Goal: Task Accomplishment & Management: Manage account settings

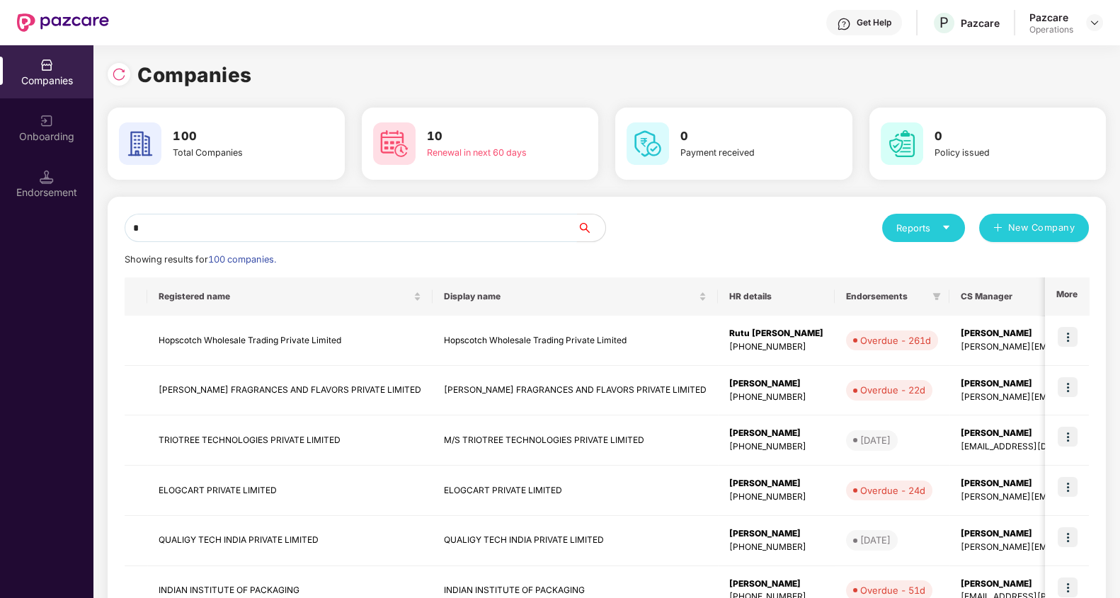
click at [474, 232] on input "*" at bounding box center [351, 228] width 452 height 28
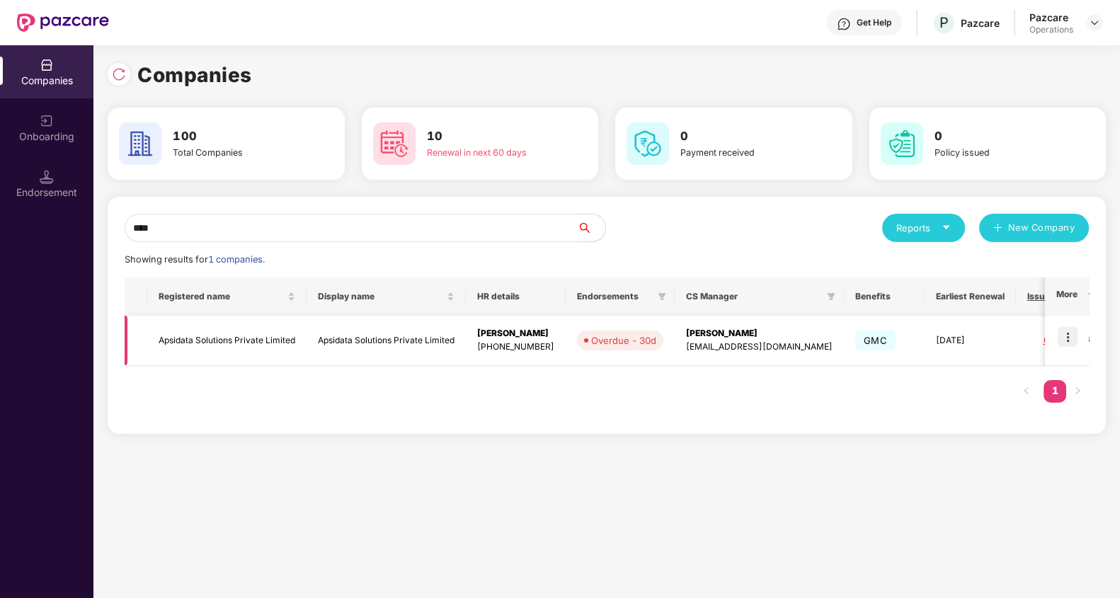
type input "****"
click at [1075, 342] on img at bounding box center [1068, 337] width 20 height 20
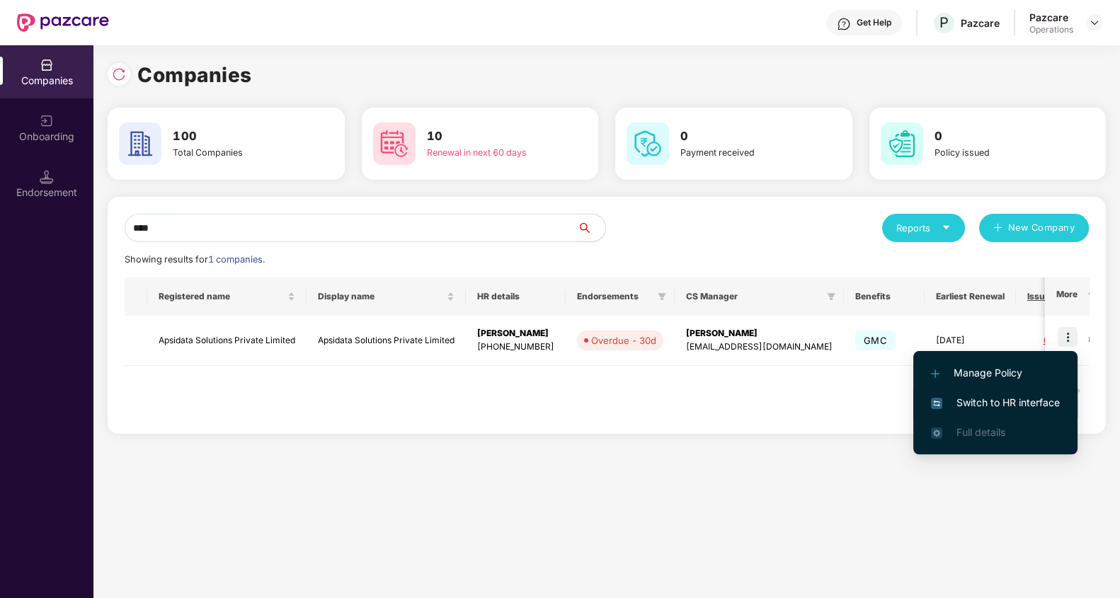
click at [1051, 403] on span "Switch to HR interface" at bounding box center [995, 403] width 129 height 16
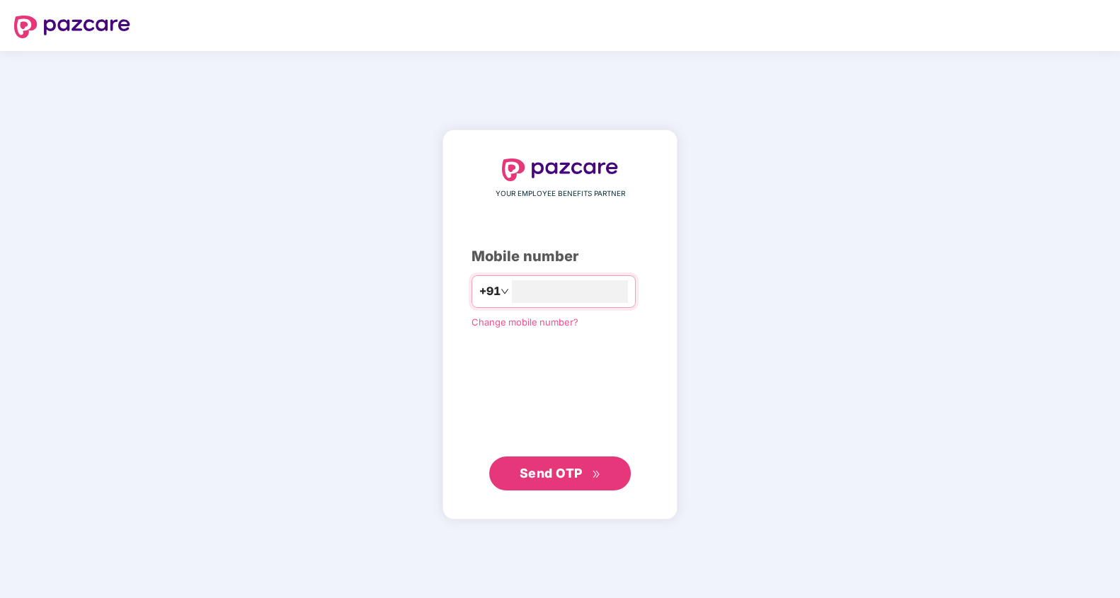
type input "**********"
click at [573, 475] on span "Send OTP" at bounding box center [551, 473] width 63 height 15
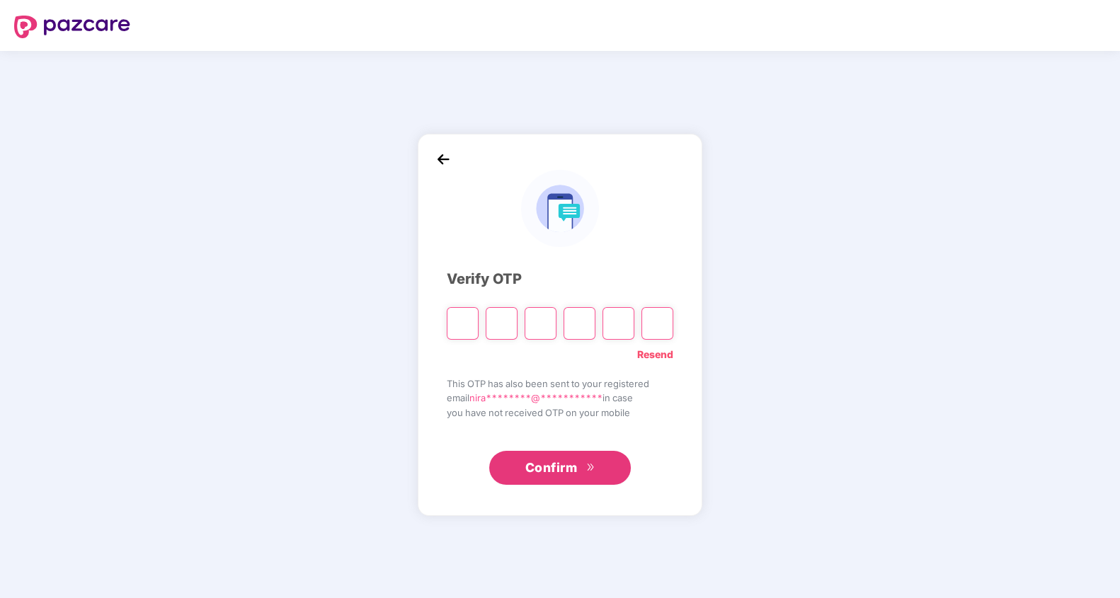
paste input "*"
type input "*"
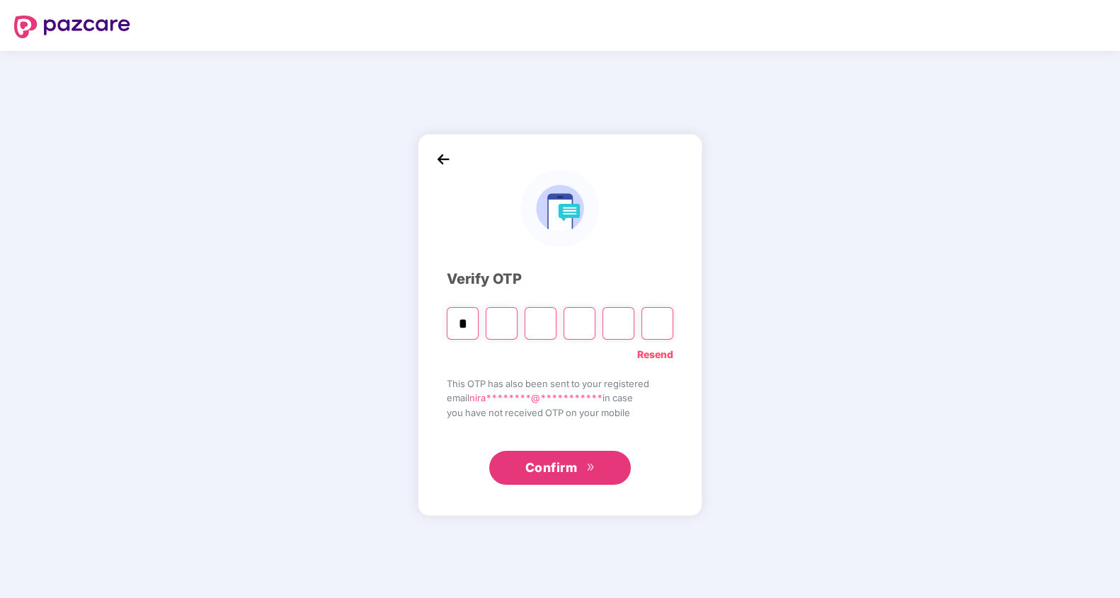
type input "*"
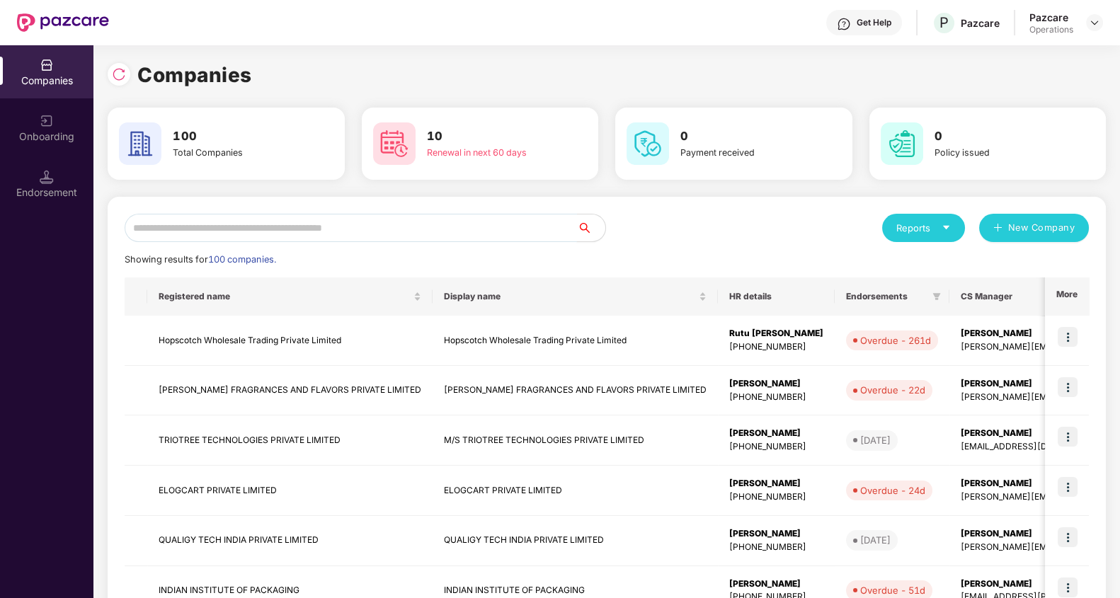
click at [365, 229] on input "text" at bounding box center [351, 228] width 452 height 28
paste input "**********"
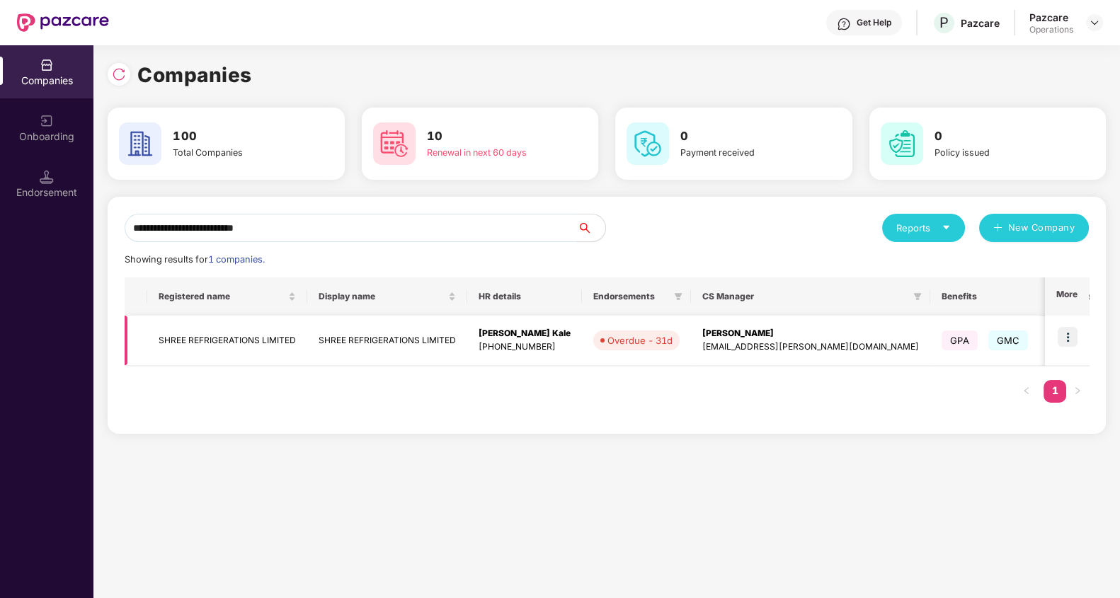
type input "**********"
click at [1070, 336] on img at bounding box center [1068, 337] width 20 height 20
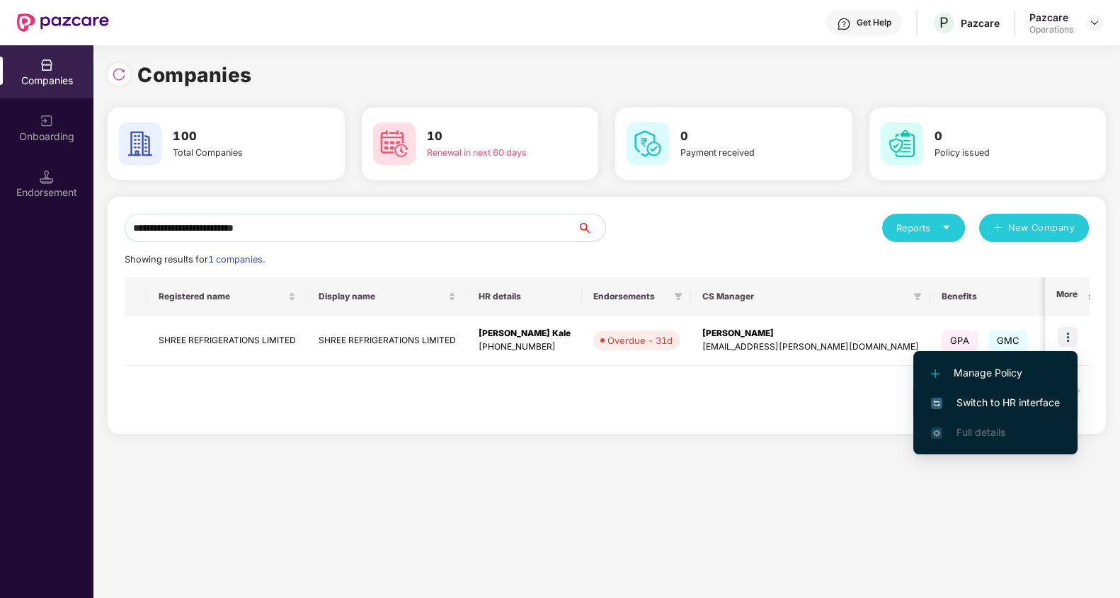
click at [1053, 398] on span "Switch to HR interface" at bounding box center [995, 403] width 129 height 16
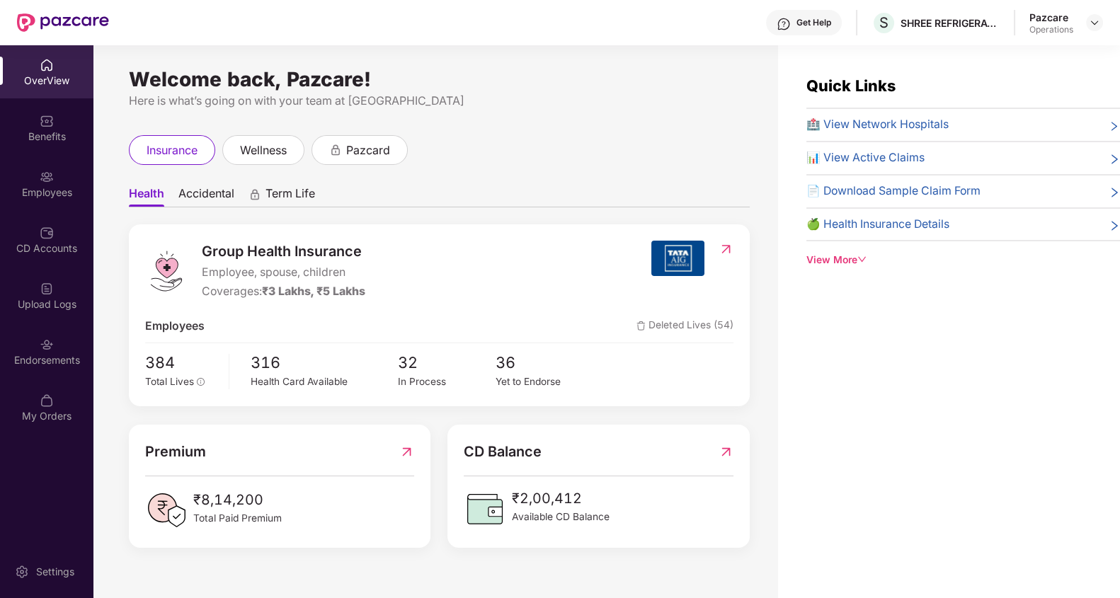
click at [49, 355] on div "Endorsements" at bounding box center [46, 360] width 93 height 14
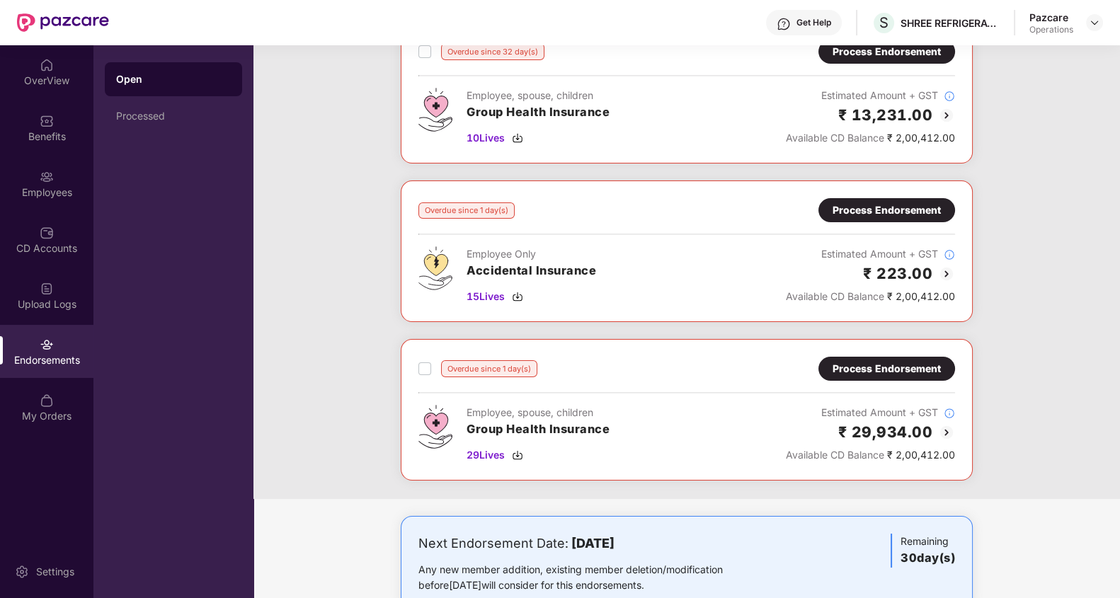
scroll to position [103, 0]
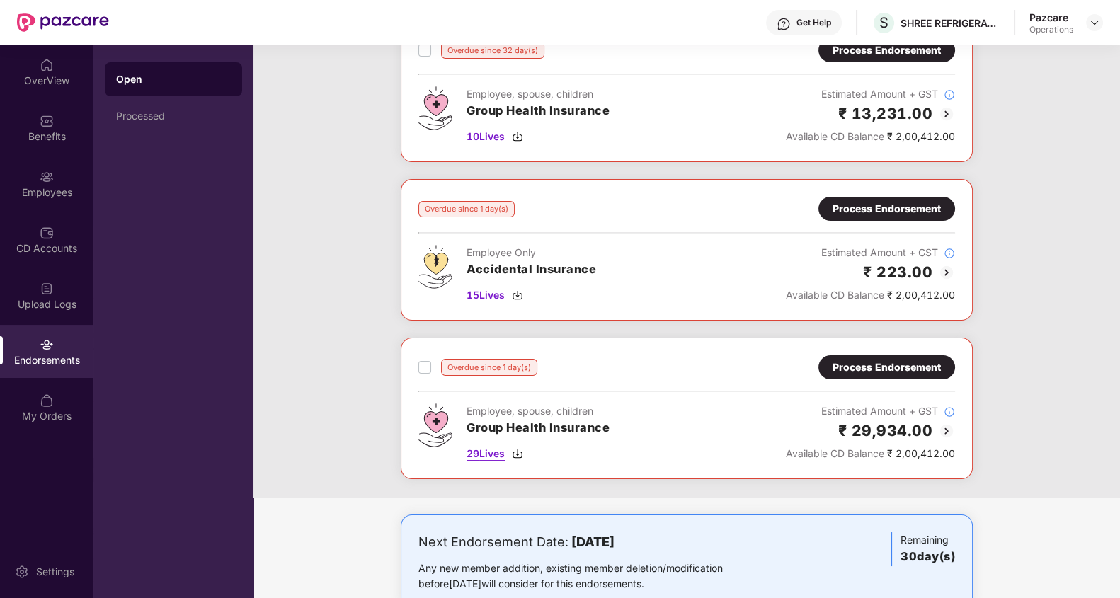
click at [481, 452] on span "29 Lives" at bounding box center [486, 454] width 38 height 16
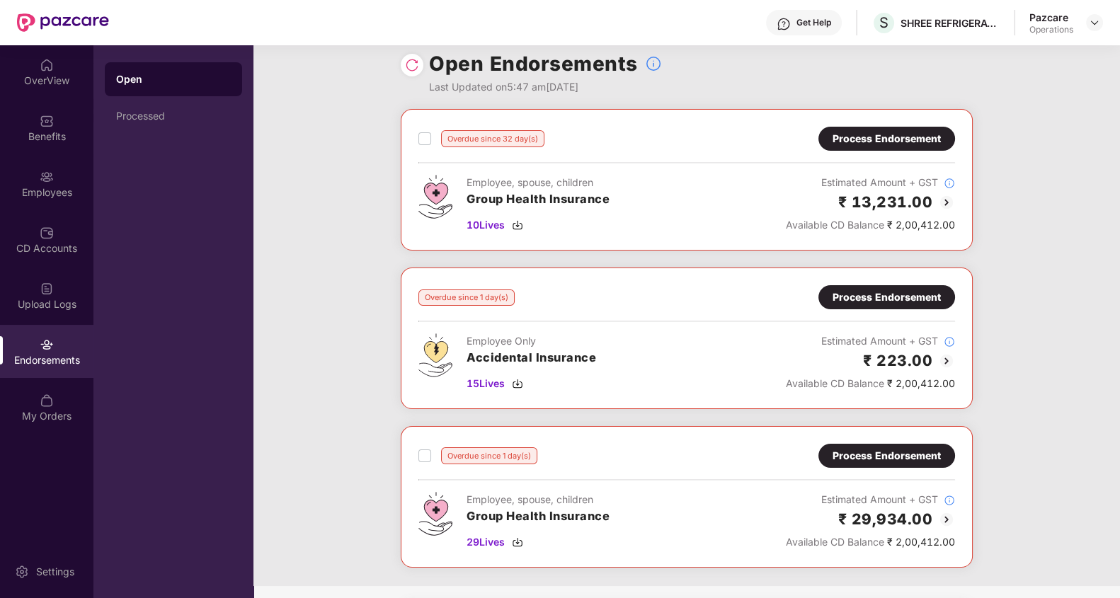
scroll to position [13, 0]
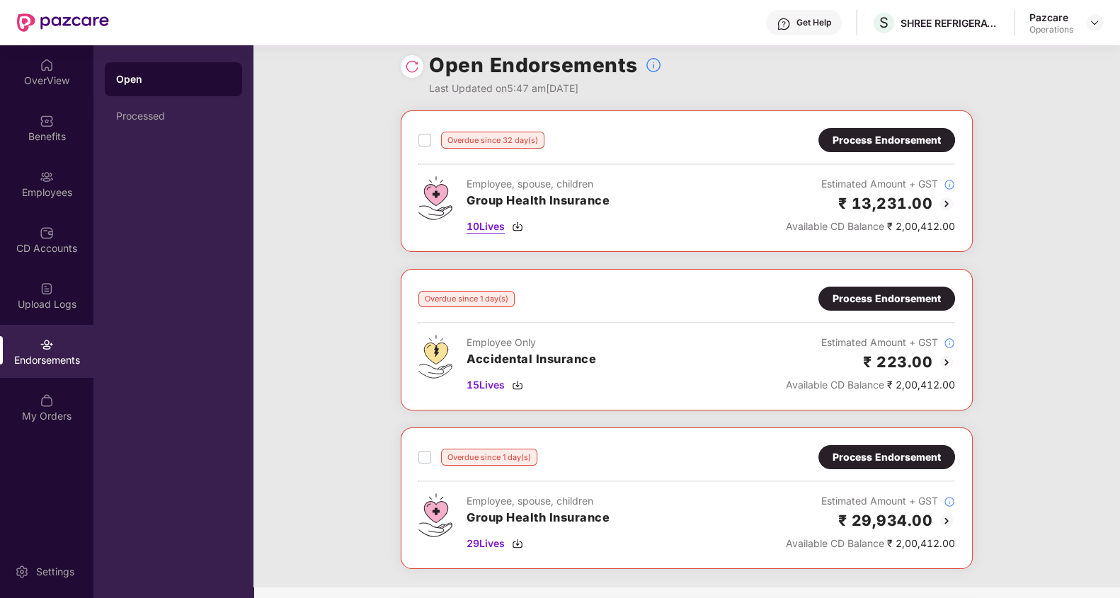
click at [496, 222] on span "10 Lives" at bounding box center [486, 227] width 38 height 16
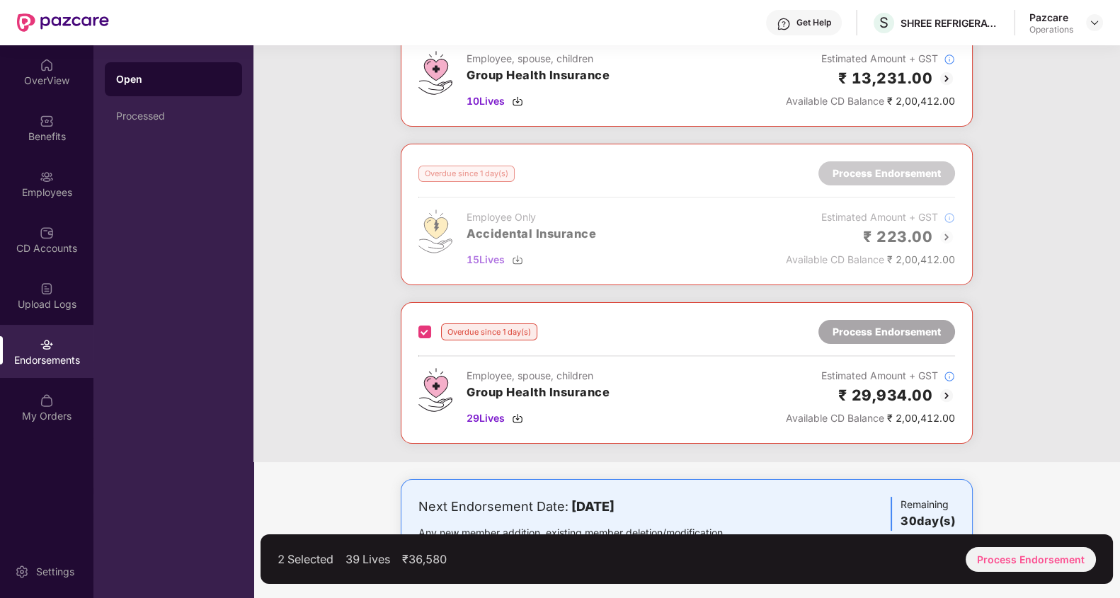
scroll to position [0, 0]
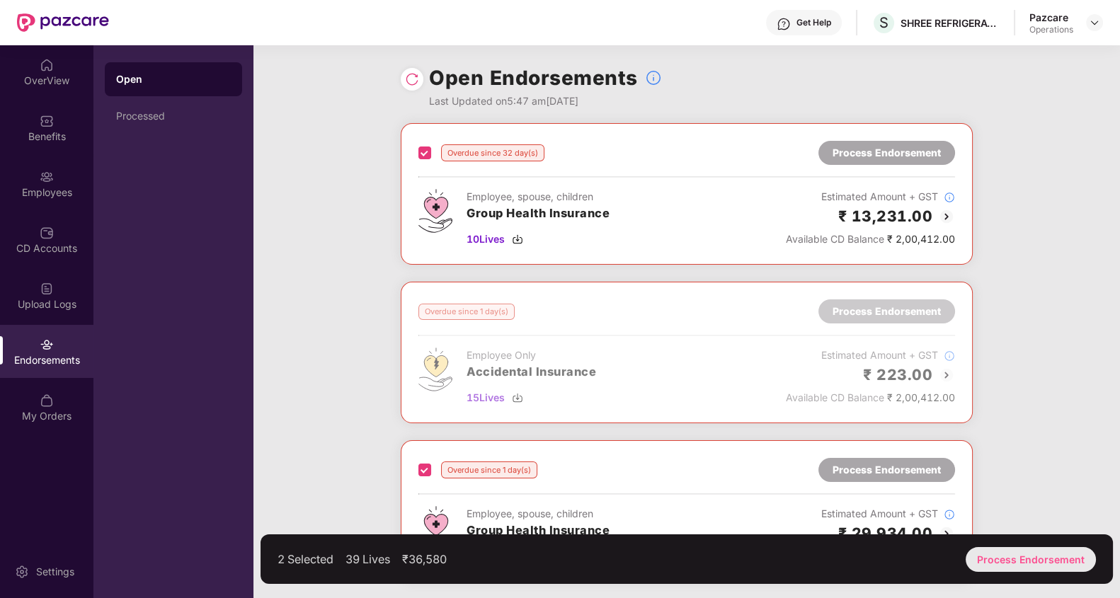
click at [1037, 565] on div "Process Endorsement" at bounding box center [1031, 559] width 130 height 25
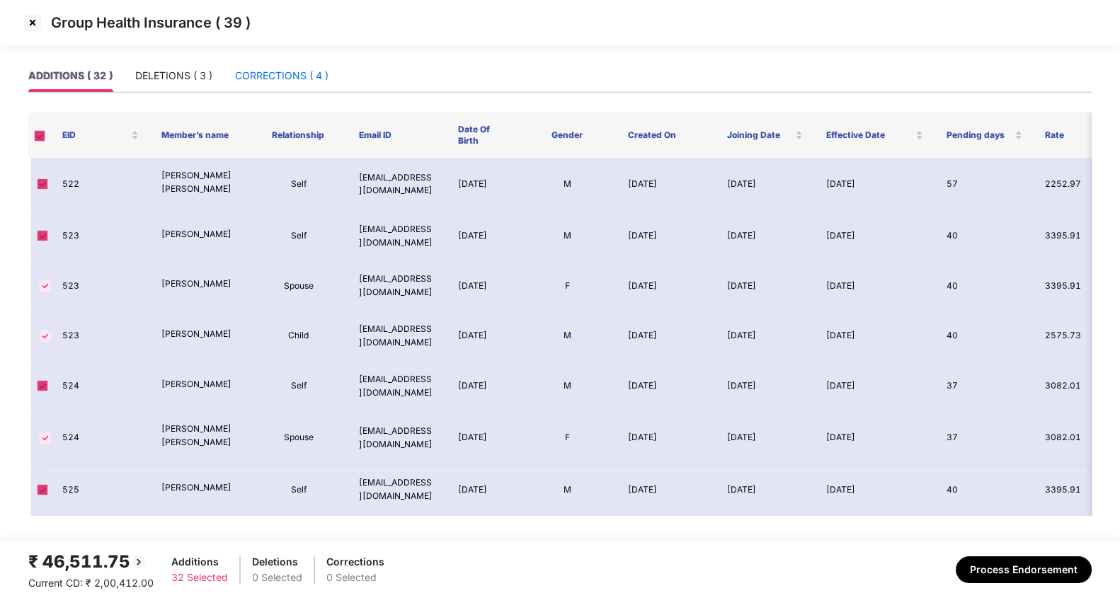
click at [290, 81] on div "CORRECTIONS ( 4 )" at bounding box center [281, 76] width 93 height 16
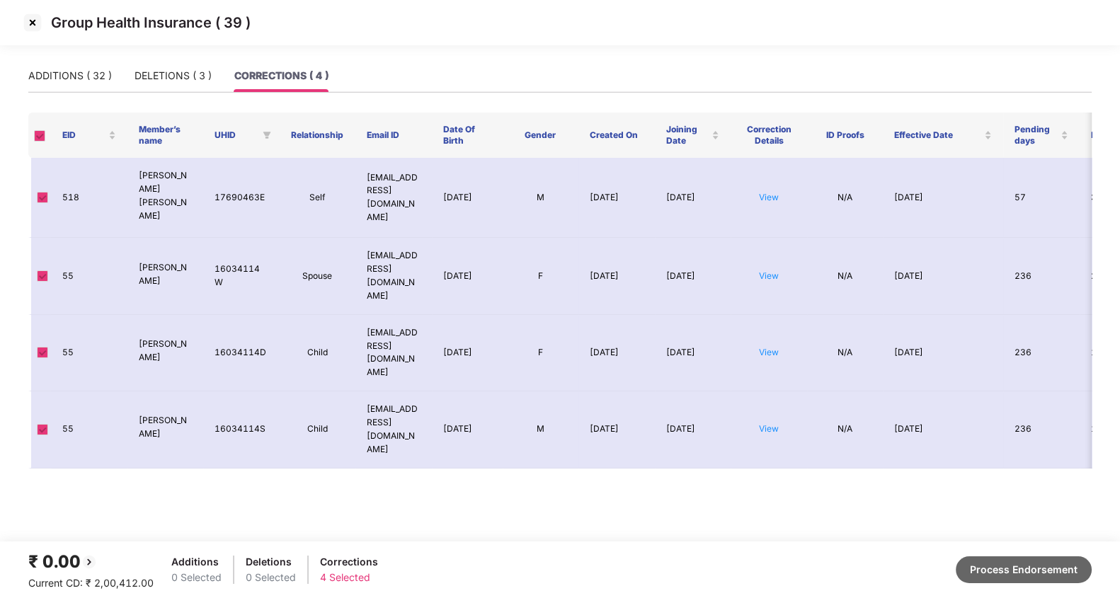
click at [1006, 580] on button "Process Endorsement" at bounding box center [1024, 569] width 136 height 27
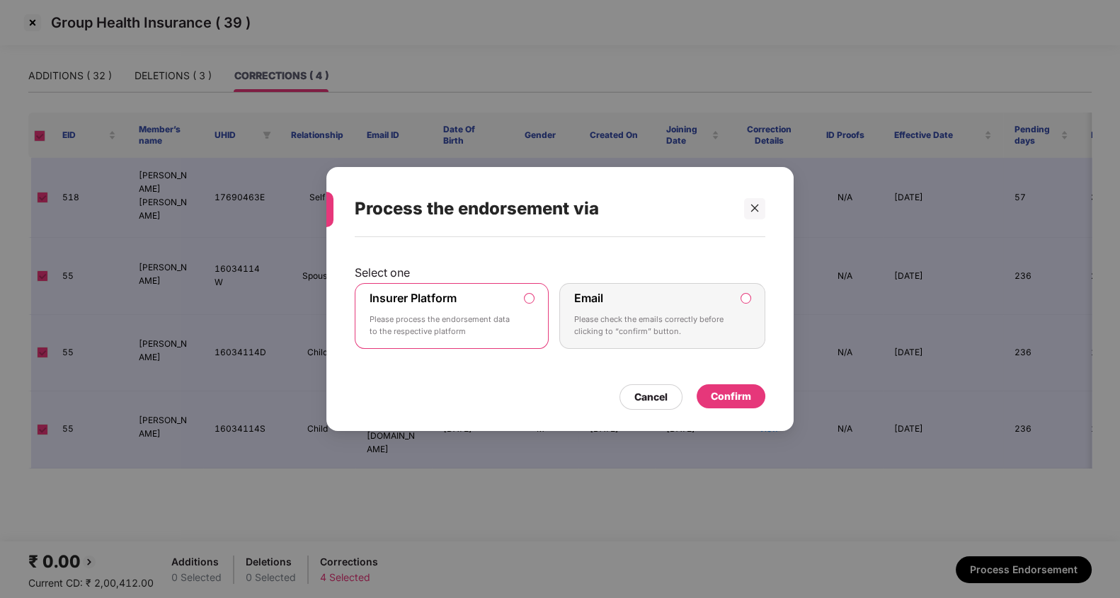
click at [734, 403] on div "Confirm" at bounding box center [731, 397] width 40 height 16
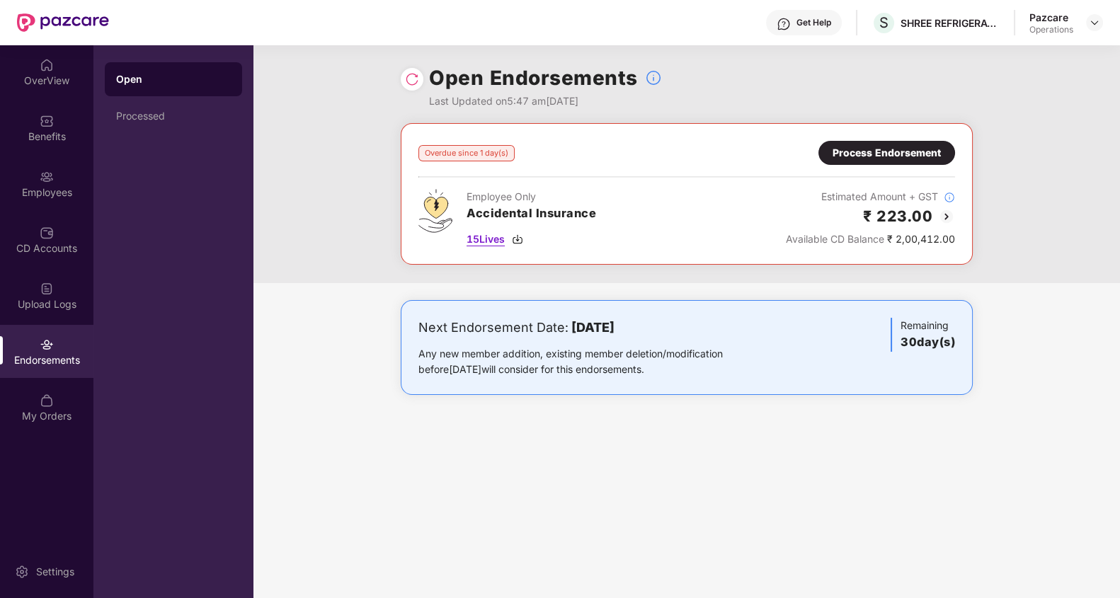
click at [479, 239] on span "15 Lives" at bounding box center [486, 239] width 38 height 16
click at [864, 156] on div "Process Endorsement" at bounding box center [887, 153] width 108 height 16
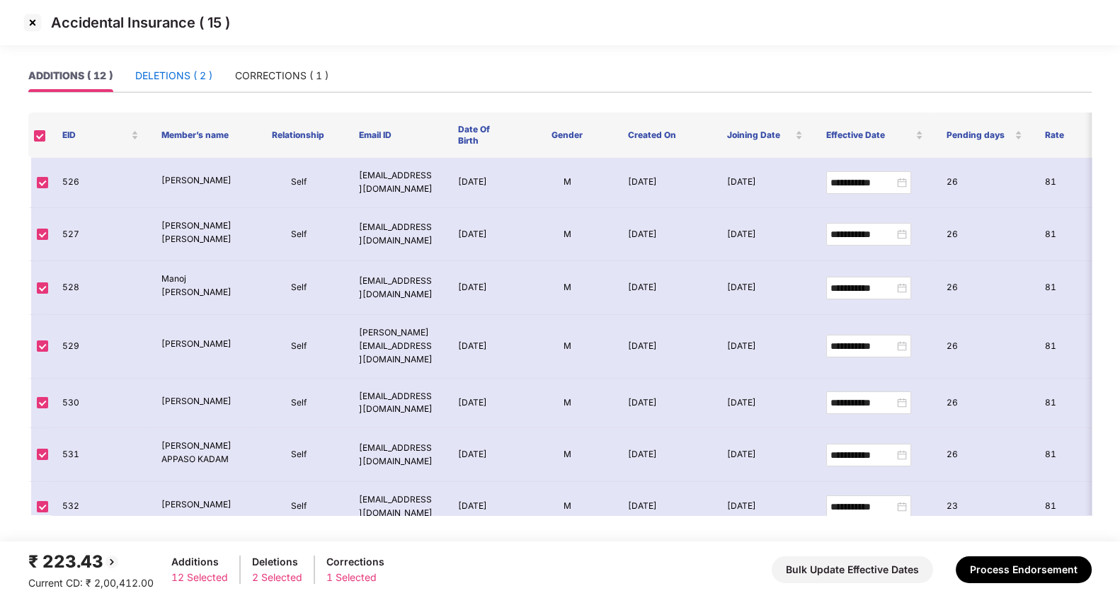
click at [160, 76] on div "DELETIONS ( 2 )" at bounding box center [173, 76] width 77 height 16
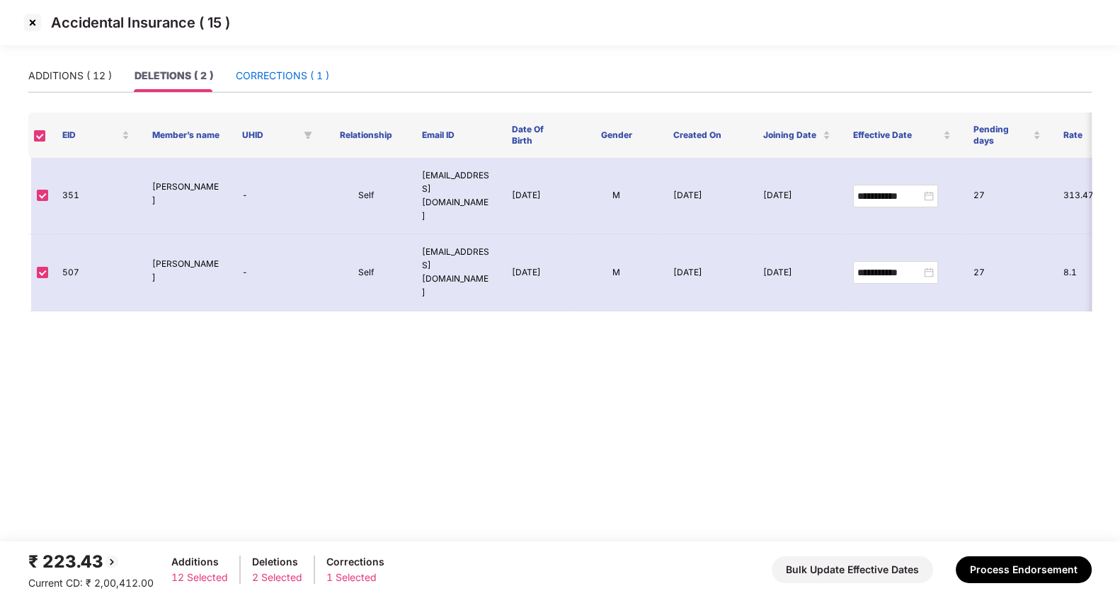
click at [275, 79] on div "CORRECTIONS ( 1 )" at bounding box center [282, 76] width 93 height 16
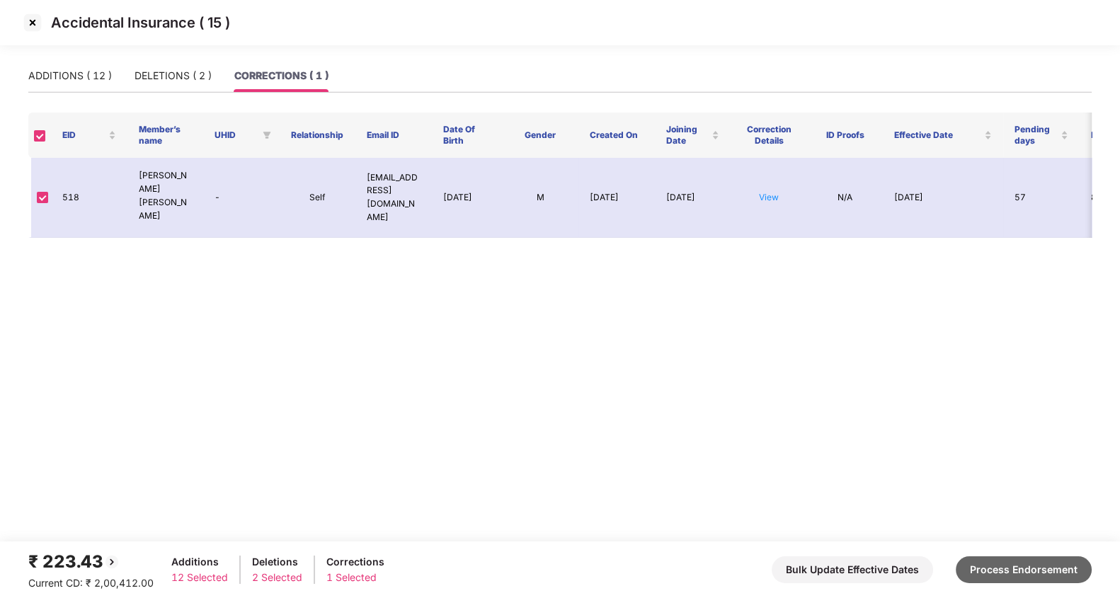
click at [1047, 568] on button "Process Endorsement" at bounding box center [1024, 569] width 136 height 27
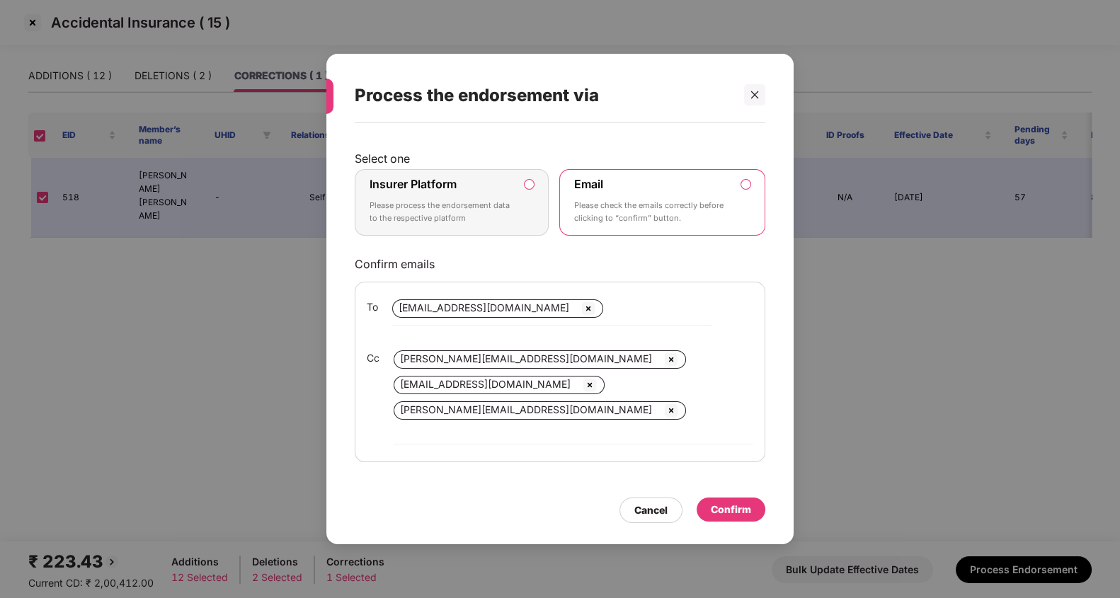
click at [482, 224] on p "Please process the endorsement data to the respective platform" at bounding box center [442, 212] width 144 height 25
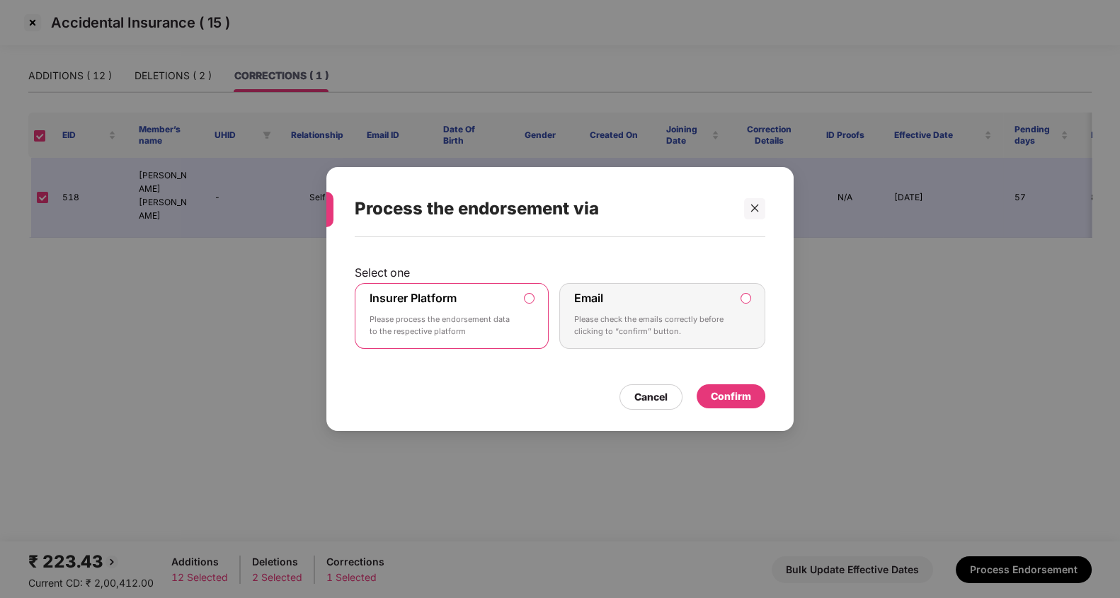
click at [732, 396] on div "Confirm" at bounding box center [731, 397] width 40 height 16
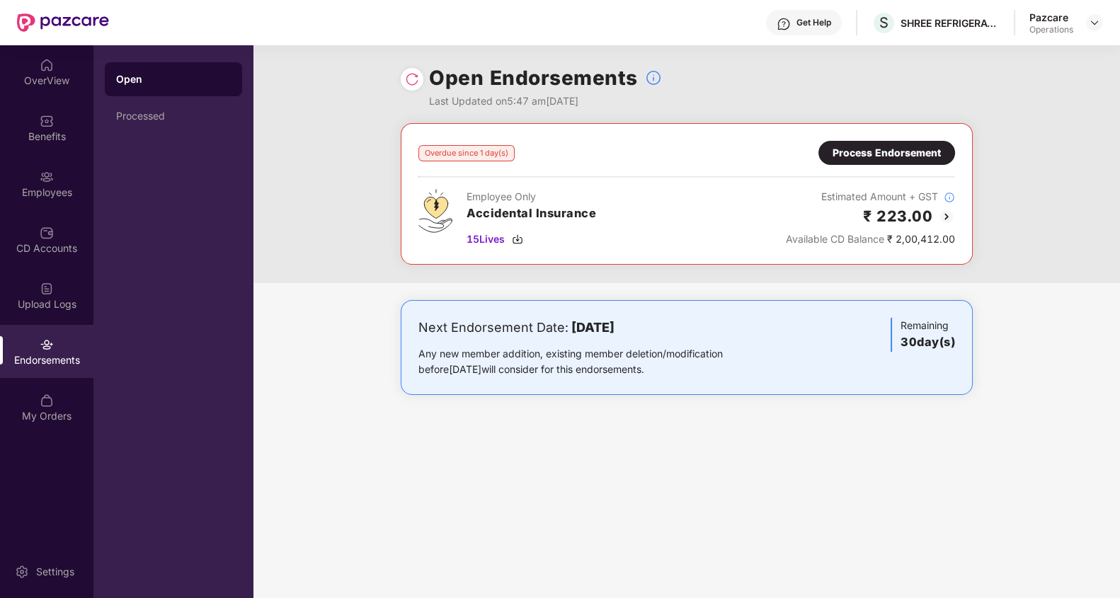
click at [405, 79] on img at bounding box center [412, 79] width 14 height 14
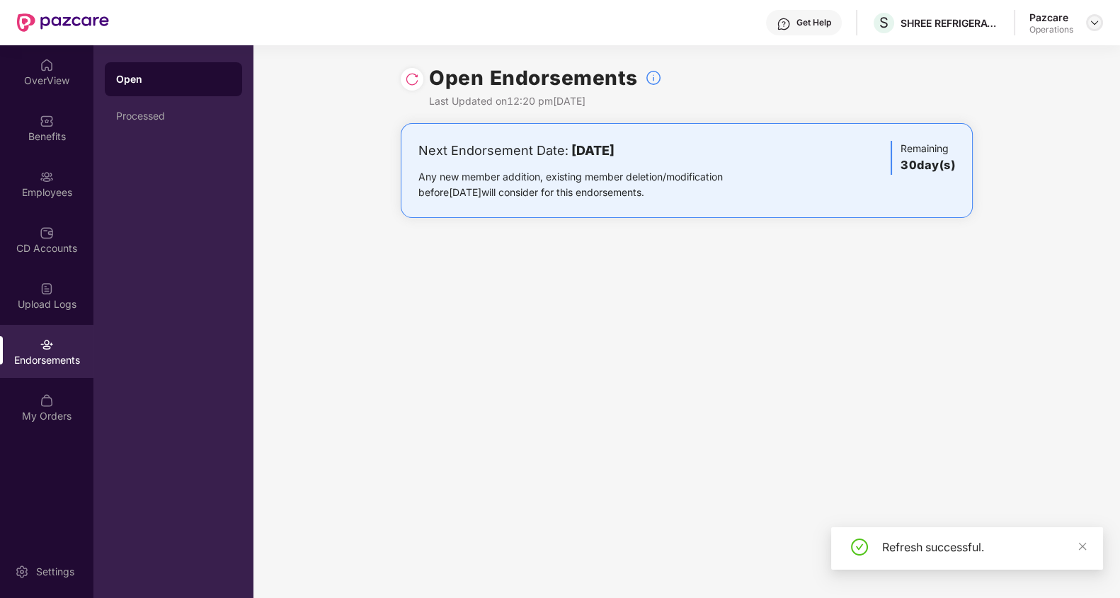
click at [1100, 27] on div at bounding box center [1094, 22] width 17 height 17
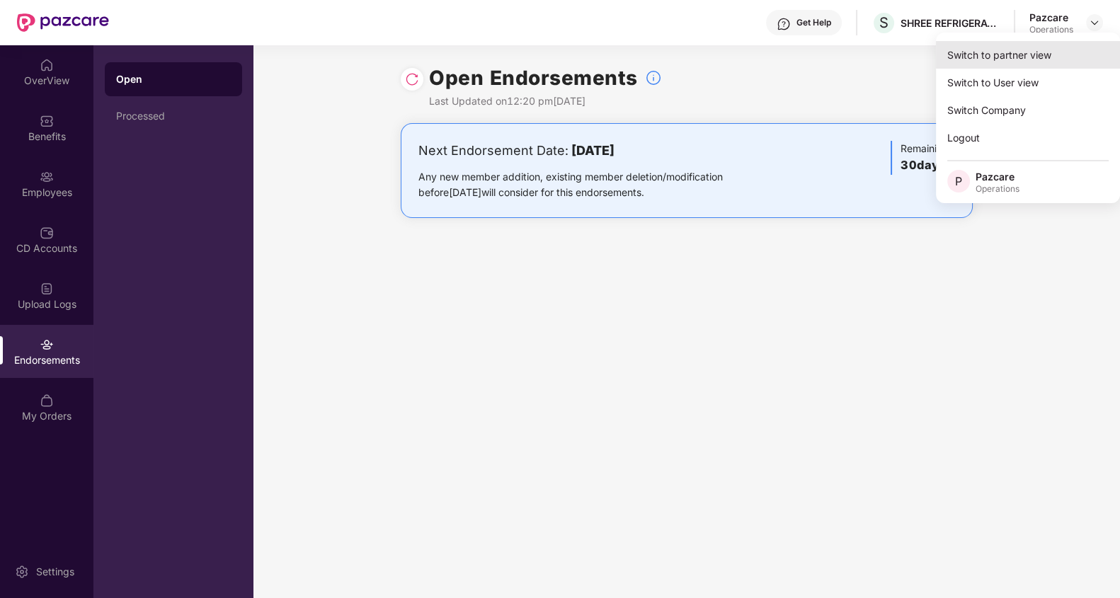
click at [1063, 50] on div "Switch to partner view" at bounding box center [1028, 55] width 184 height 28
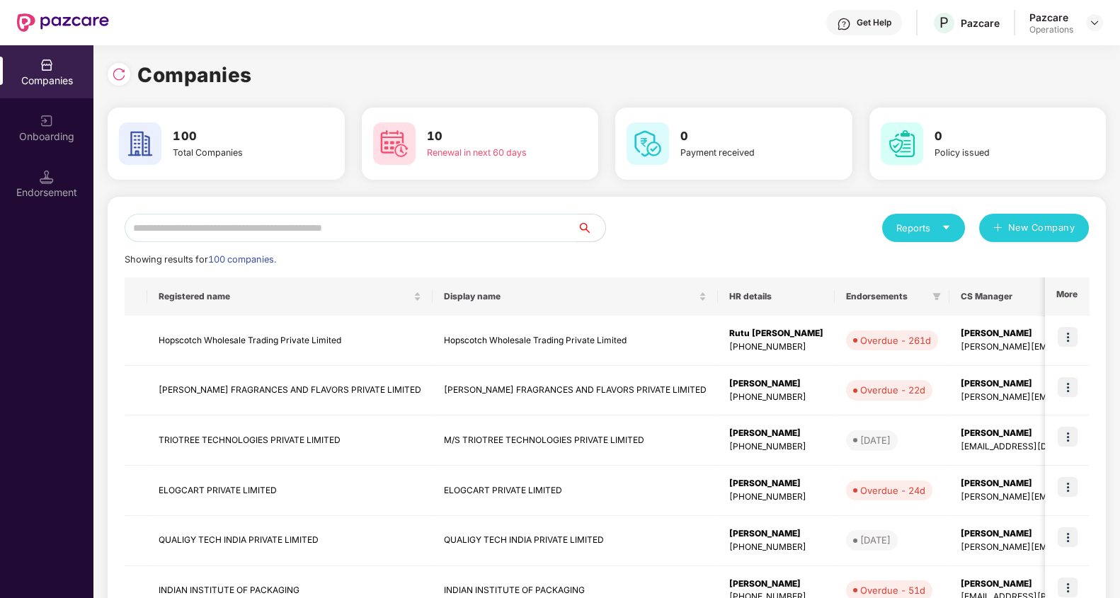
click at [517, 224] on input "text" at bounding box center [351, 228] width 452 height 28
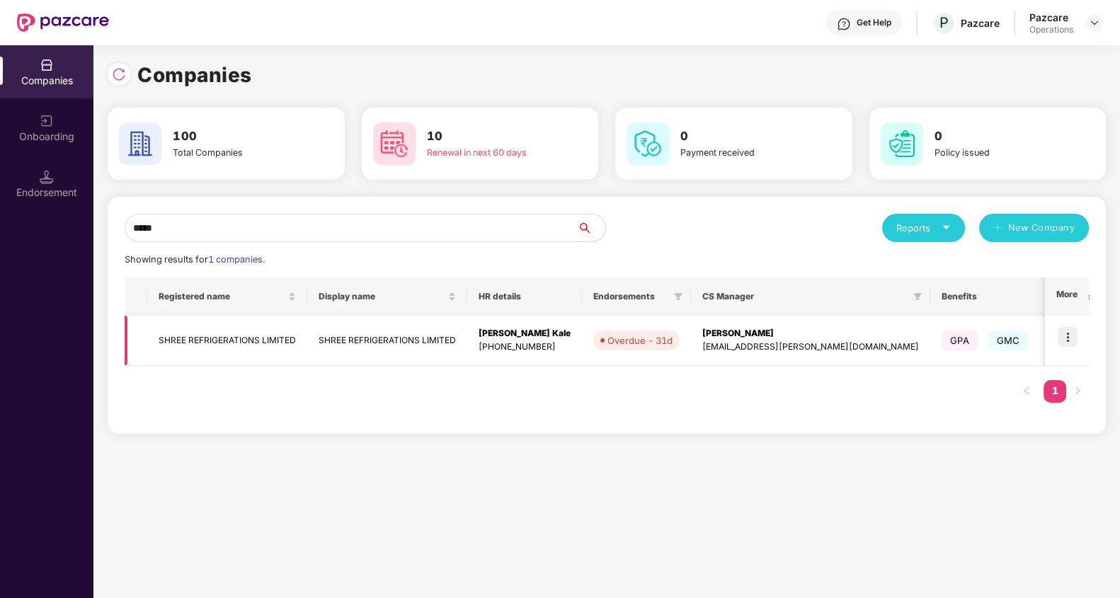
type input "*****"
click at [258, 340] on td "SHREE REFRIGERATIONS LIMITED" at bounding box center [227, 341] width 160 height 50
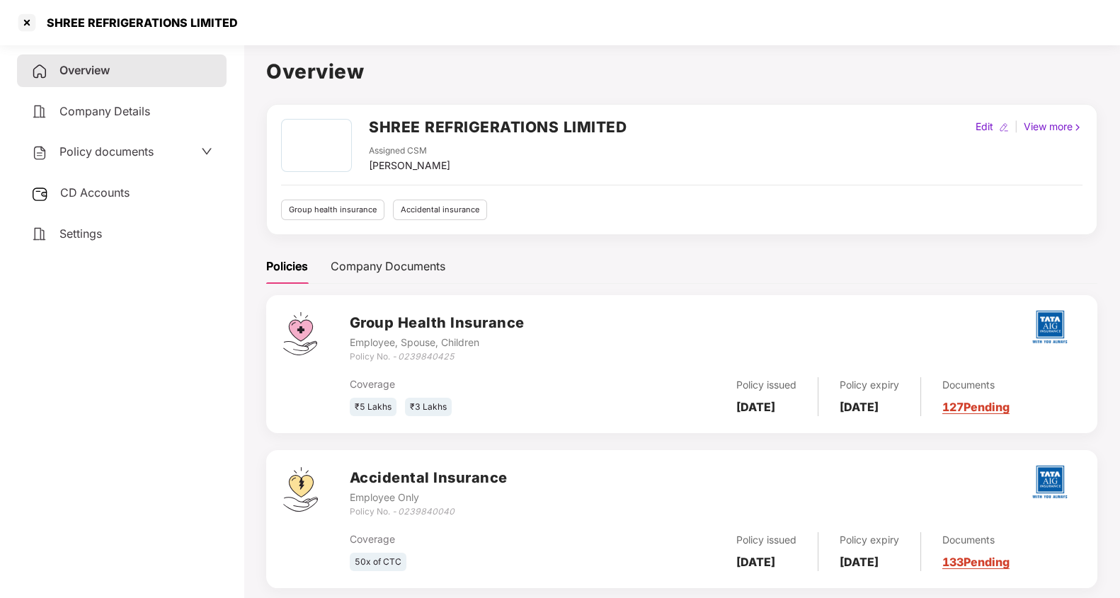
click at [120, 195] on span "CD Accounts" at bounding box center [94, 192] width 69 height 14
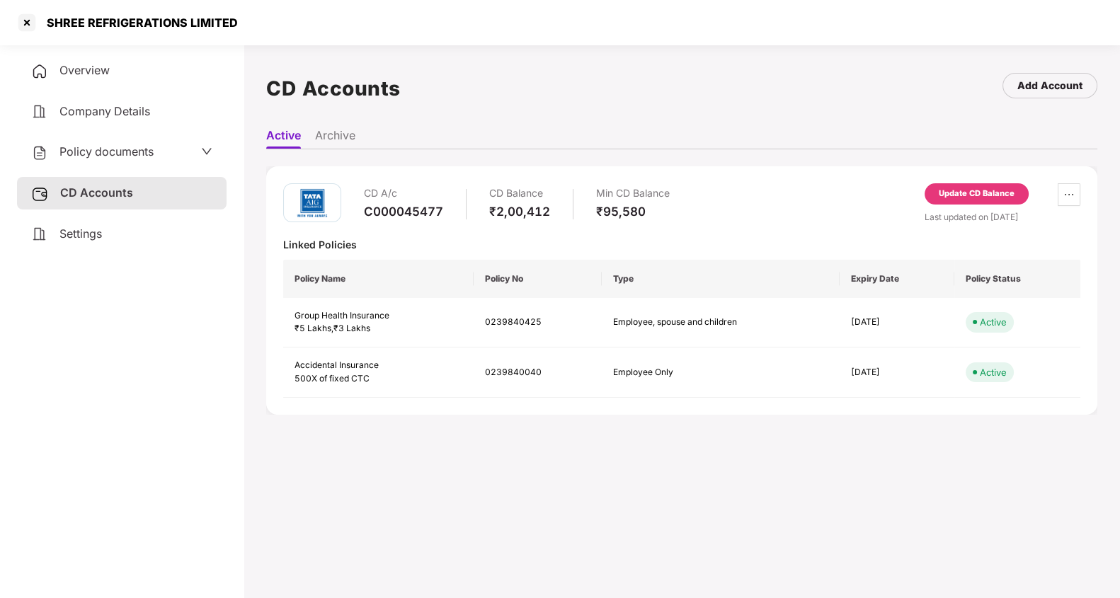
click at [983, 199] on div "Update CD Balance" at bounding box center [977, 194] width 76 height 13
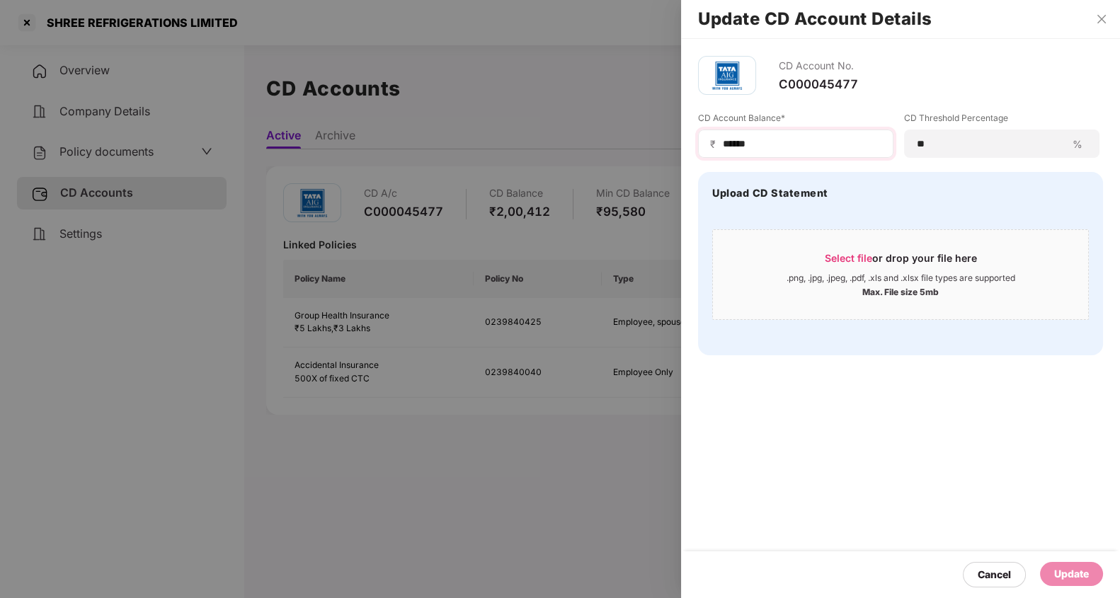
click at [805, 136] on div "₹ ******" at bounding box center [795, 144] width 195 height 28
click at [805, 137] on input "******" at bounding box center [801, 144] width 160 height 15
type input "******"
click at [1080, 572] on div "Update" at bounding box center [1071, 574] width 35 height 16
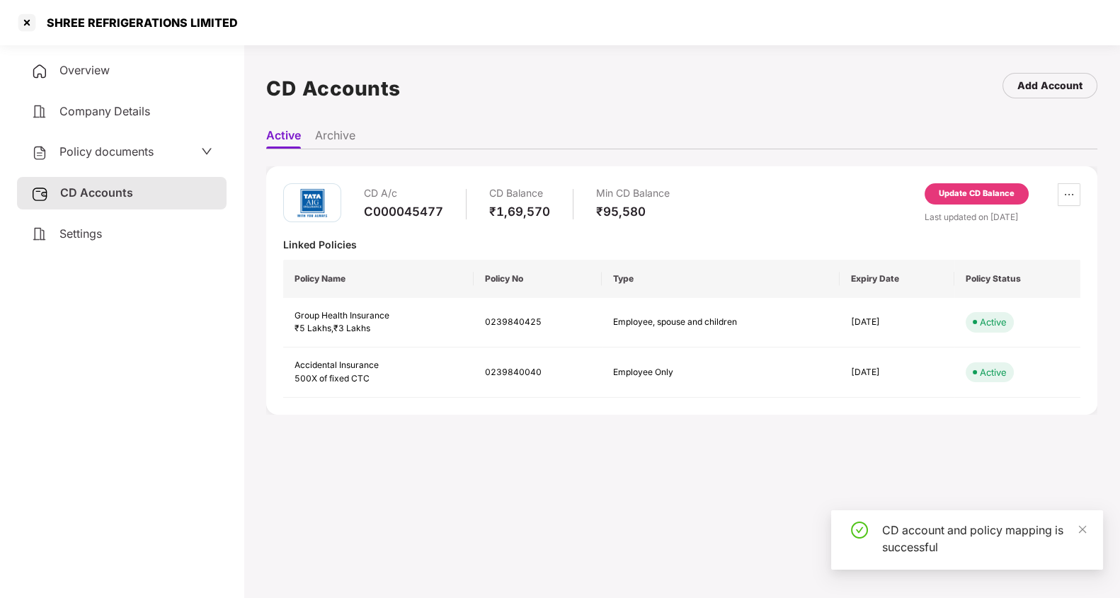
click at [25, 25] on div at bounding box center [27, 22] width 23 height 23
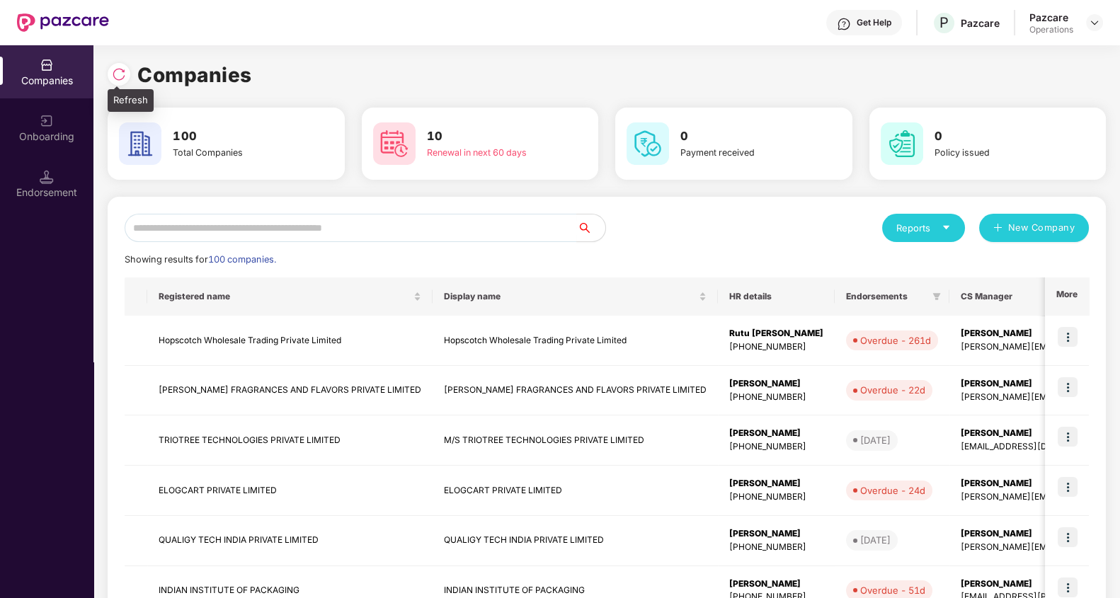
click at [124, 73] on img at bounding box center [119, 74] width 14 height 14
click at [447, 232] on input "text" at bounding box center [351, 228] width 452 height 28
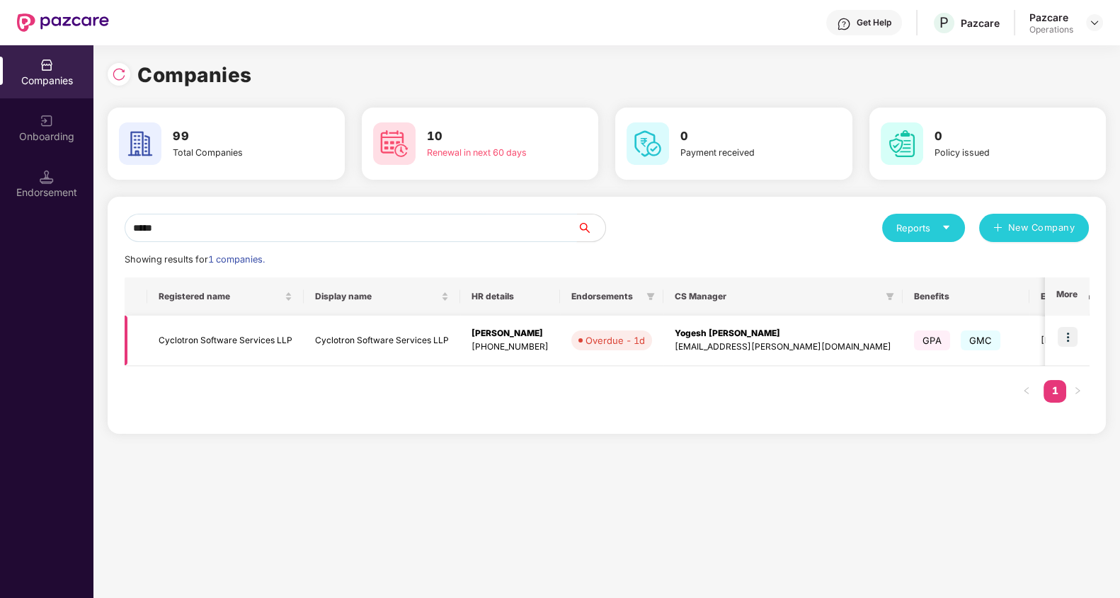
type input "*****"
click at [1070, 335] on img at bounding box center [1068, 337] width 20 height 20
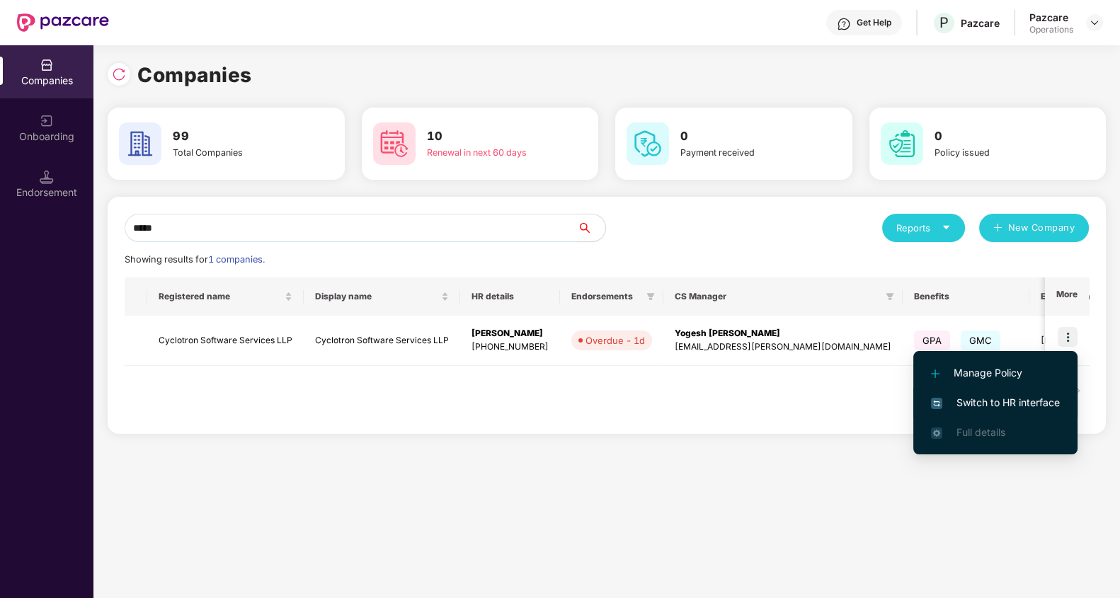
click at [1003, 399] on span "Switch to HR interface" at bounding box center [995, 403] width 129 height 16
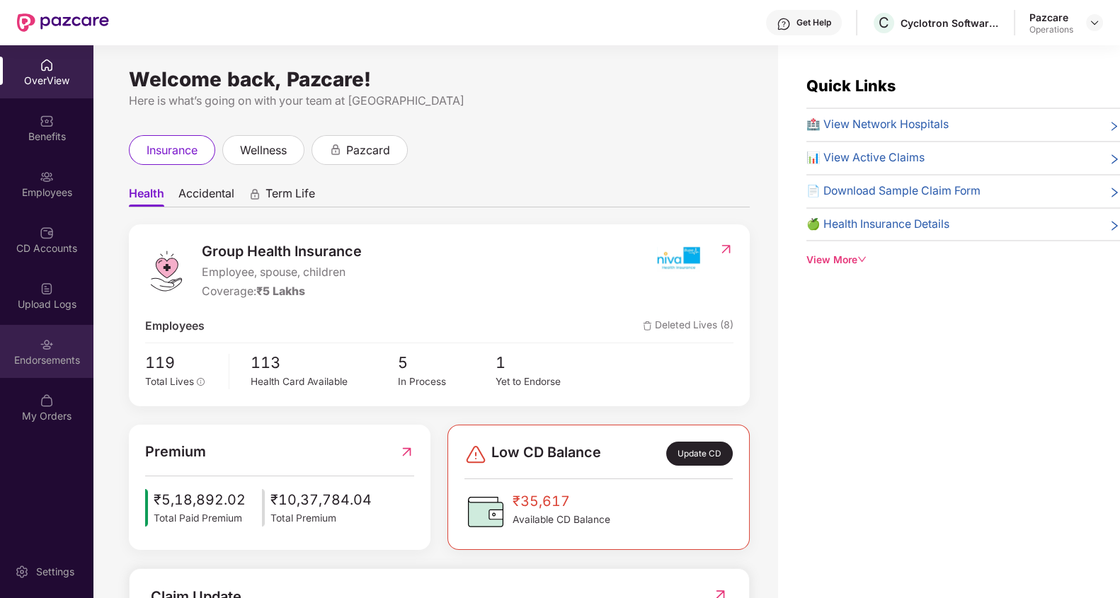
click at [55, 347] on div "Endorsements" at bounding box center [46, 351] width 93 height 53
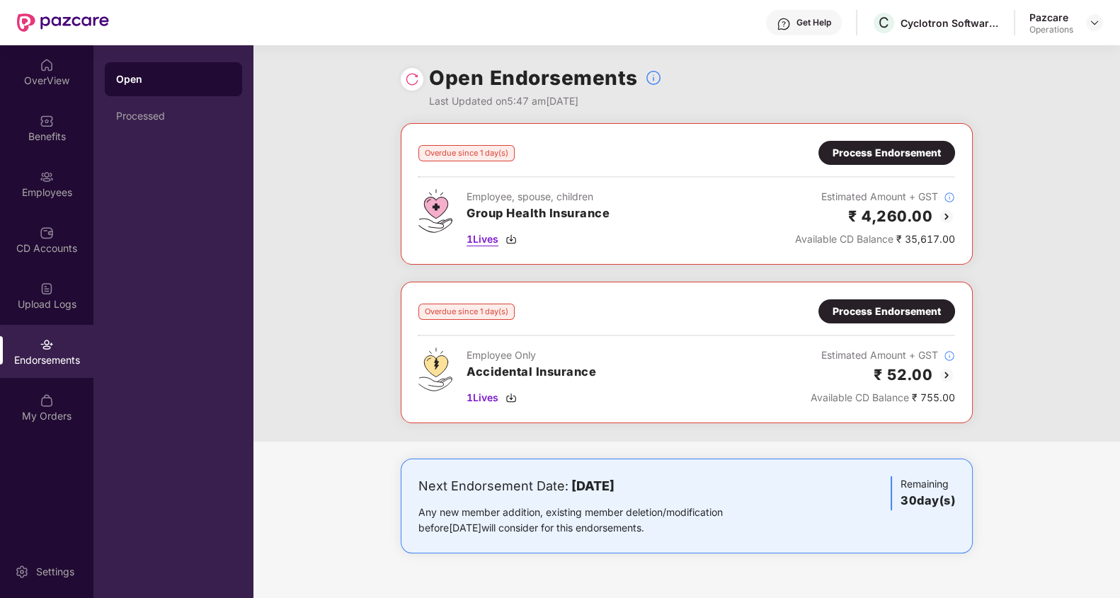
click at [493, 236] on span "1 Lives" at bounding box center [483, 239] width 32 height 16
click at [891, 149] on div "Process Endorsement" at bounding box center [887, 153] width 108 height 16
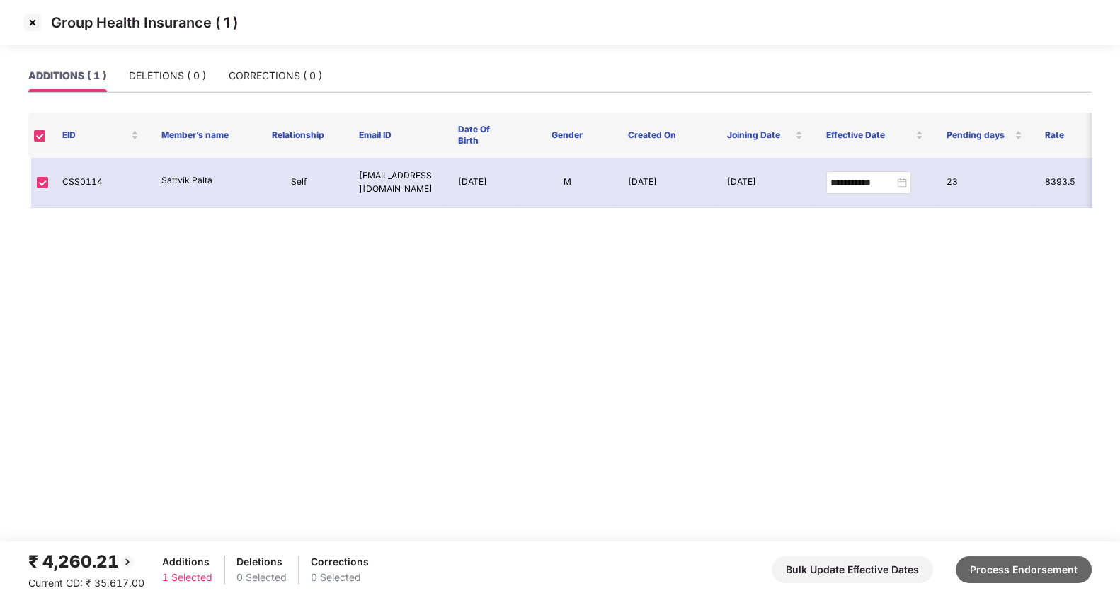
click at [999, 576] on button "Process Endorsement" at bounding box center [1024, 569] width 136 height 27
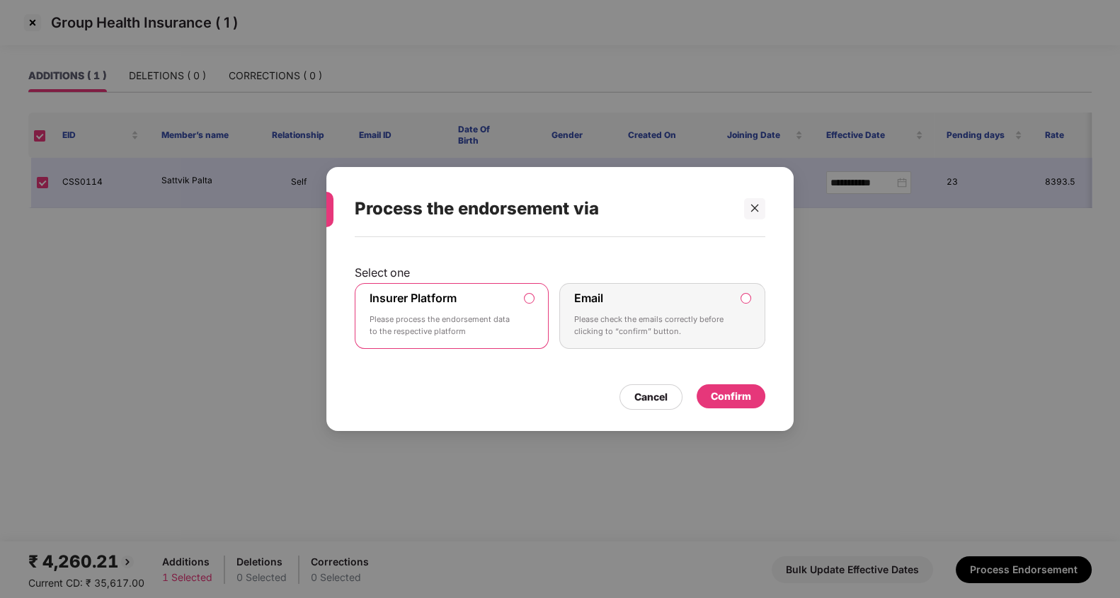
click at [741, 396] on div "Confirm" at bounding box center [731, 397] width 40 height 16
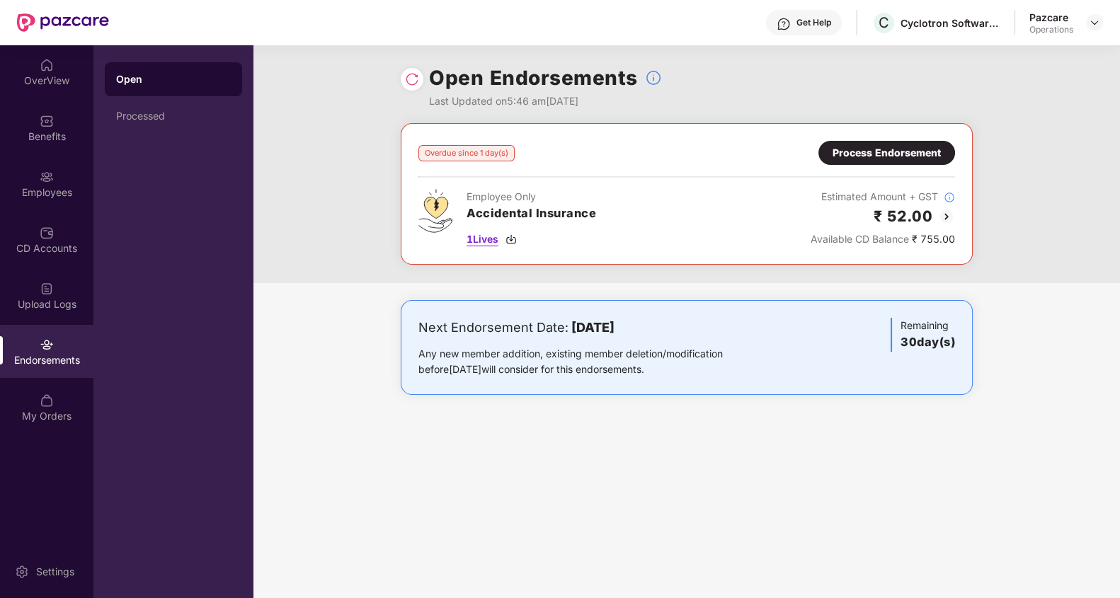
click at [477, 236] on span "1 Lives" at bounding box center [483, 239] width 32 height 16
click at [898, 161] on div "Process Endorsement" at bounding box center [886, 153] width 137 height 24
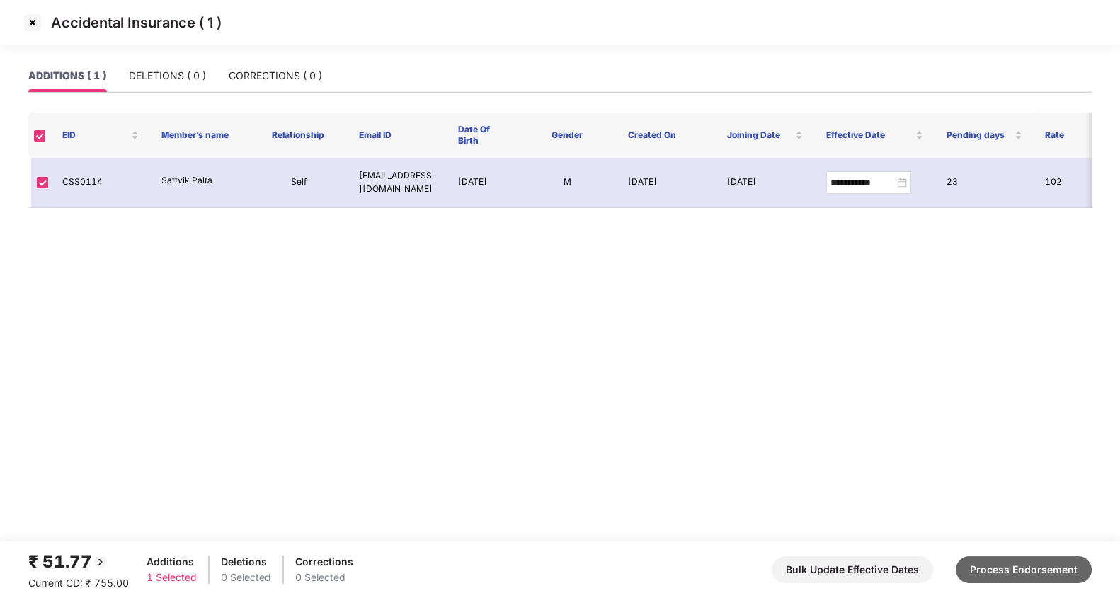
click at [1014, 572] on button "Process Endorsement" at bounding box center [1024, 569] width 136 height 27
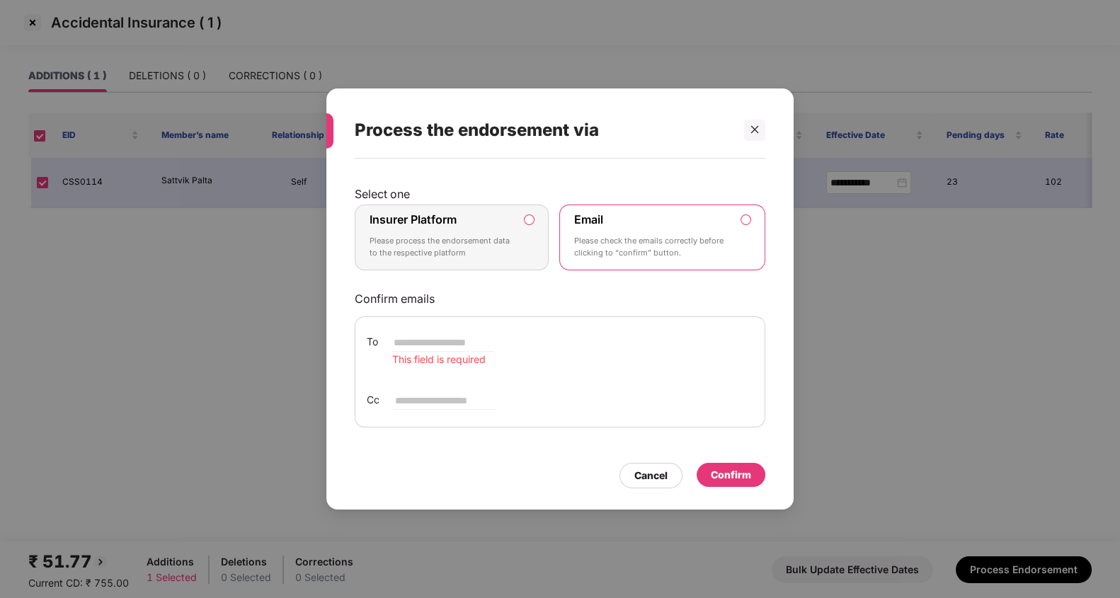
click at [521, 234] on label "Insurer Platform Please process the endorsement data to the respective platform" at bounding box center [452, 238] width 194 height 67
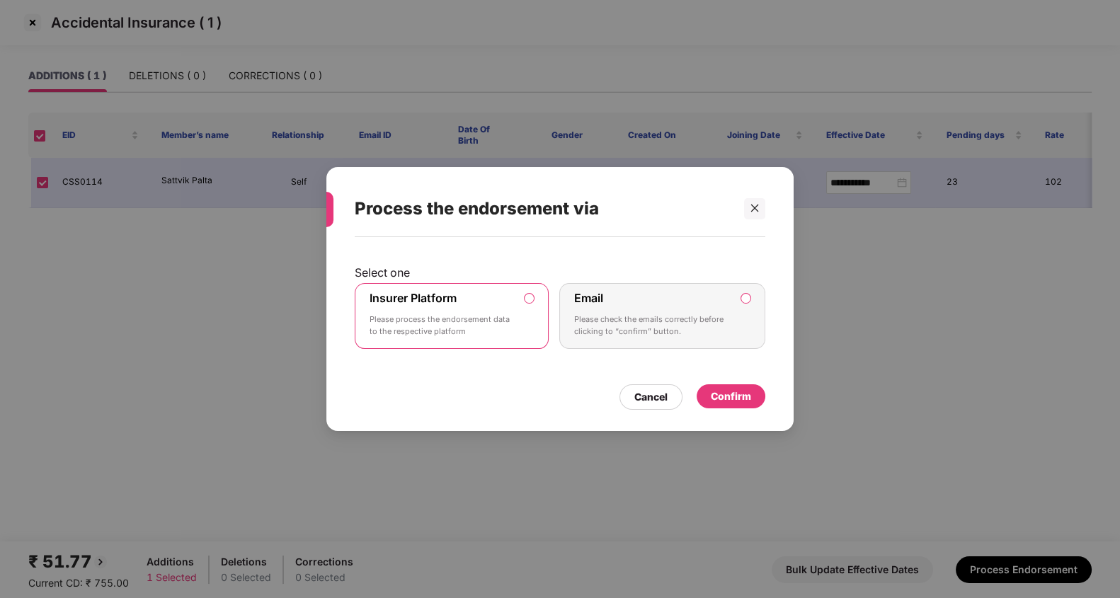
click at [736, 391] on div "Confirm" at bounding box center [731, 397] width 40 height 16
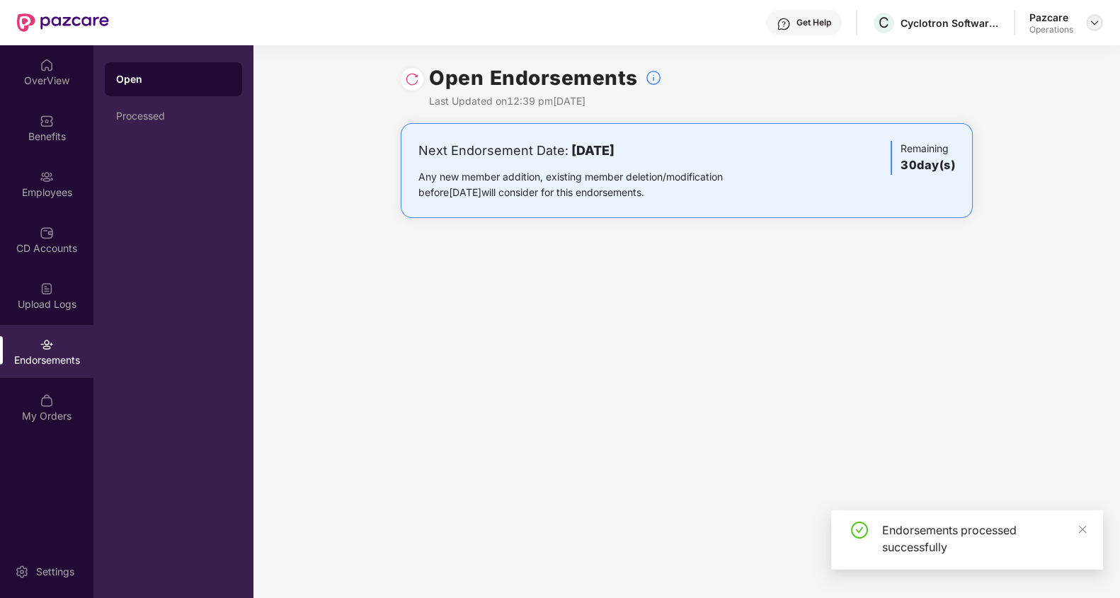
click at [1095, 25] on img at bounding box center [1094, 22] width 11 height 11
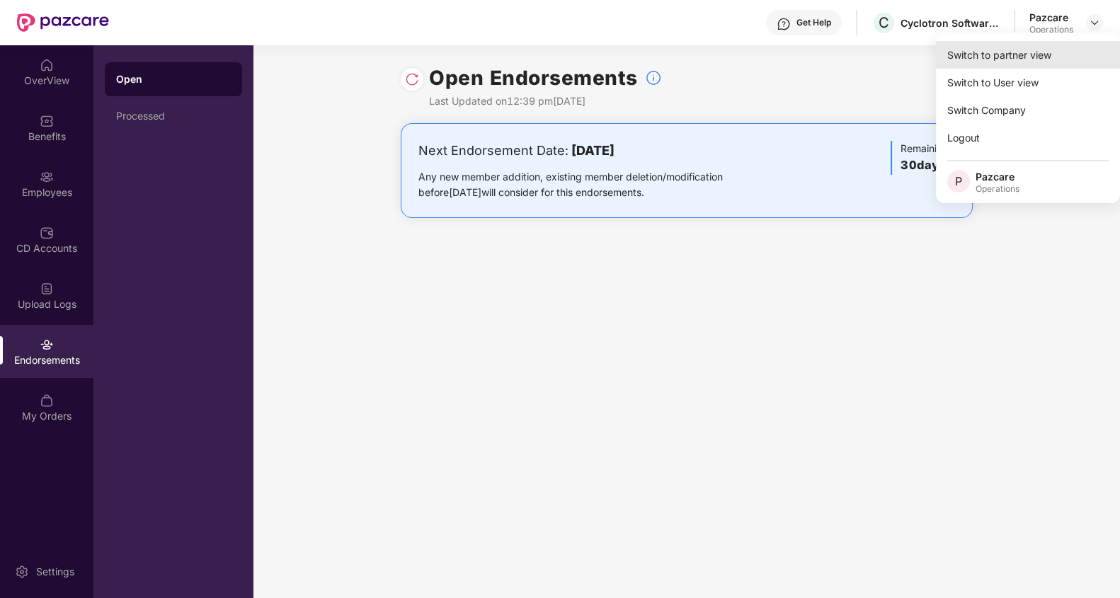
click at [1032, 50] on div "Switch to partner view" at bounding box center [1028, 55] width 184 height 28
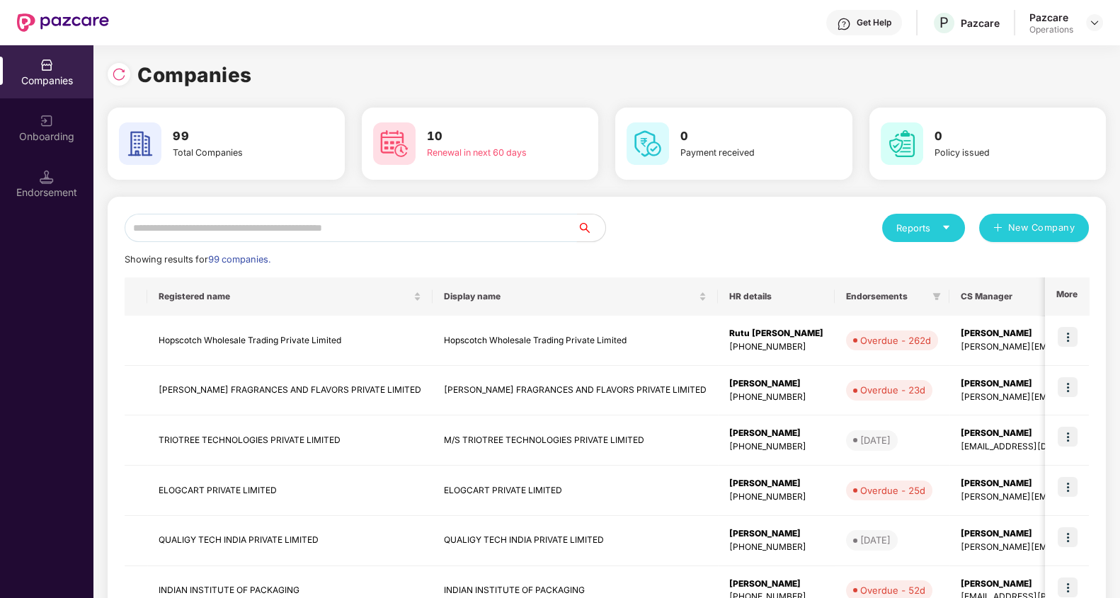
click at [386, 237] on input "text" at bounding box center [351, 228] width 452 height 28
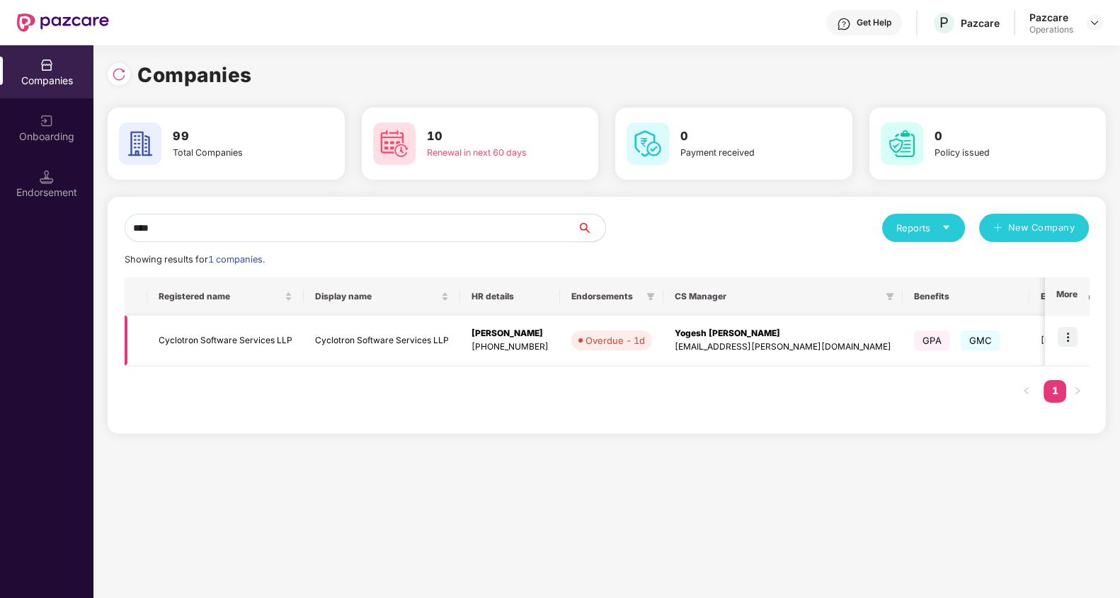
type input "****"
click at [202, 333] on td "Cyclotron Software Services LLP" at bounding box center [225, 341] width 156 height 50
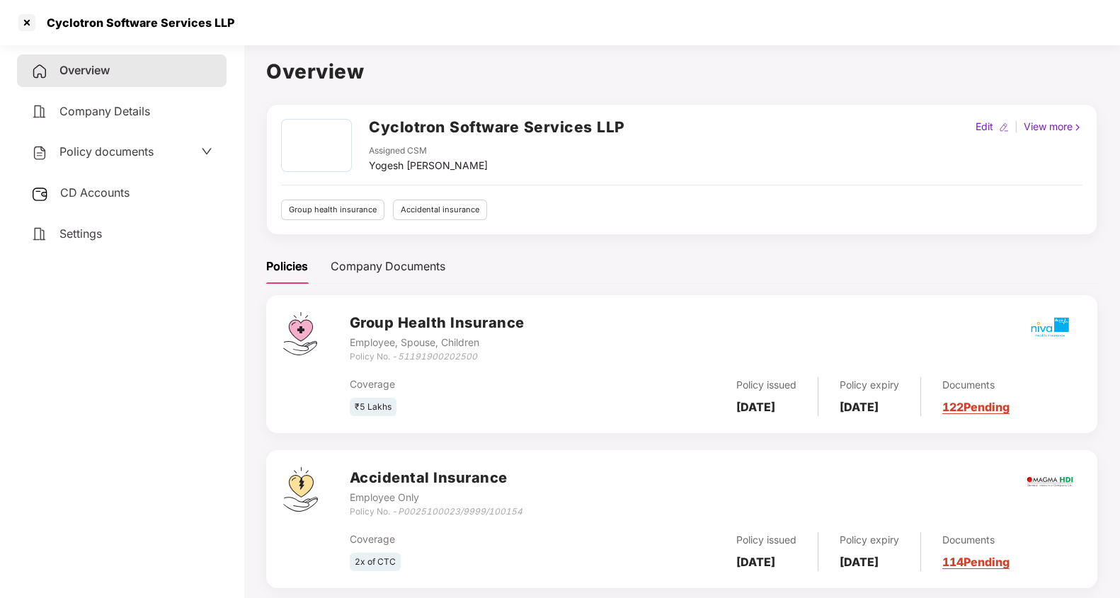
click at [114, 195] on span "CD Accounts" at bounding box center [94, 192] width 69 height 14
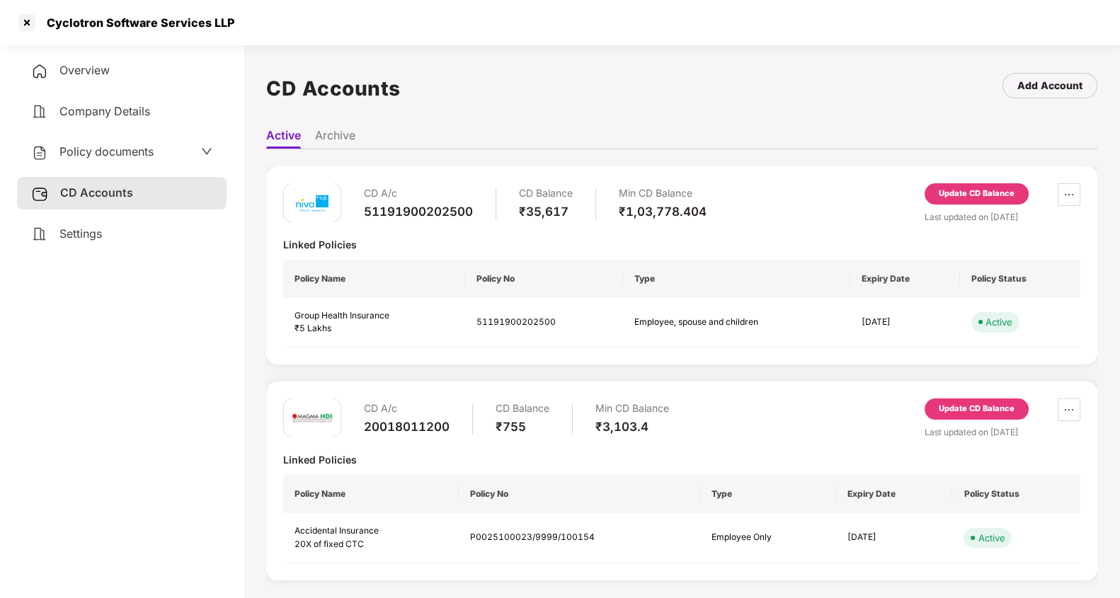
click at [995, 403] on div "Update CD Balance" at bounding box center [977, 409] width 76 height 13
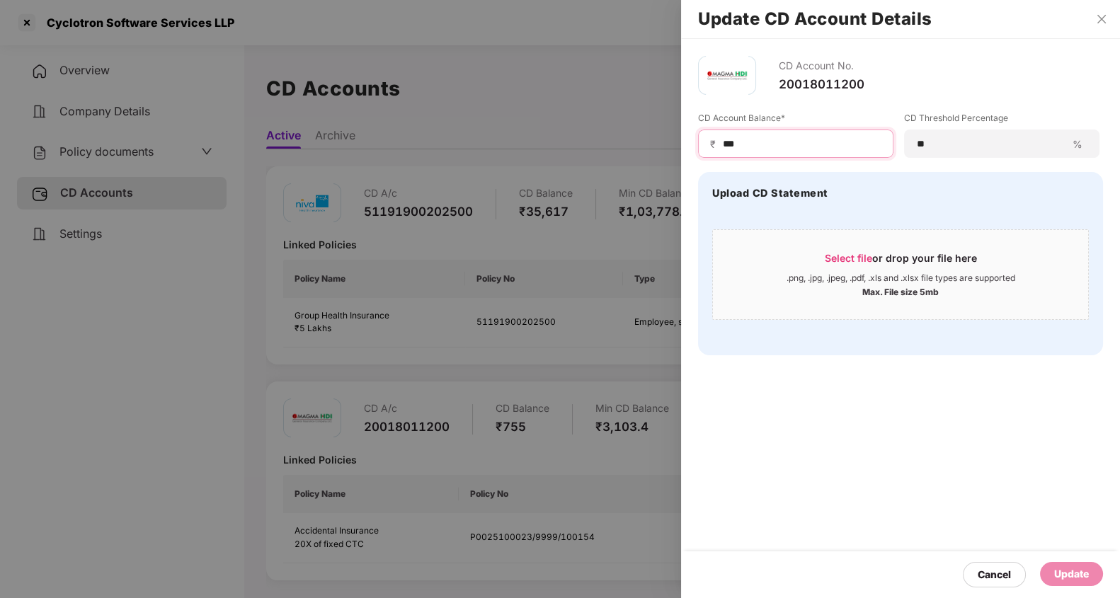
click at [821, 143] on input "***" at bounding box center [801, 144] width 160 height 15
type input "*"
type input "***"
click at [1082, 572] on div "Update" at bounding box center [1071, 574] width 35 height 16
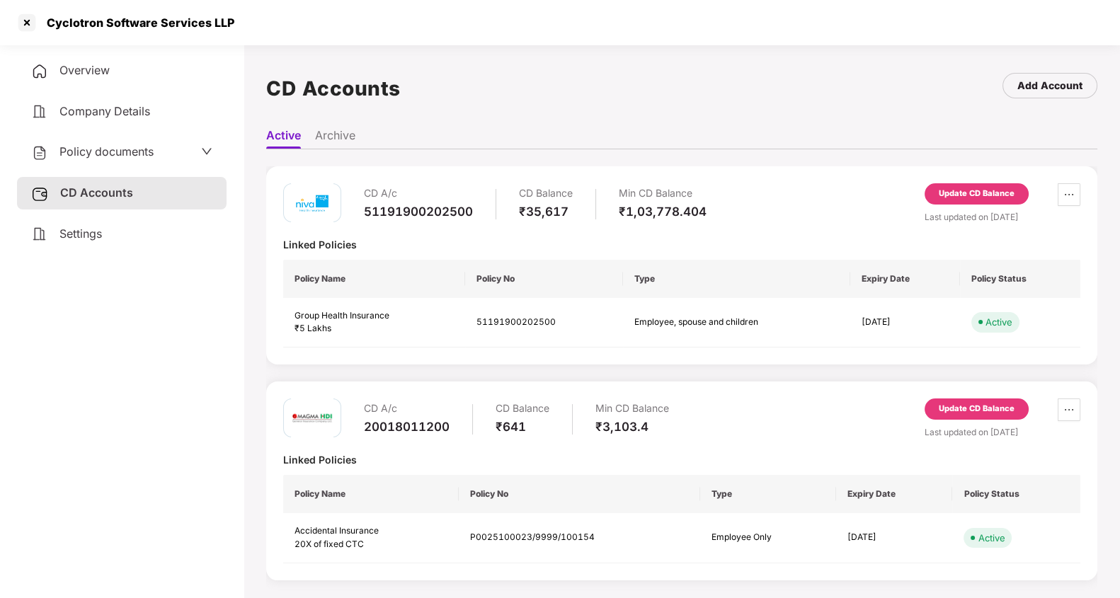
click at [959, 195] on div "Update CD Balance" at bounding box center [977, 194] width 76 height 13
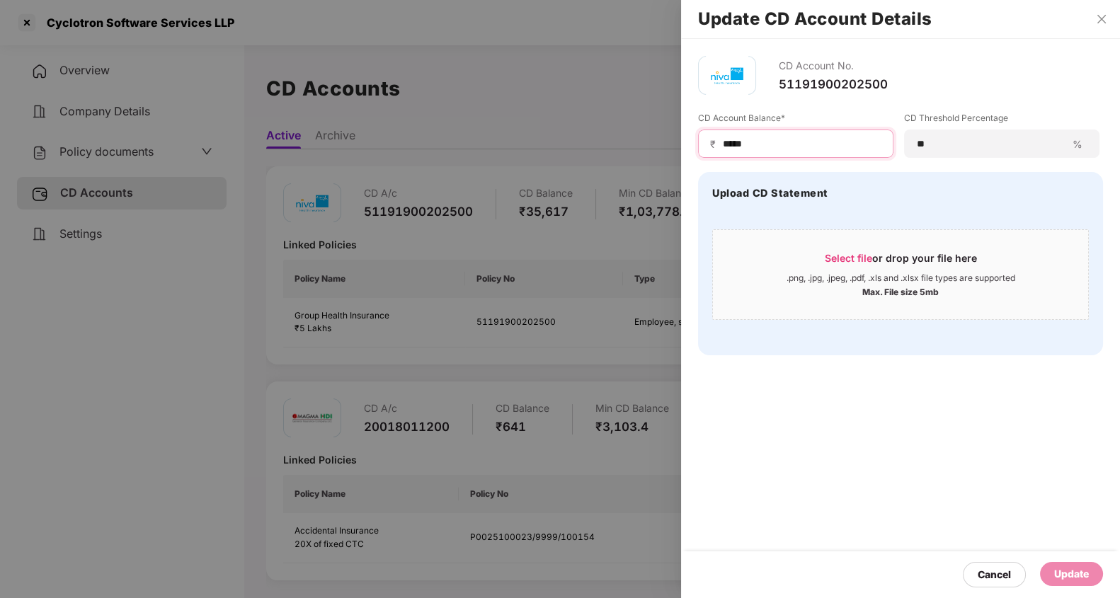
click at [811, 146] on input "*****" at bounding box center [801, 144] width 160 height 15
type input "*"
type input "*****"
click at [1073, 571] on div "Update" at bounding box center [1071, 574] width 35 height 16
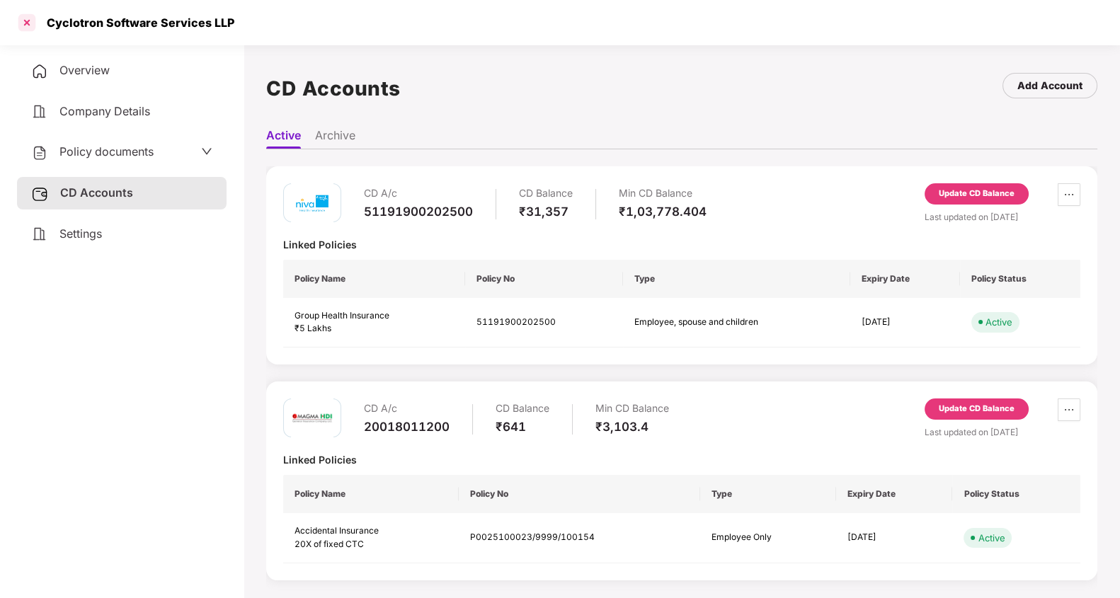
click at [21, 28] on div at bounding box center [27, 22] width 23 height 23
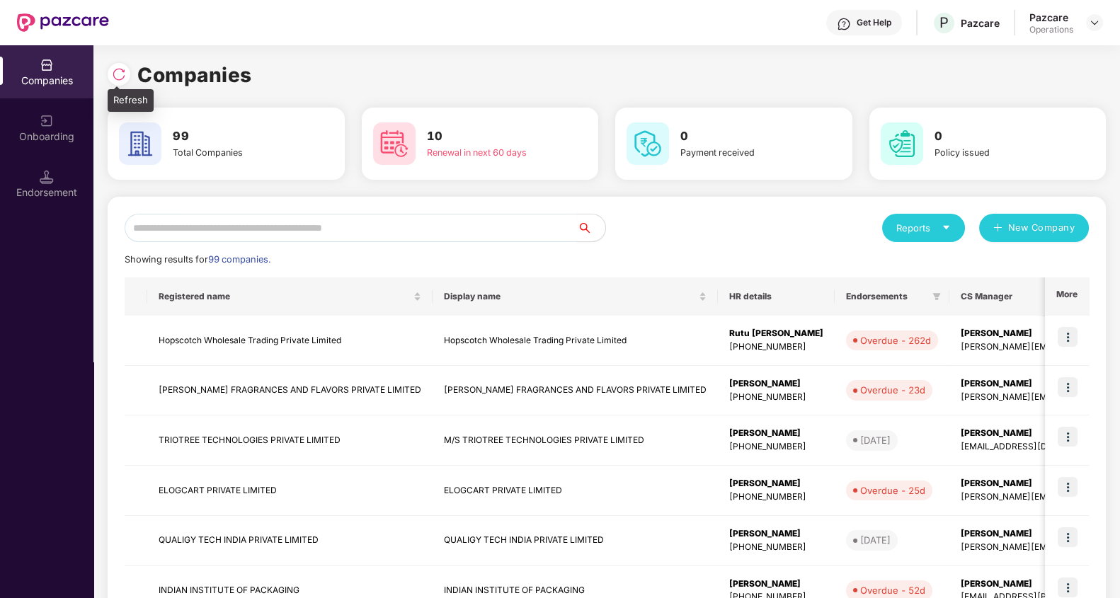
click at [120, 73] on img at bounding box center [119, 74] width 14 height 14
click at [451, 228] on input "text" at bounding box center [351, 228] width 452 height 28
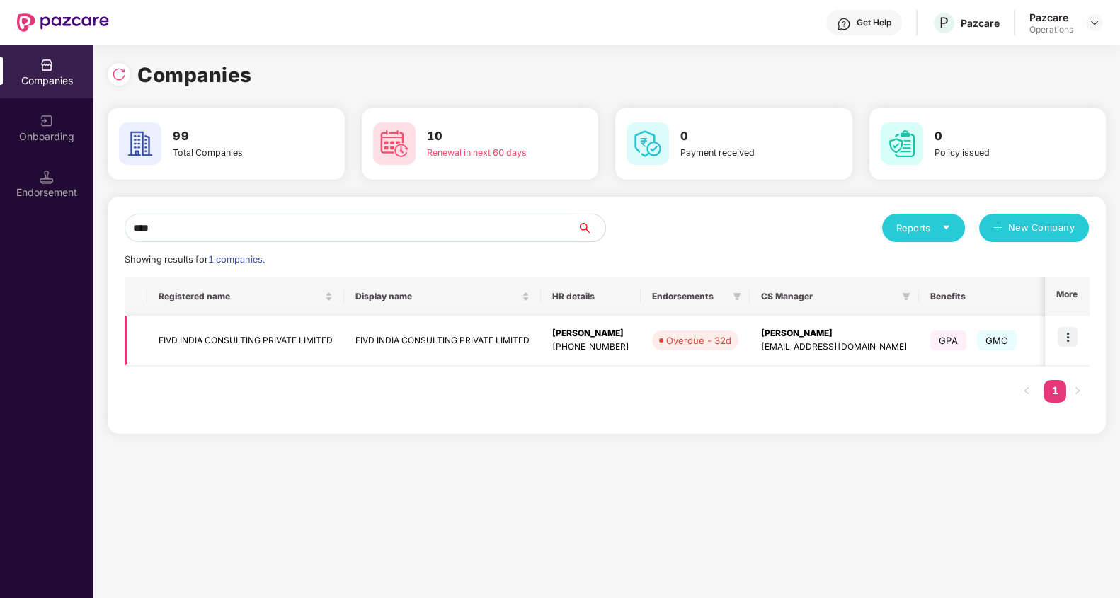
type input "****"
click at [1070, 336] on img at bounding box center [1068, 337] width 20 height 20
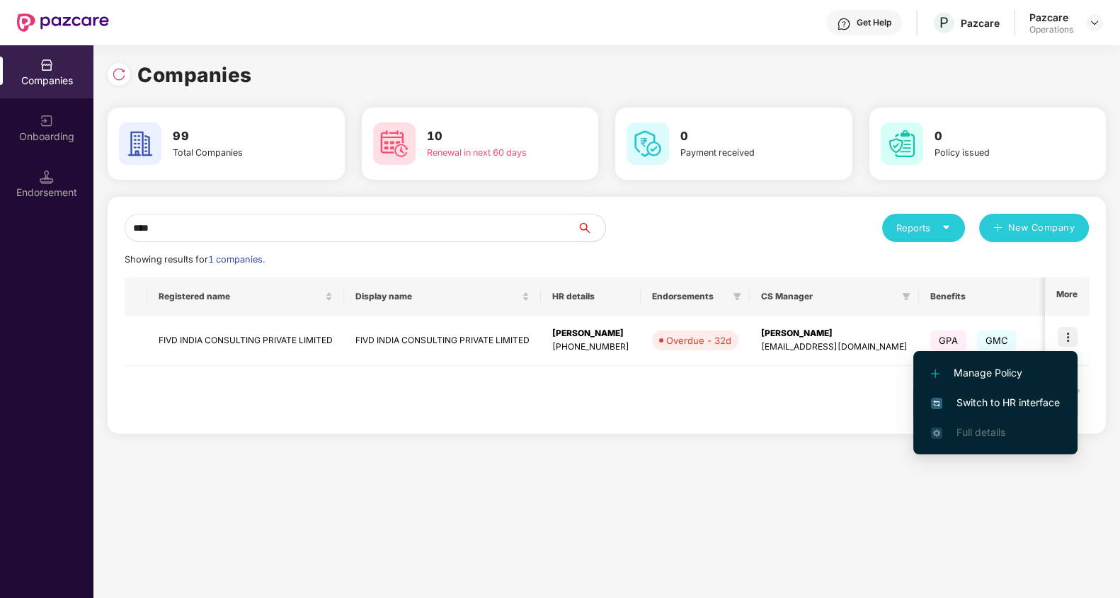
click at [1020, 397] on span "Switch to HR interface" at bounding box center [995, 403] width 129 height 16
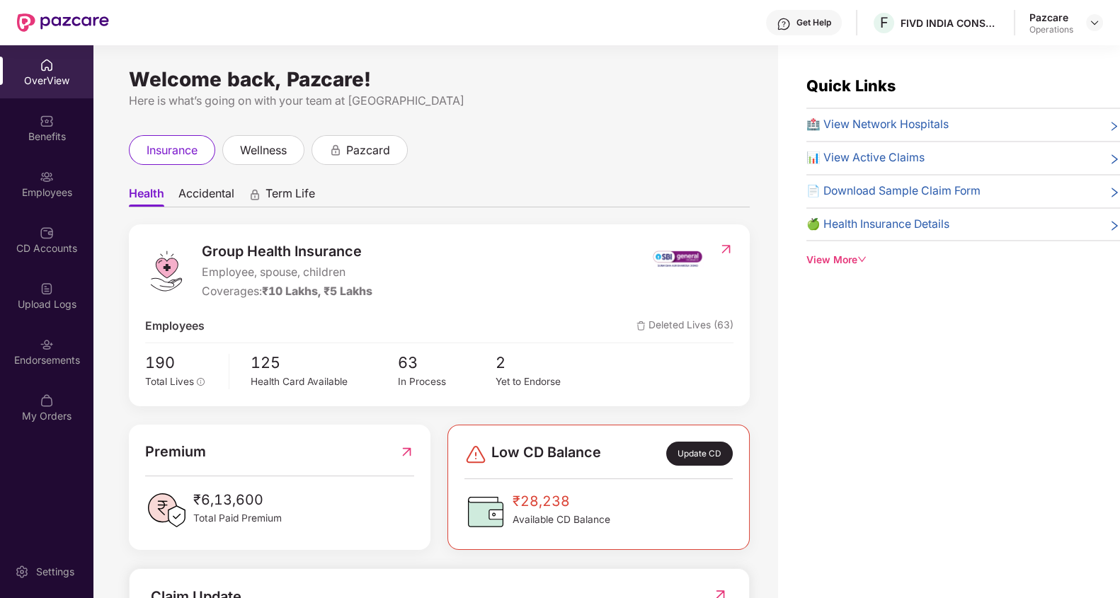
click at [40, 348] on img at bounding box center [47, 345] width 14 height 14
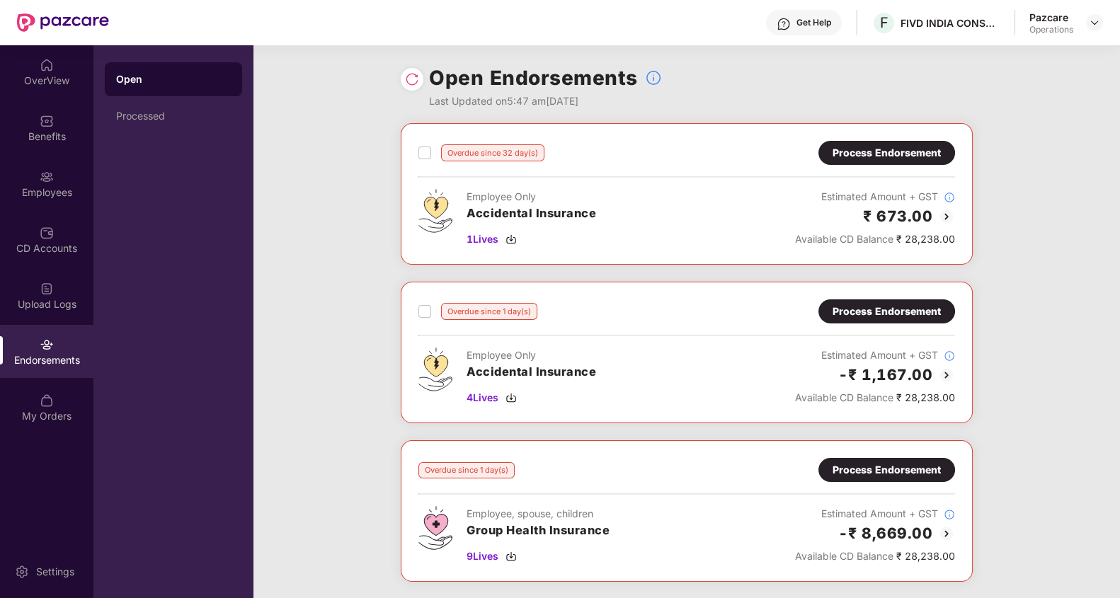
scroll to position [138, 0]
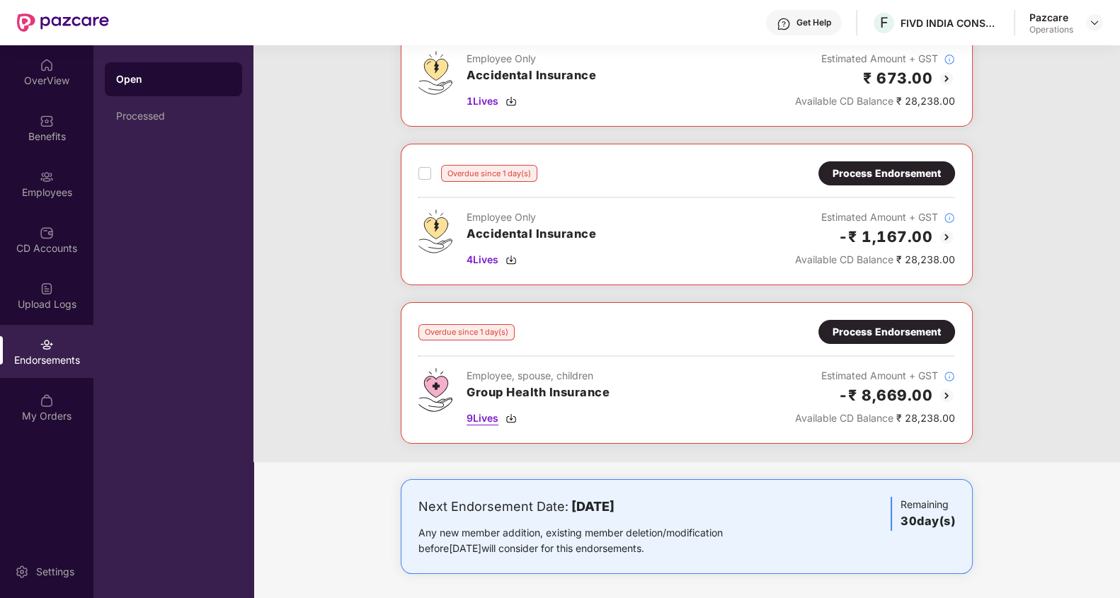
click at [474, 413] on span "9 Lives" at bounding box center [483, 419] width 32 height 16
click at [477, 411] on span "9 Lives" at bounding box center [483, 419] width 32 height 16
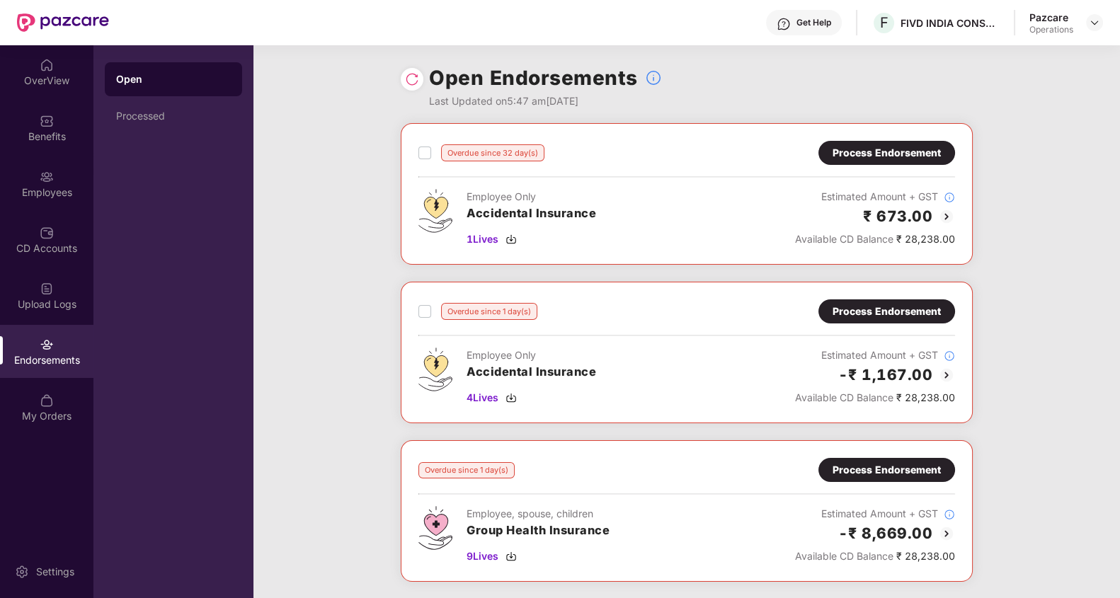
click at [864, 469] on div "Process Endorsement" at bounding box center [887, 470] width 108 height 16
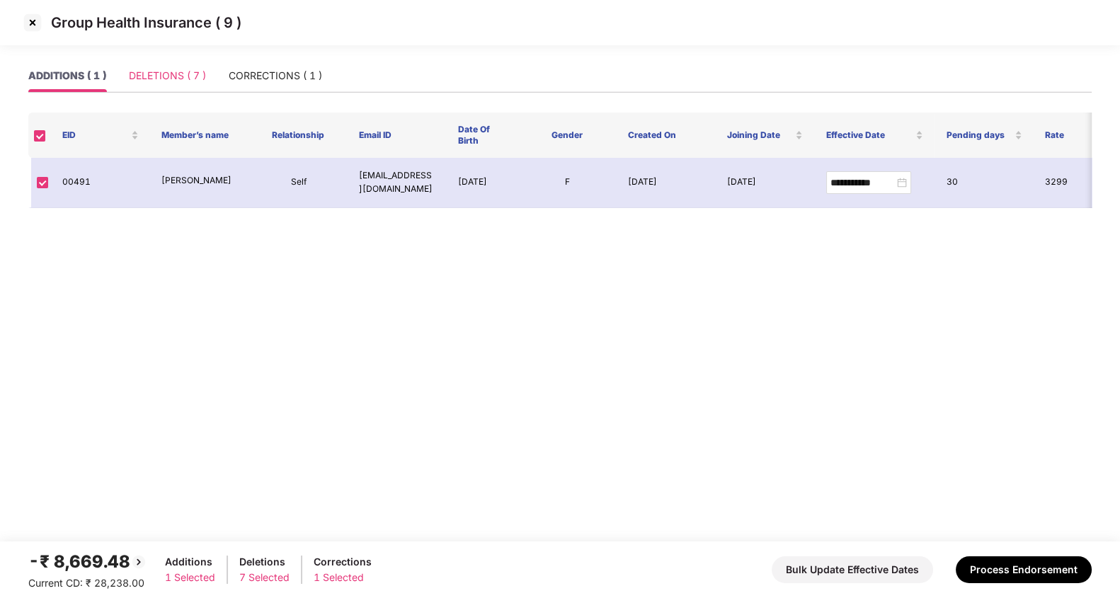
click at [171, 67] on div "DELETIONS ( 7 )" at bounding box center [167, 75] width 77 height 33
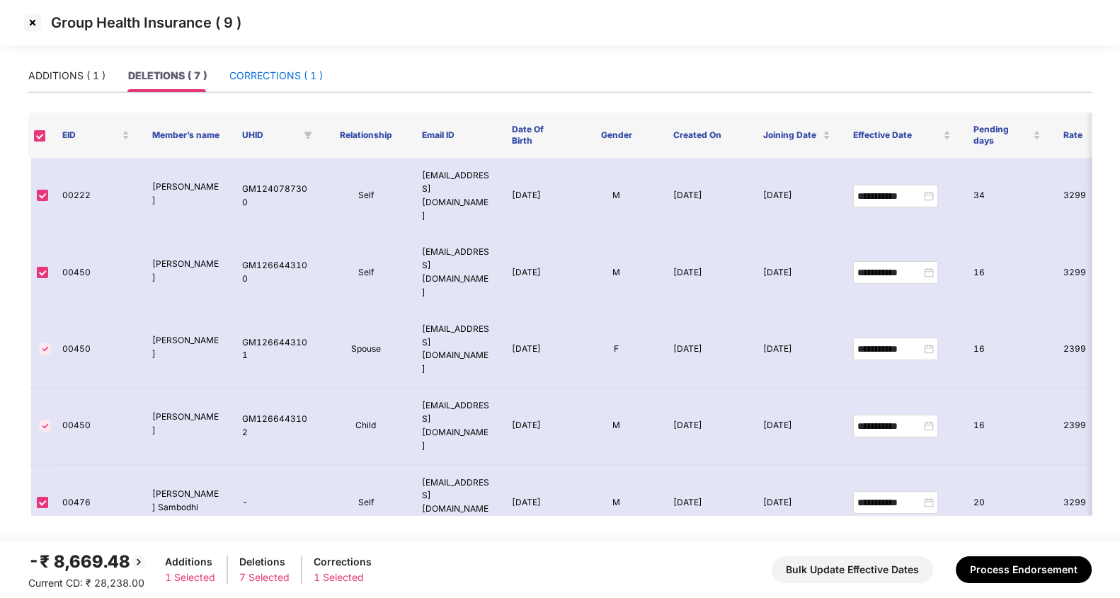
click at [264, 78] on div "CORRECTIONS ( 1 )" at bounding box center [275, 76] width 93 height 16
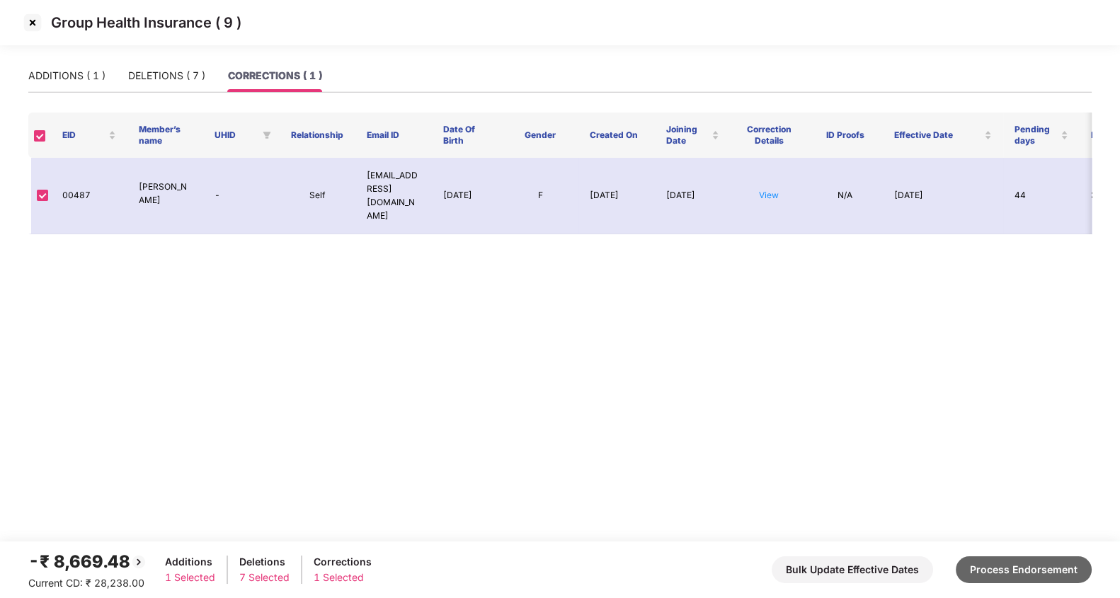
click at [1036, 578] on button "Process Endorsement" at bounding box center [1024, 569] width 136 height 27
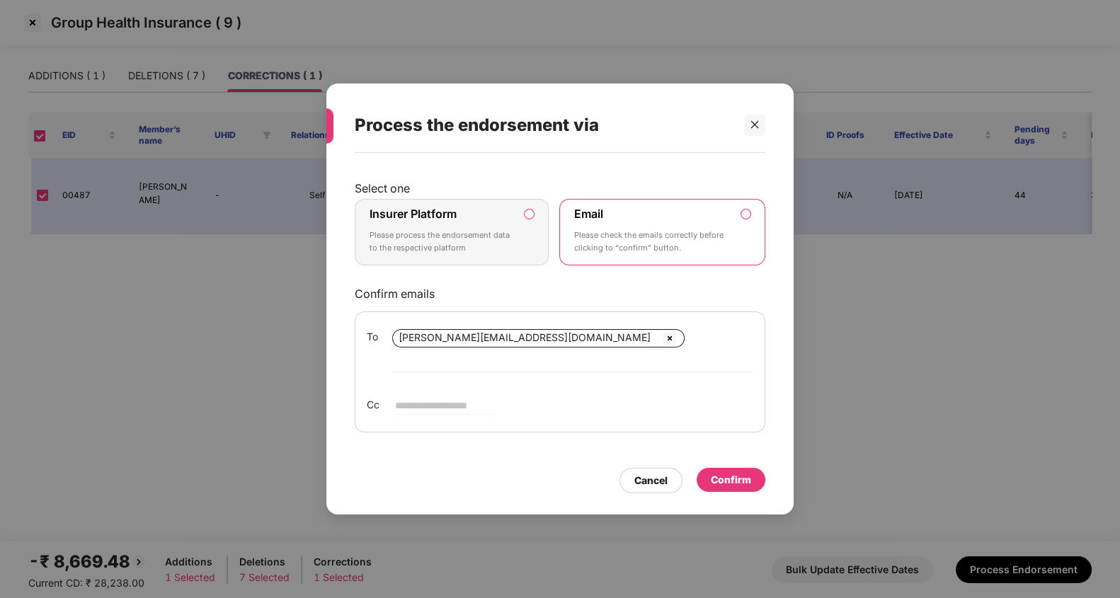
click at [531, 246] on label "Insurer Platform Please process the endorsement data to the respective platform" at bounding box center [452, 232] width 194 height 67
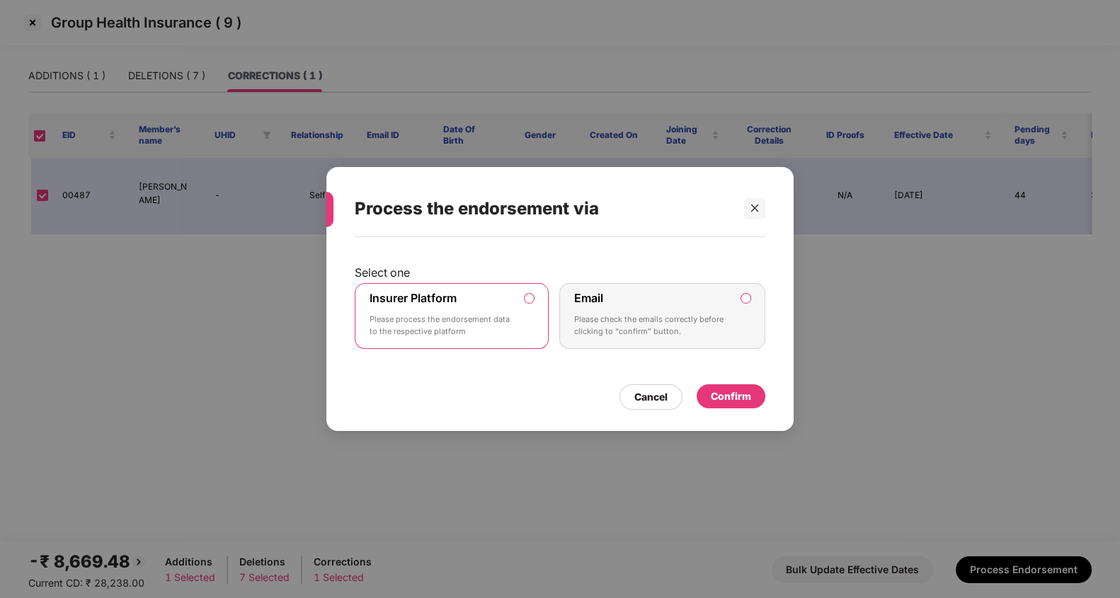
click at [640, 300] on div "Email Please check the emails correctly before clicking to “confirm” button." at bounding box center [652, 316] width 156 height 51
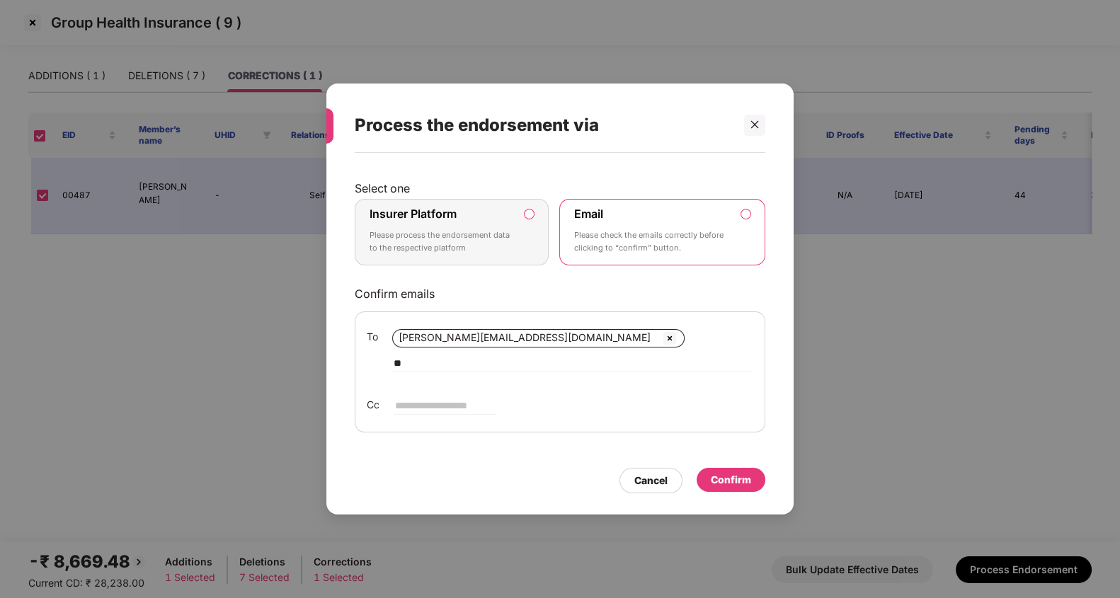
type input "*"
click at [534, 251] on label "Insurer Platform Please process the endorsement data to the respective platform" at bounding box center [452, 232] width 194 height 67
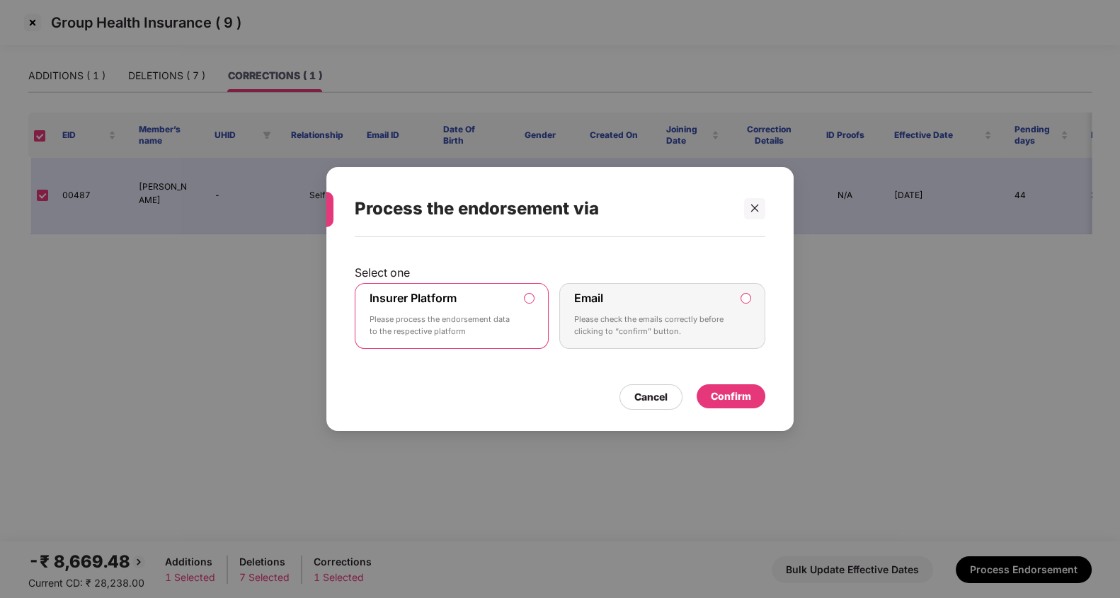
click at [747, 396] on div "Confirm" at bounding box center [731, 397] width 40 height 16
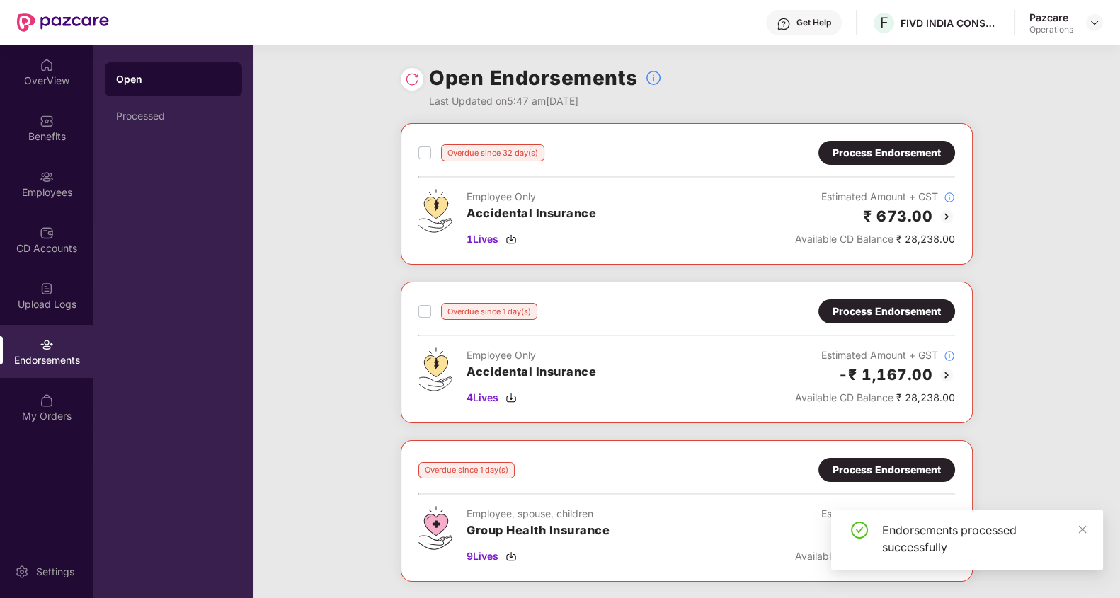
click at [411, 82] on img at bounding box center [412, 79] width 14 height 14
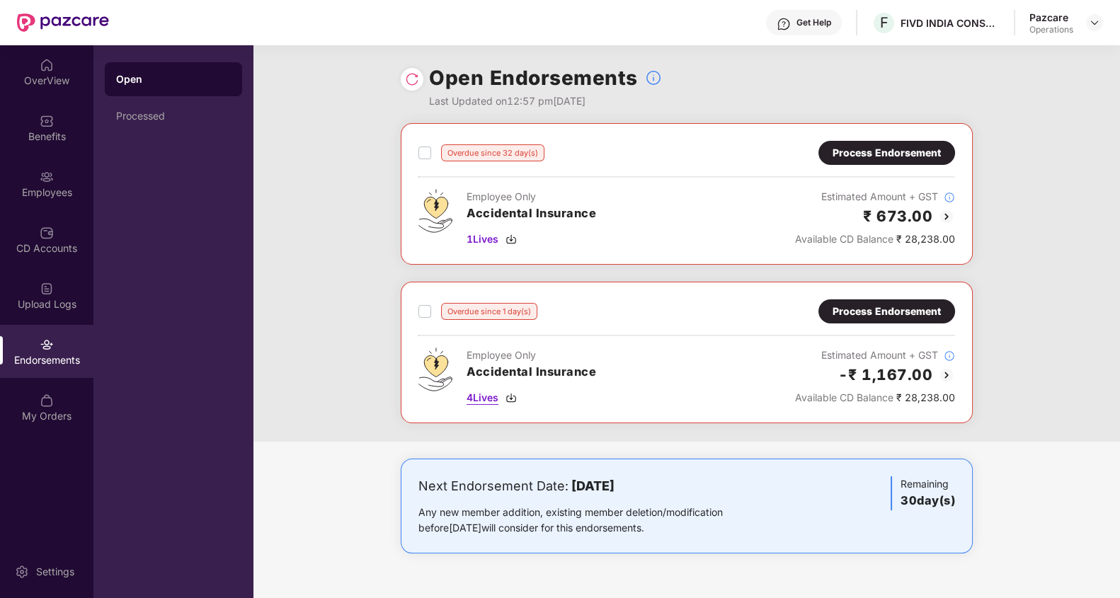
click at [488, 394] on span "4 Lives" at bounding box center [483, 398] width 32 height 16
click at [482, 239] on span "1 Lives" at bounding box center [483, 239] width 32 height 16
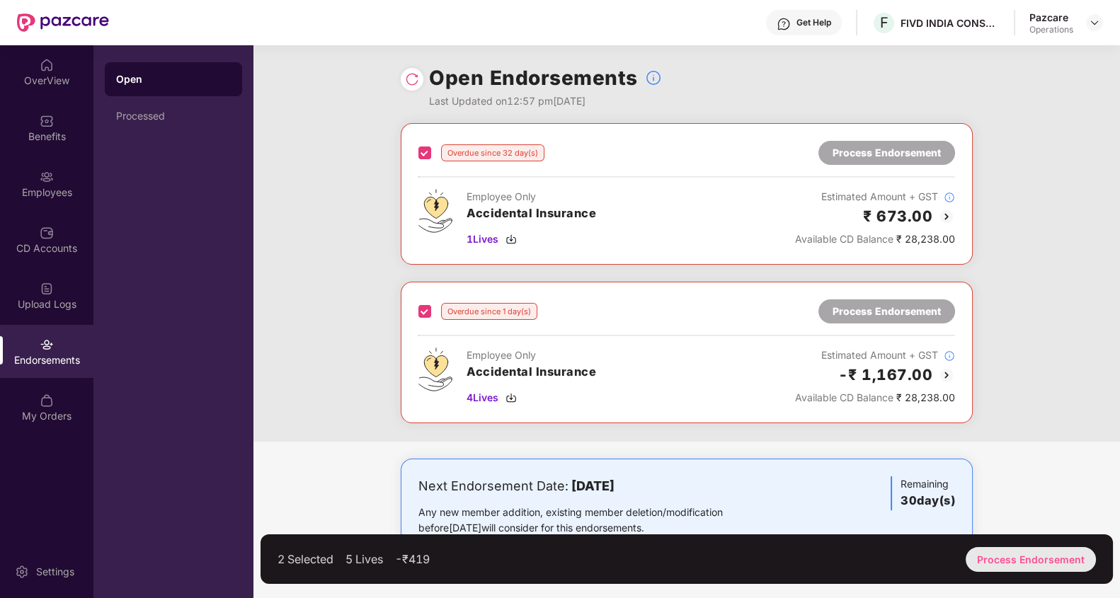
click at [1070, 561] on div "Process Endorsement" at bounding box center [1031, 559] width 130 height 25
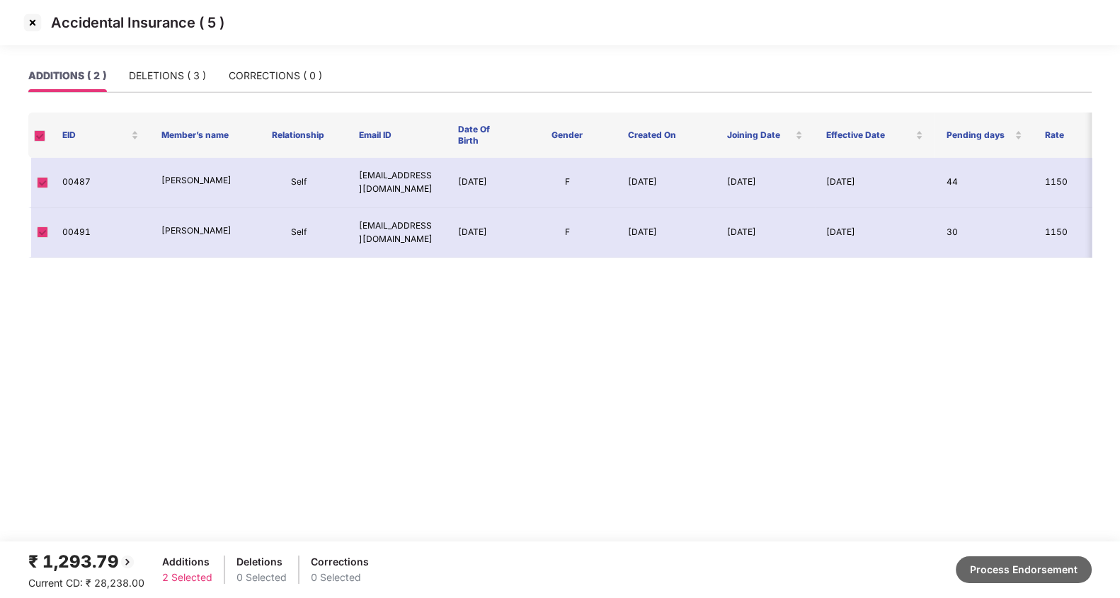
click at [1013, 569] on button "Process Endorsement" at bounding box center [1024, 569] width 136 height 27
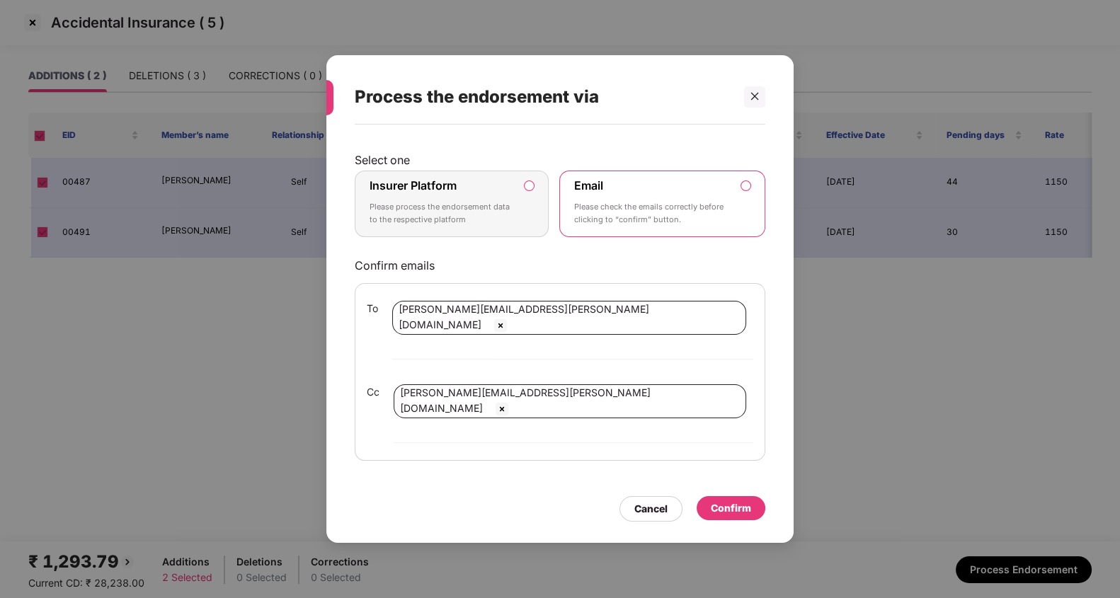
click at [482, 229] on div "Insurer Platform Please process the endorsement data to the respective platform" at bounding box center [442, 203] width 144 height 51
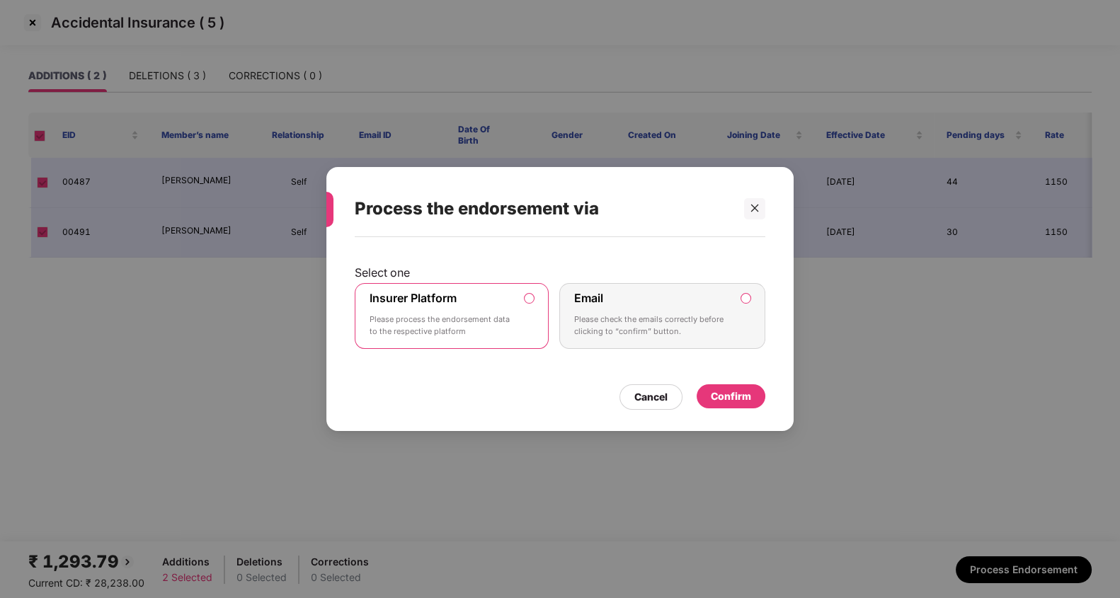
click at [743, 389] on div "Confirm" at bounding box center [731, 397] width 40 height 16
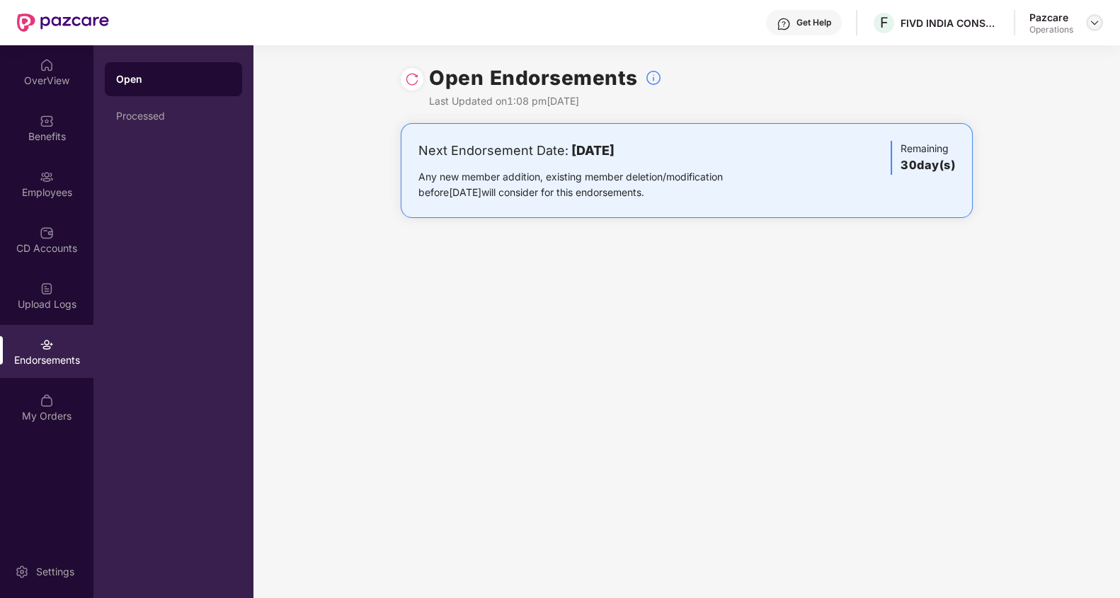
click at [1094, 18] on img at bounding box center [1094, 22] width 11 height 11
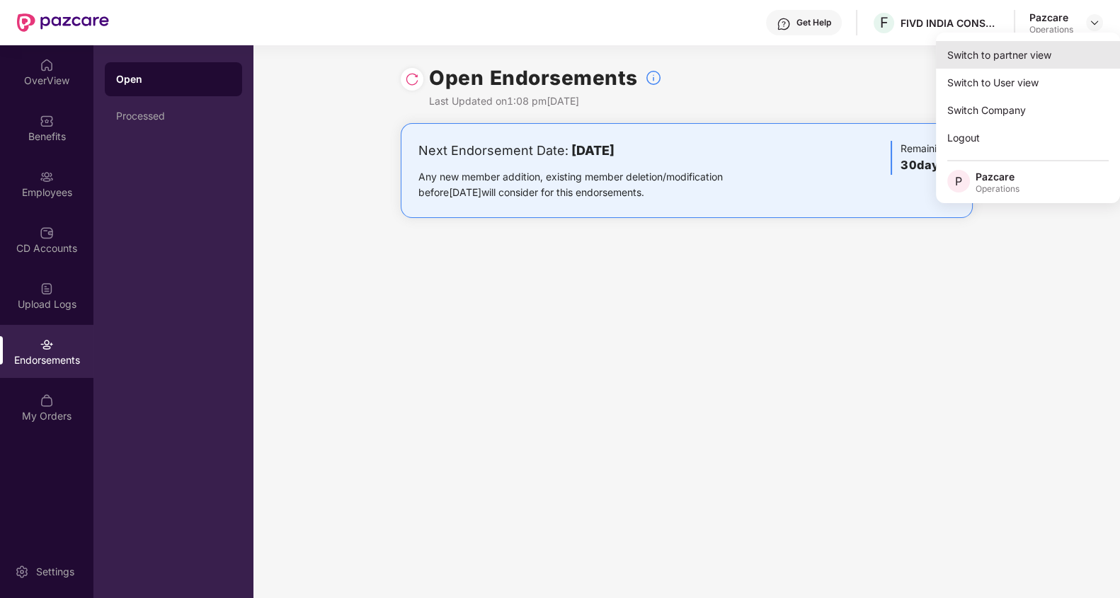
click at [1068, 50] on div "Switch to partner view" at bounding box center [1028, 55] width 184 height 28
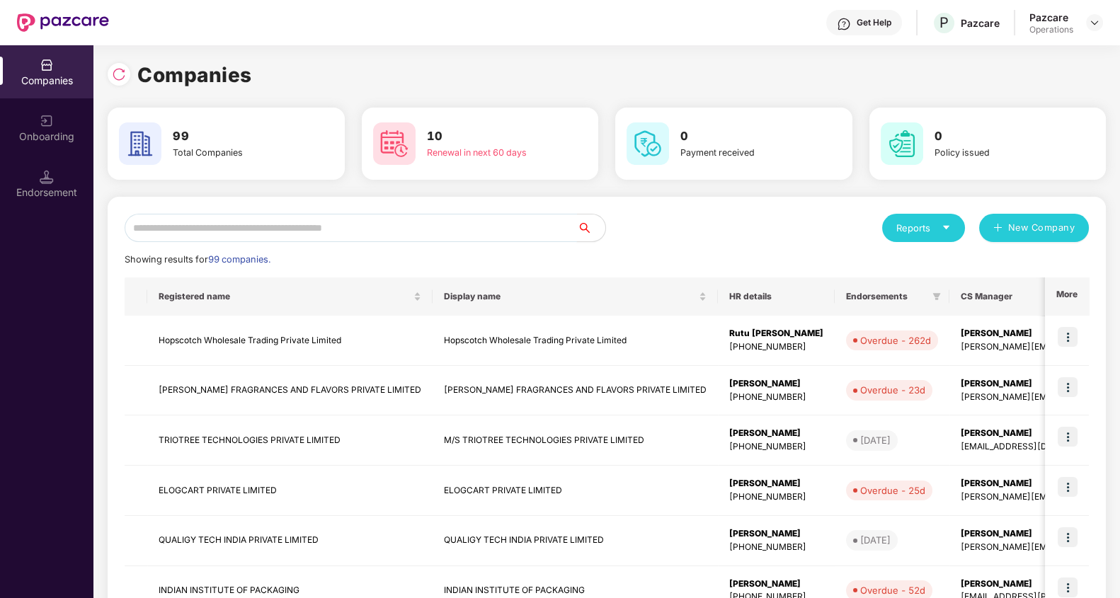
click at [494, 230] on input "text" at bounding box center [351, 228] width 452 height 28
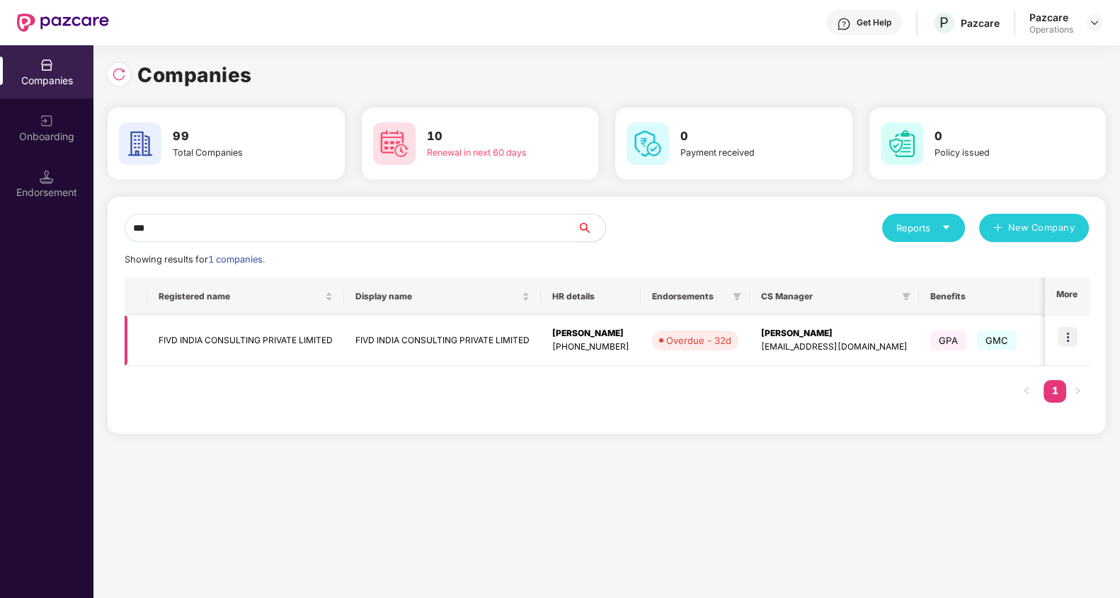
type input "***"
click at [188, 333] on td "FIVD INDIA CONSULTING PRIVATE LIMITED" at bounding box center [245, 341] width 197 height 50
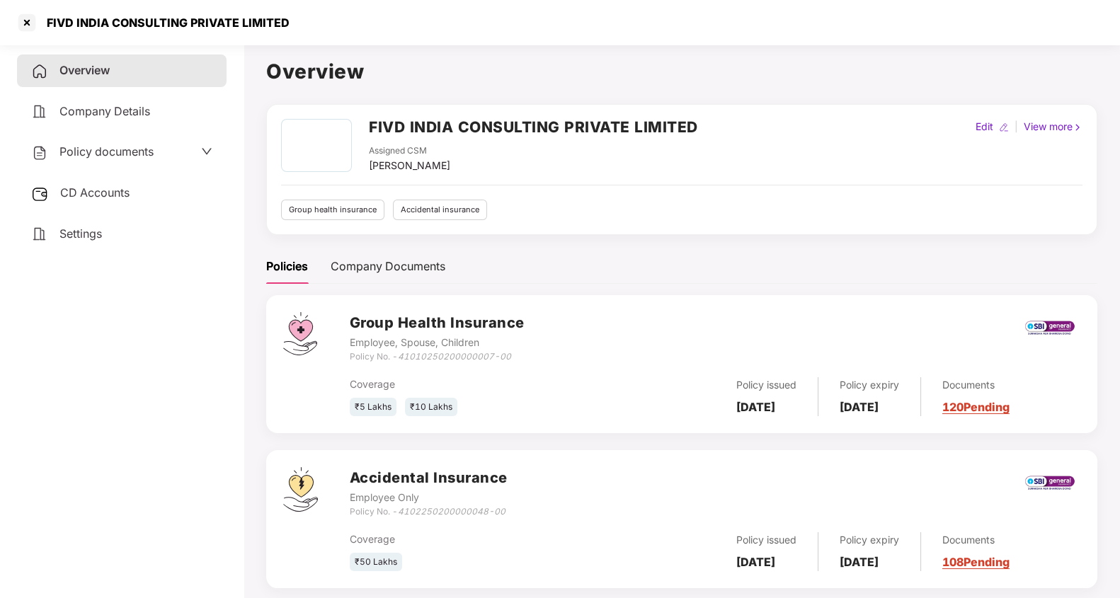
click at [103, 185] on span "CD Accounts" at bounding box center [94, 192] width 69 height 14
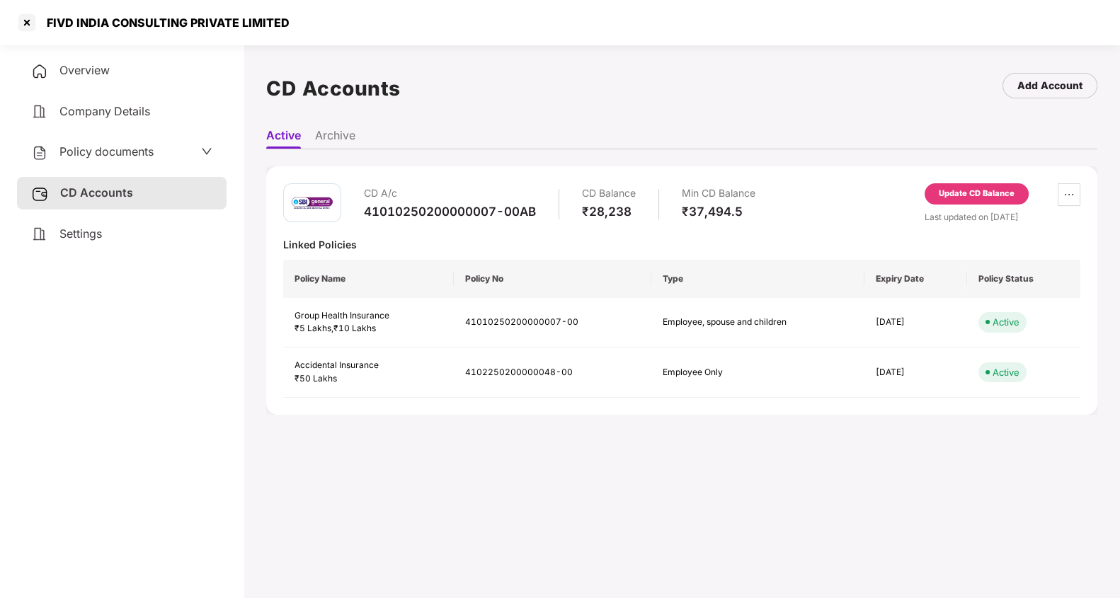
click at [971, 191] on div "Update CD Balance" at bounding box center [977, 194] width 76 height 13
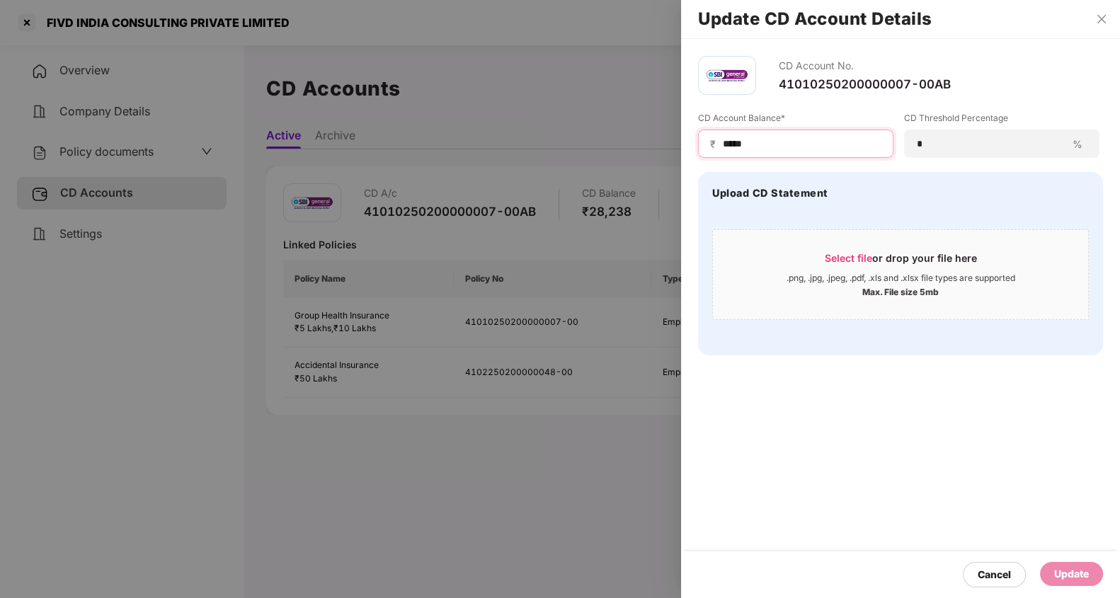
click at [795, 142] on input "*****" at bounding box center [801, 144] width 160 height 15
type input "*****"
click at [1085, 571] on div "Update" at bounding box center [1071, 574] width 35 height 16
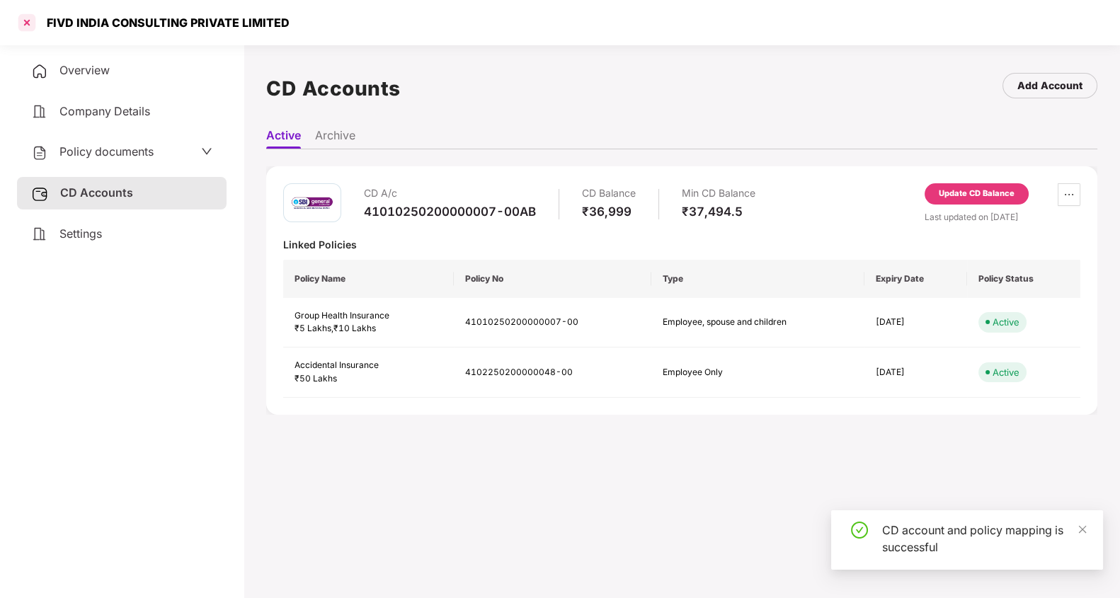
click at [33, 23] on div at bounding box center [27, 22] width 23 height 23
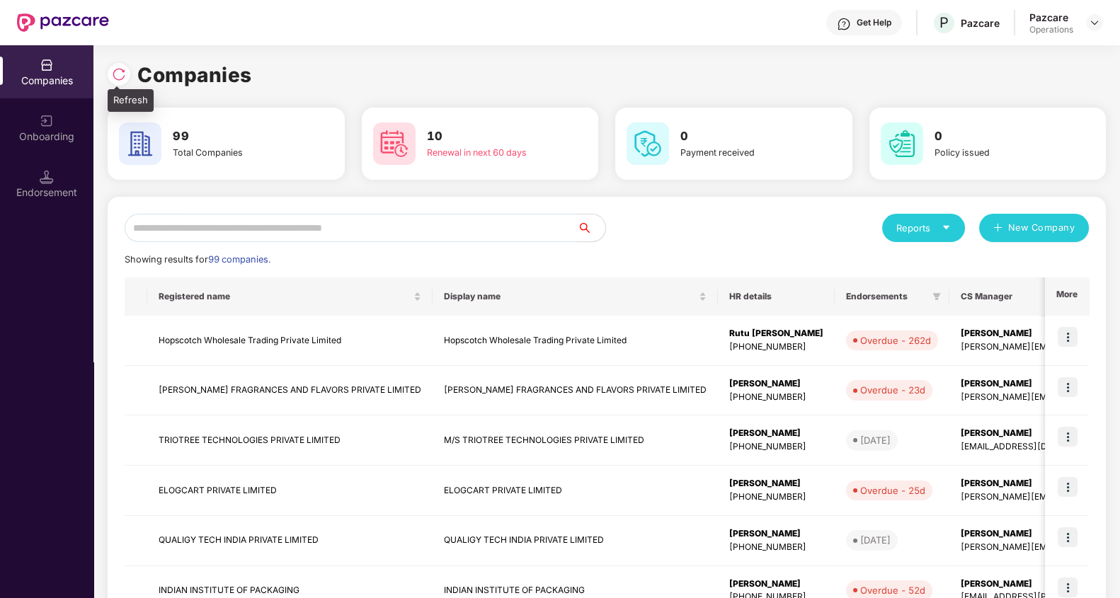
click at [124, 79] on img at bounding box center [119, 74] width 14 height 14
click at [471, 236] on input "text" at bounding box center [351, 228] width 452 height 28
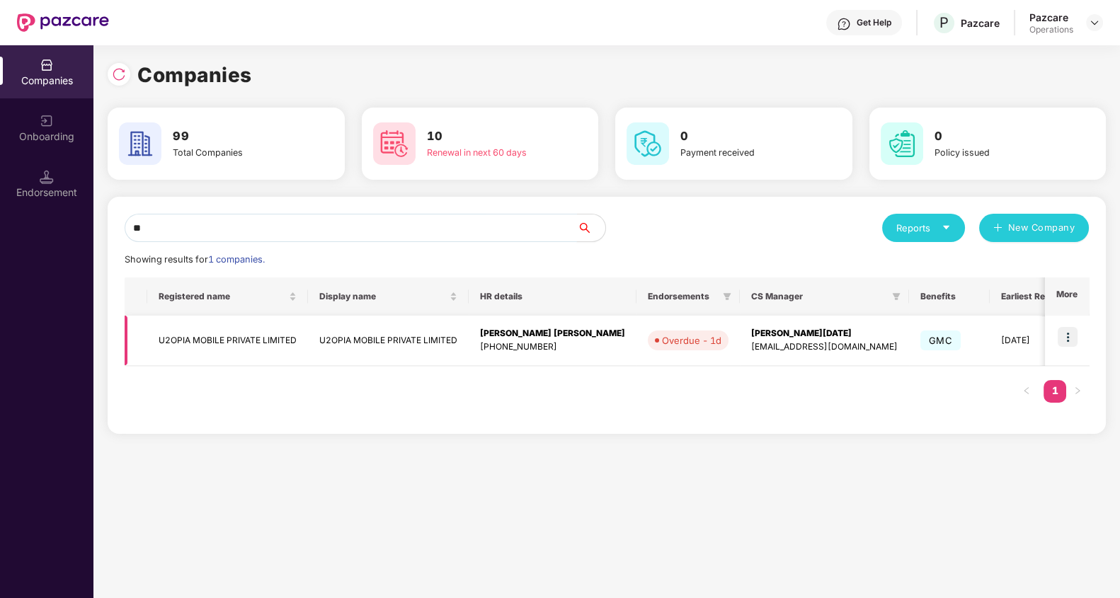
type input "**"
click at [1073, 340] on img at bounding box center [1068, 337] width 20 height 20
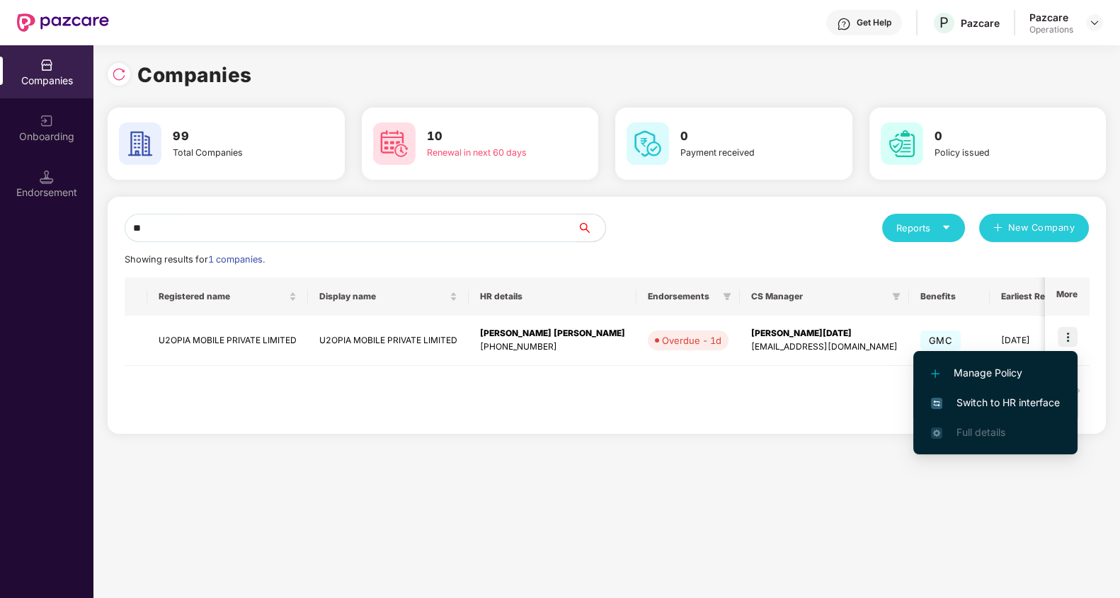
click at [1023, 397] on span "Switch to HR interface" at bounding box center [995, 403] width 129 height 16
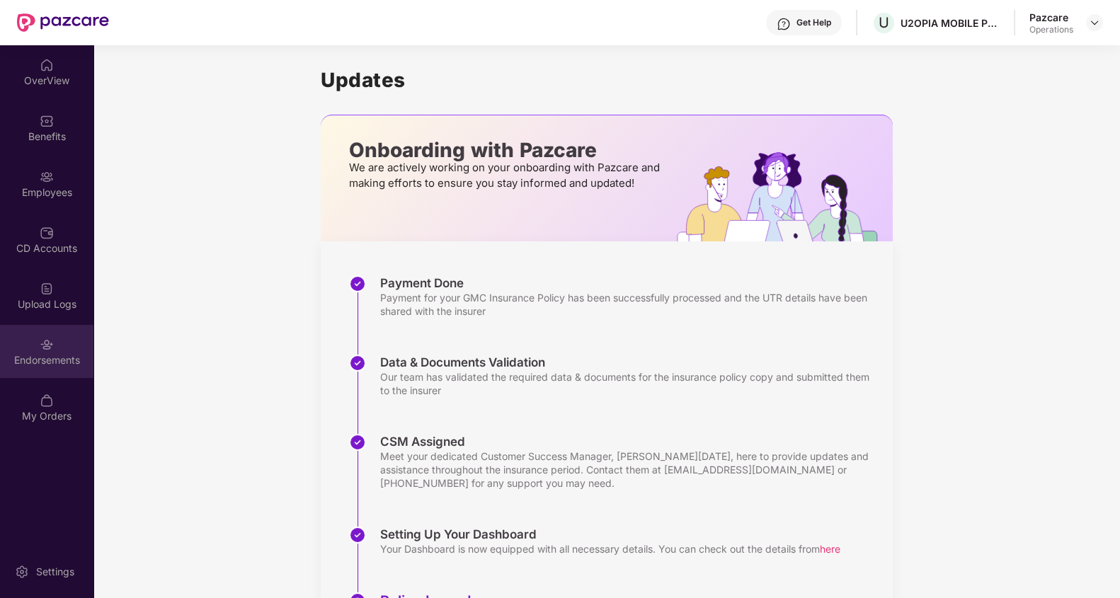
click at [48, 368] on div "Endorsements" at bounding box center [46, 351] width 93 height 53
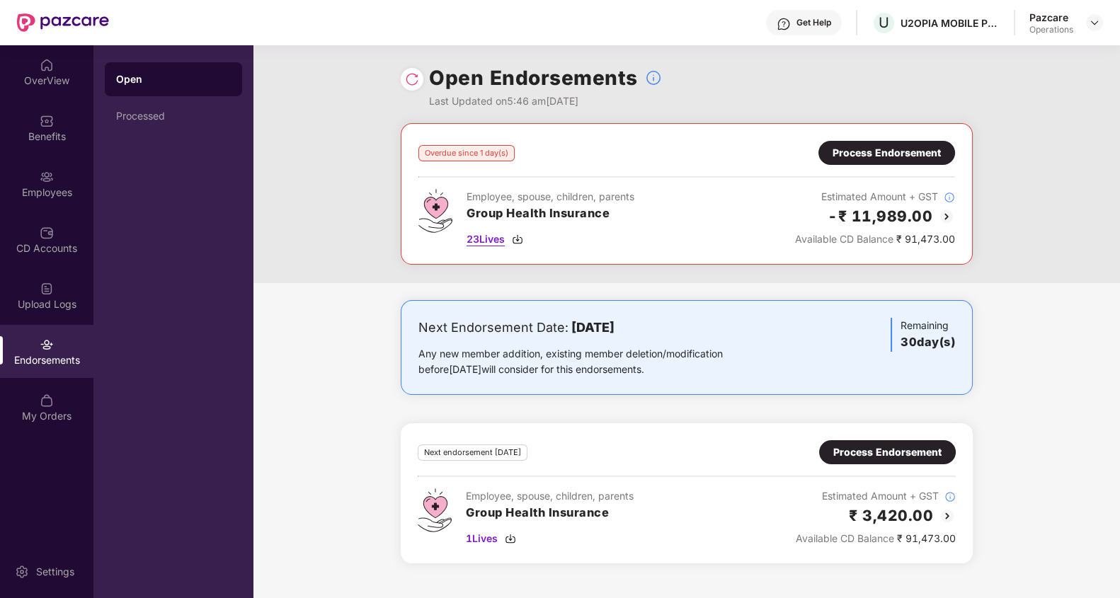
click at [485, 236] on span "23 Lives" at bounding box center [486, 239] width 38 height 16
click at [886, 153] on div "Process Endorsement" at bounding box center [887, 153] width 108 height 16
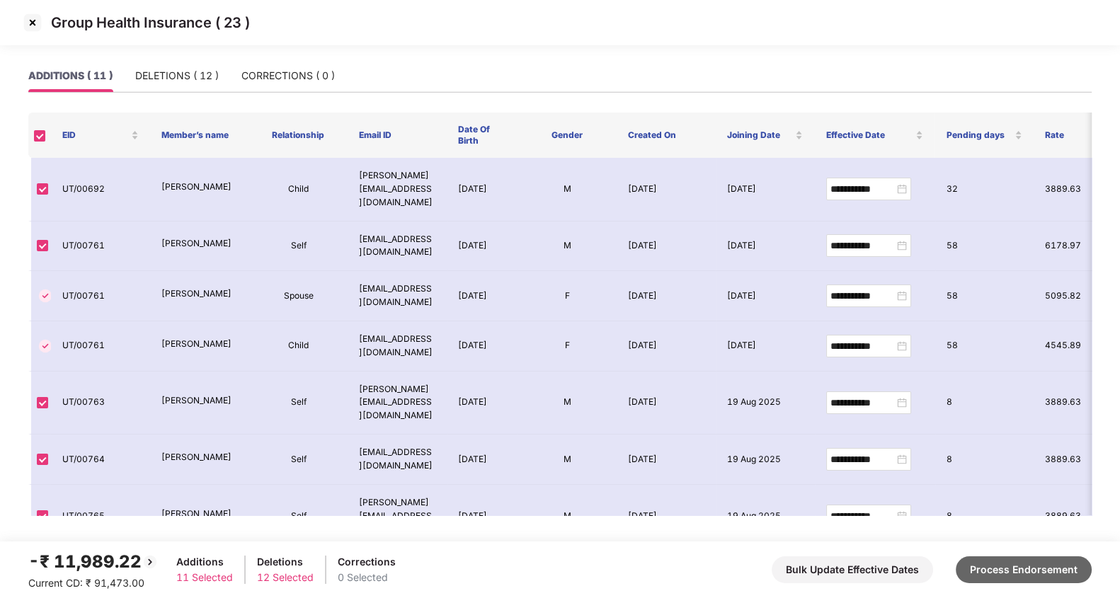
click at [1024, 568] on button "Process Endorsement" at bounding box center [1024, 569] width 136 height 27
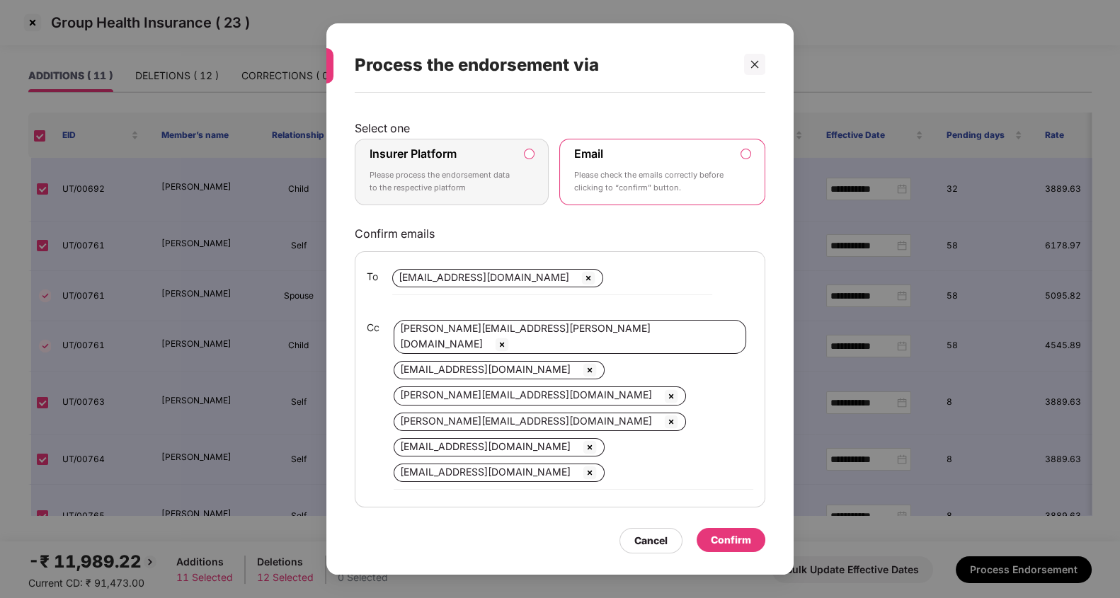
click at [467, 178] on p "Please process the endorsement data to the respective platform" at bounding box center [442, 181] width 144 height 25
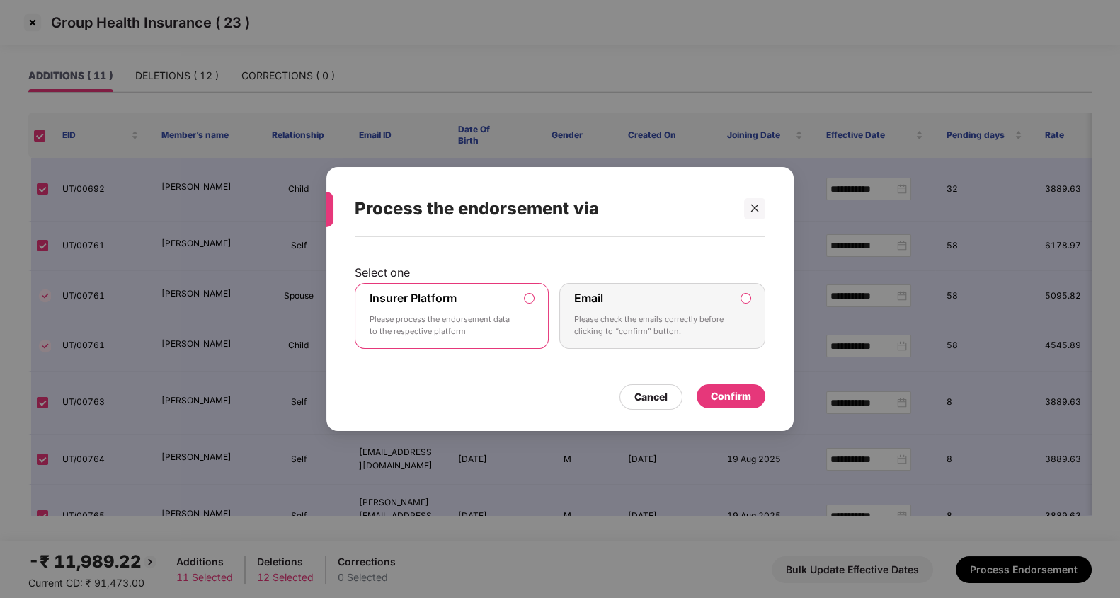
click at [743, 396] on div "Confirm" at bounding box center [731, 397] width 40 height 16
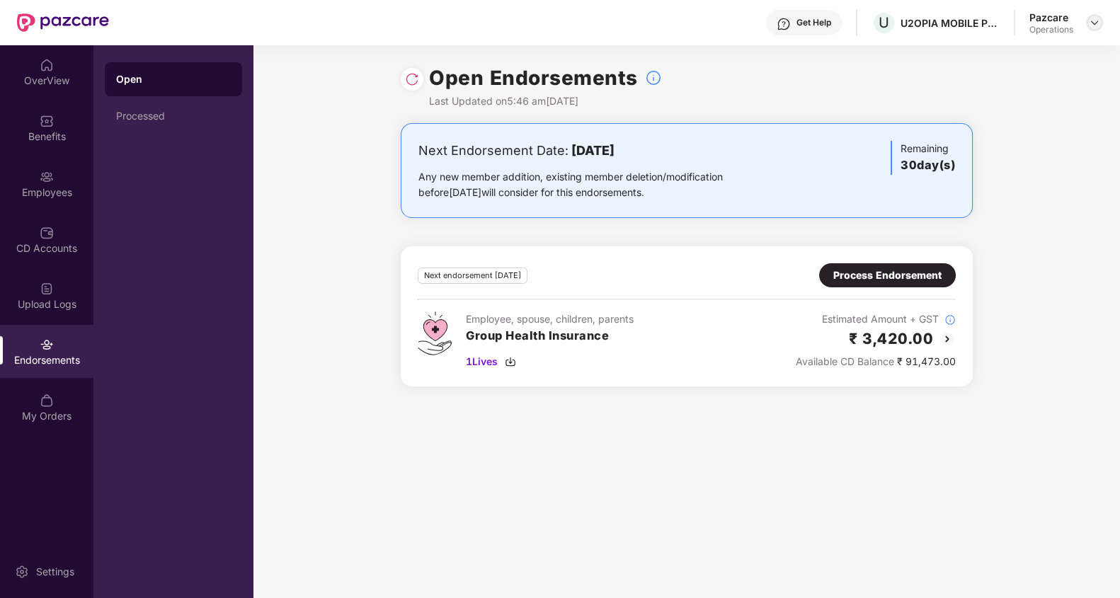
click at [1096, 30] on div at bounding box center [1094, 22] width 17 height 17
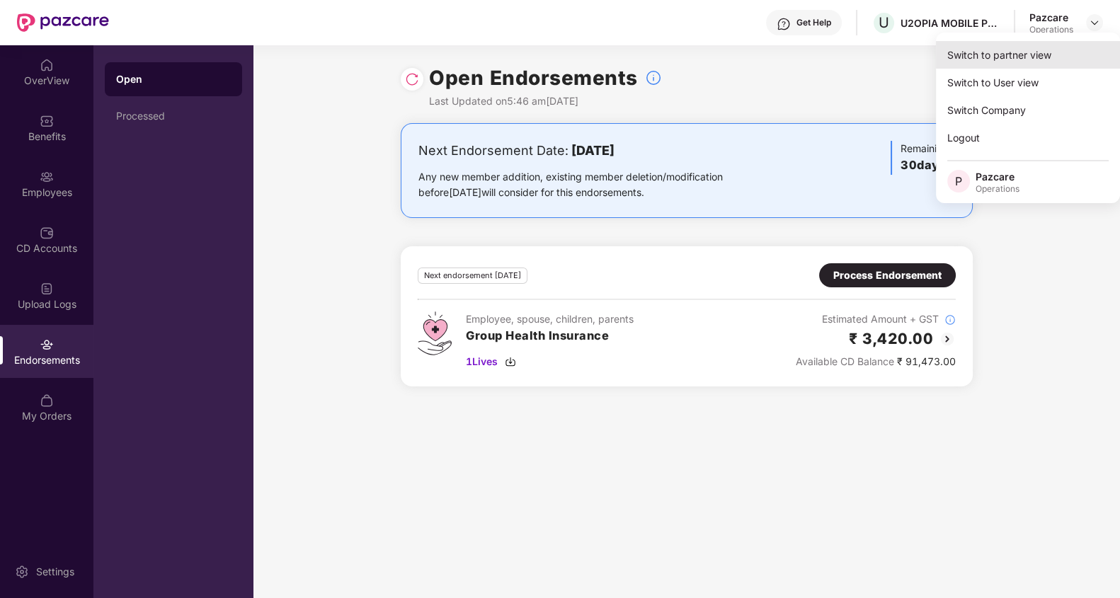
click at [1051, 42] on div "Switch to partner view" at bounding box center [1028, 55] width 184 height 28
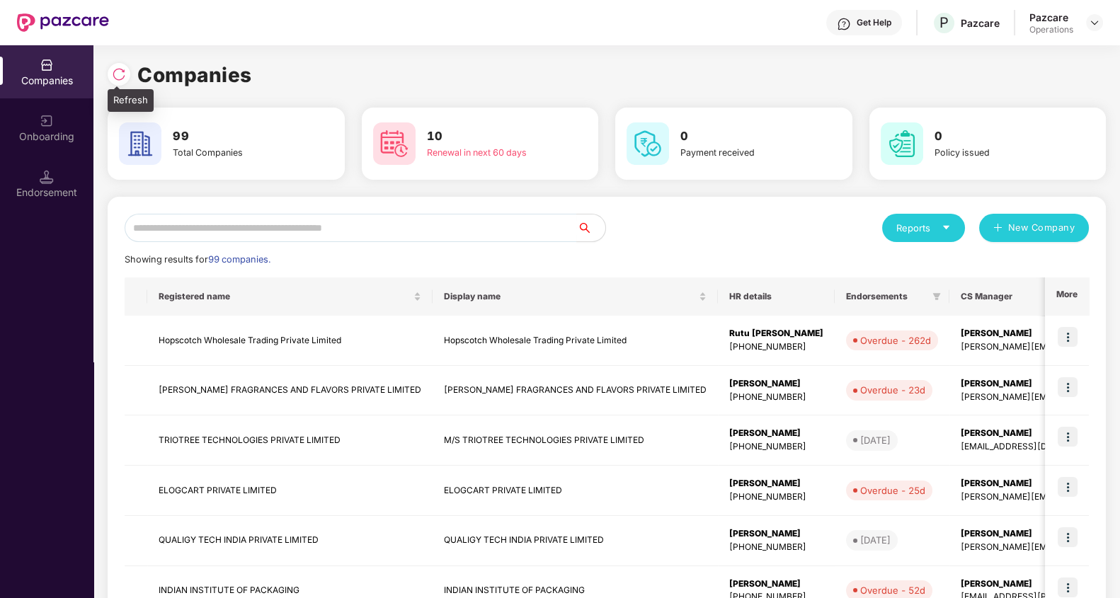
click at [115, 77] on img at bounding box center [119, 74] width 14 height 14
click at [535, 228] on input "text" at bounding box center [351, 228] width 452 height 28
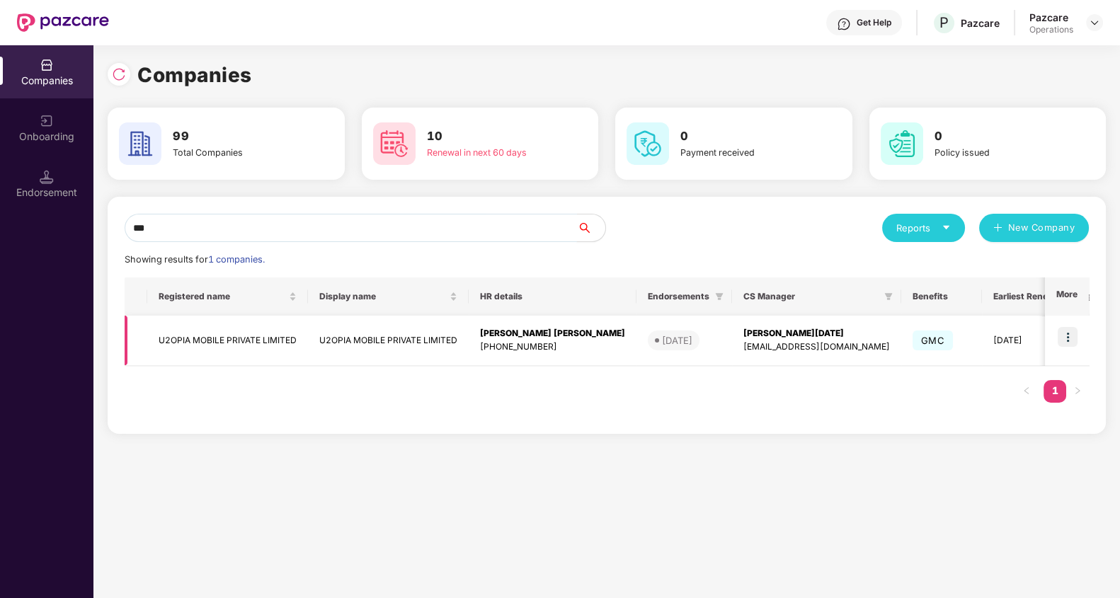
type input "***"
click at [256, 331] on td "U2OPIA MOBILE PRIVATE LIMITED" at bounding box center [227, 341] width 161 height 50
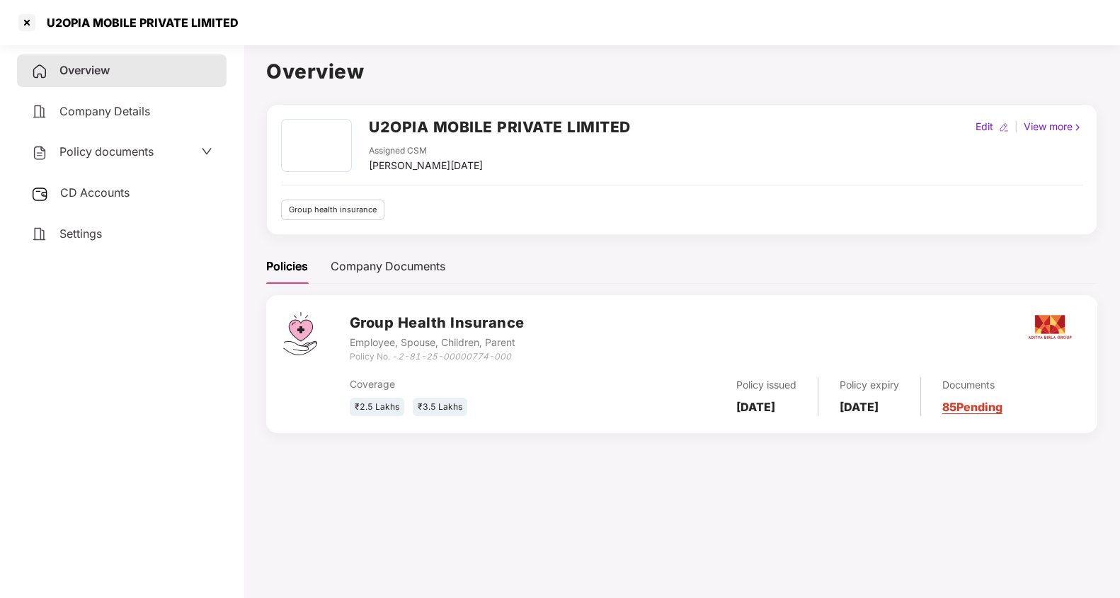
click at [115, 200] on div "CD Accounts" at bounding box center [122, 193] width 210 height 33
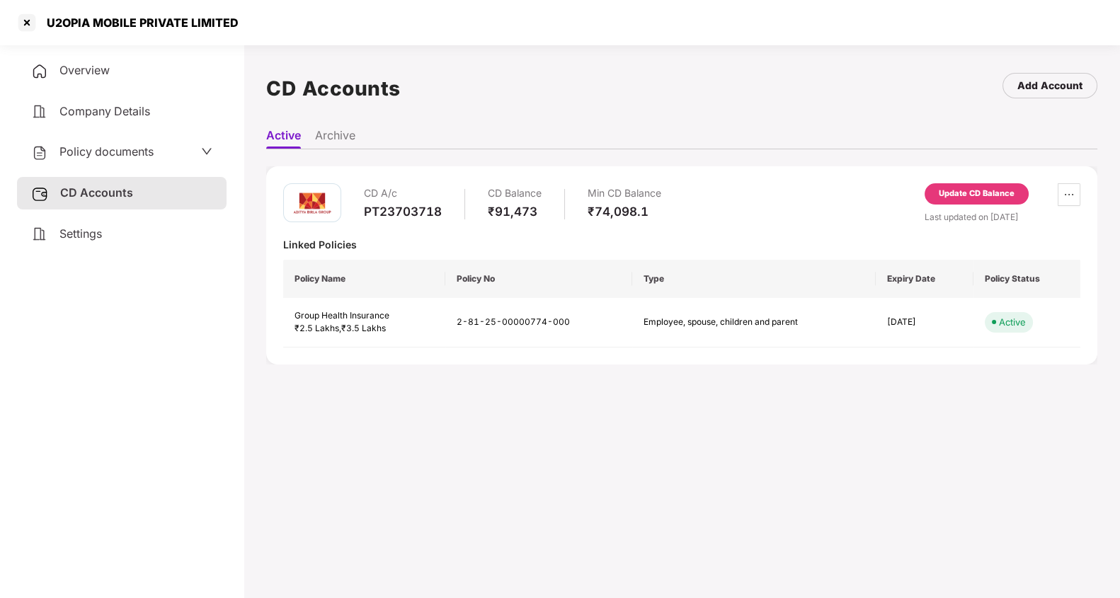
click at [966, 192] on div "Update CD Balance" at bounding box center [977, 194] width 76 height 13
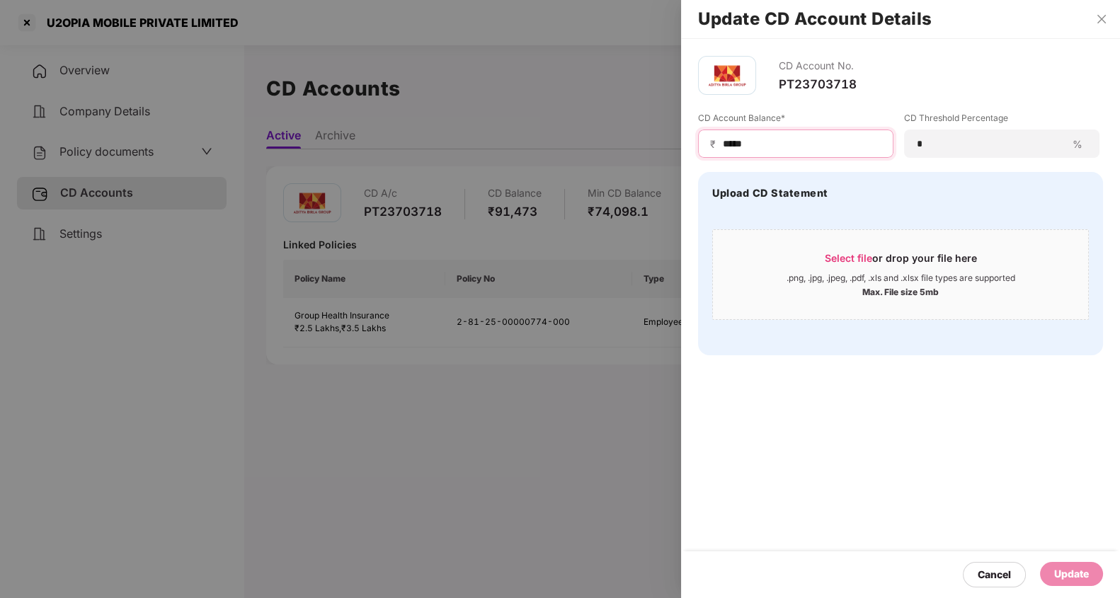
click at [818, 142] on input "*****" at bounding box center [801, 144] width 160 height 15
type input "*"
type input "******"
click at [1080, 579] on div "Update" at bounding box center [1071, 574] width 35 height 16
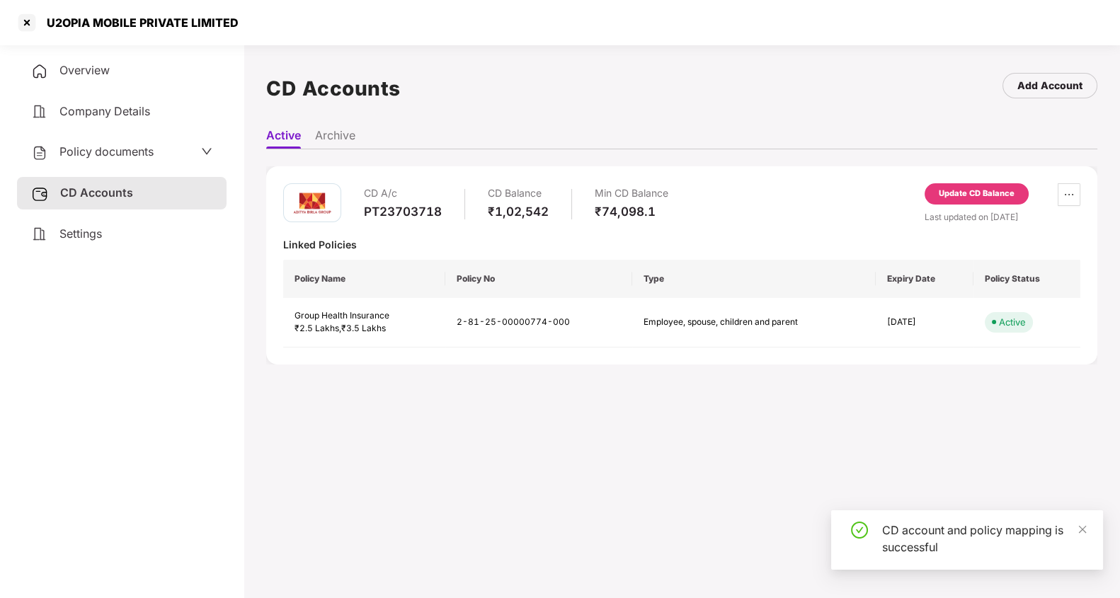
click at [27, 27] on div at bounding box center [27, 22] width 23 height 23
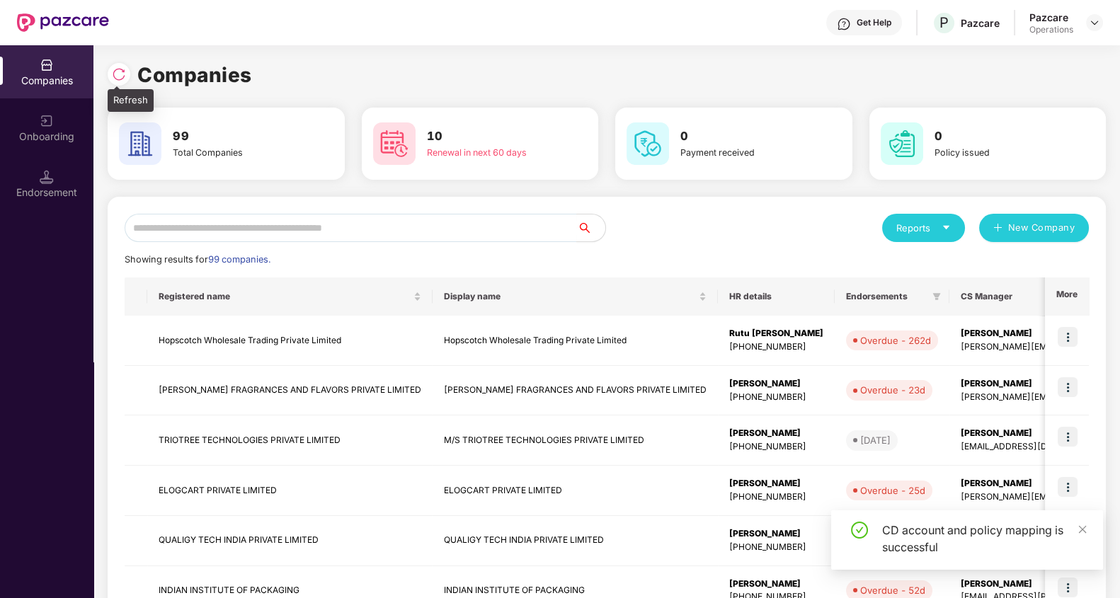
click at [122, 73] on img at bounding box center [119, 74] width 14 height 14
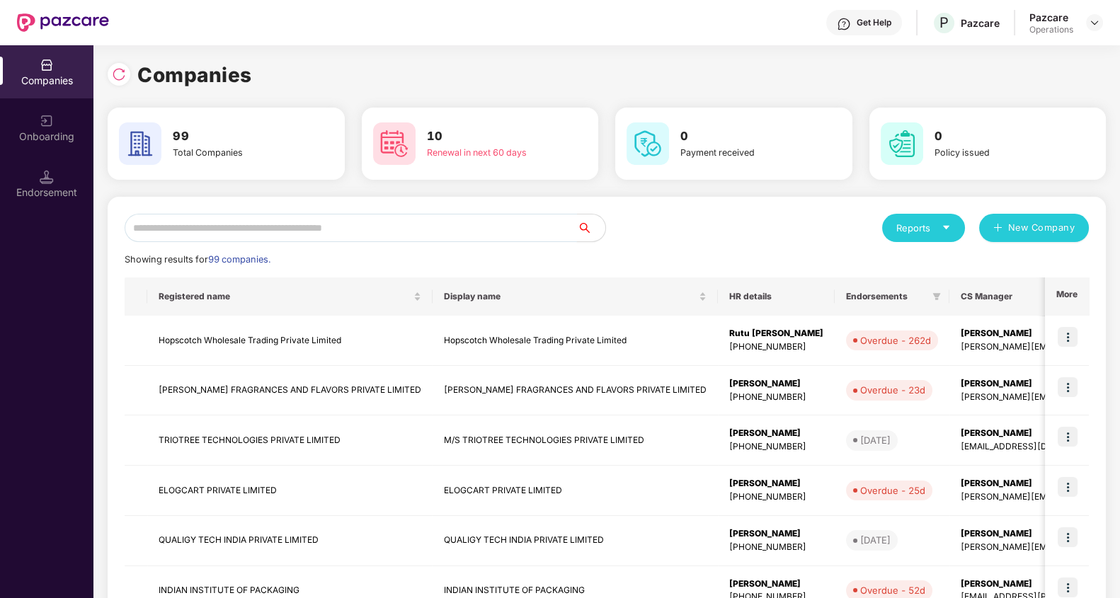
click at [439, 232] on input "text" at bounding box center [351, 228] width 452 height 28
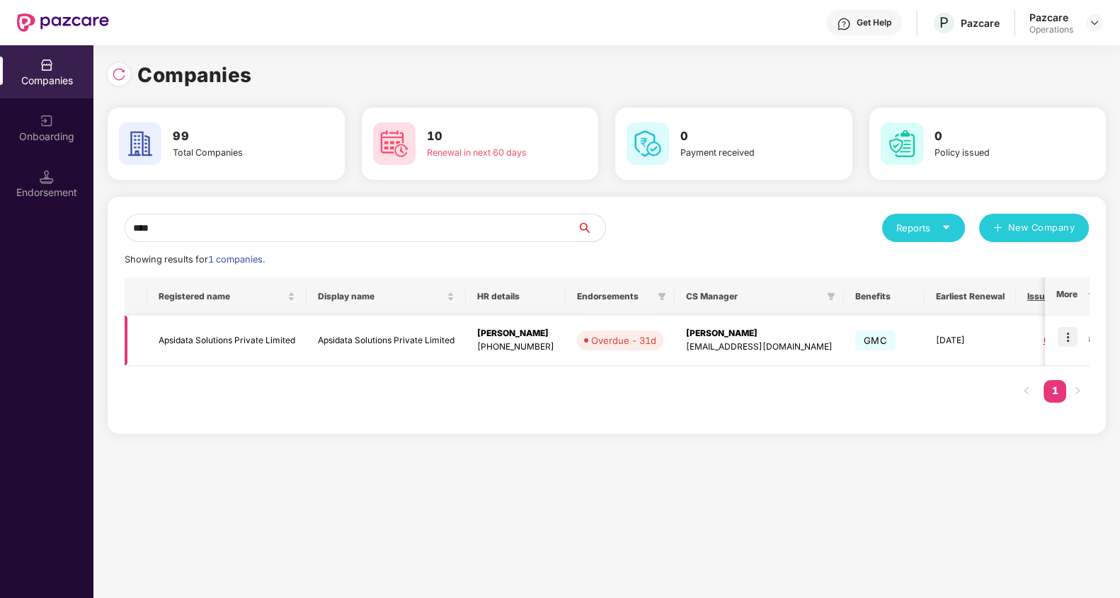
type input "****"
click at [1073, 342] on img at bounding box center [1068, 337] width 20 height 20
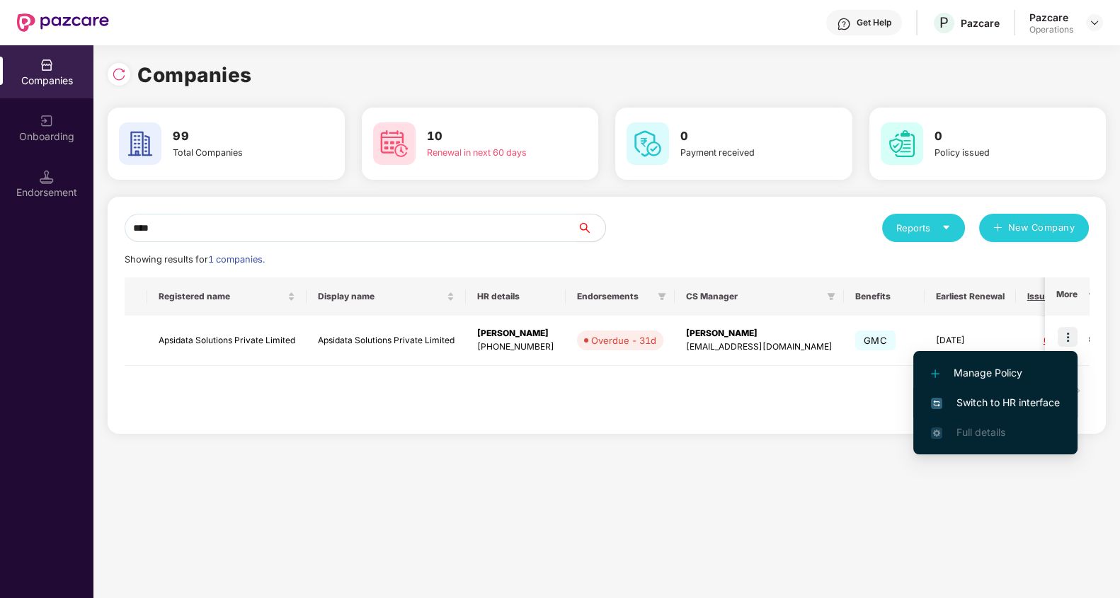
click at [1042, 396] on span "Switch to HR interface" at bounding box center [995, 403] width 129 height 16
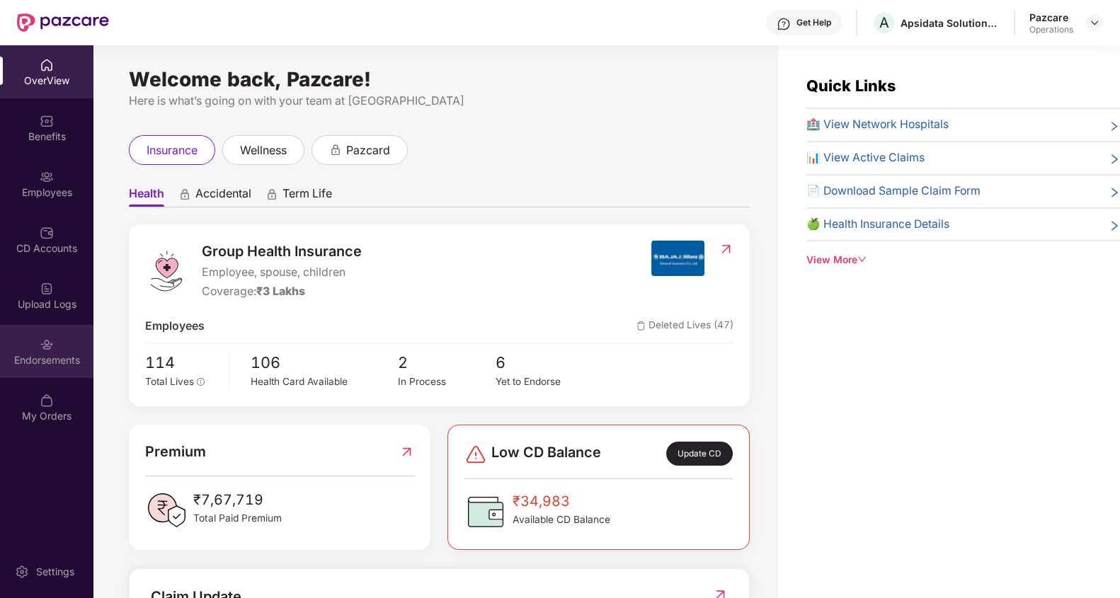
click at [54, 341] on div "Endorsements" at bounding box center [46, 351] width 93 height 53
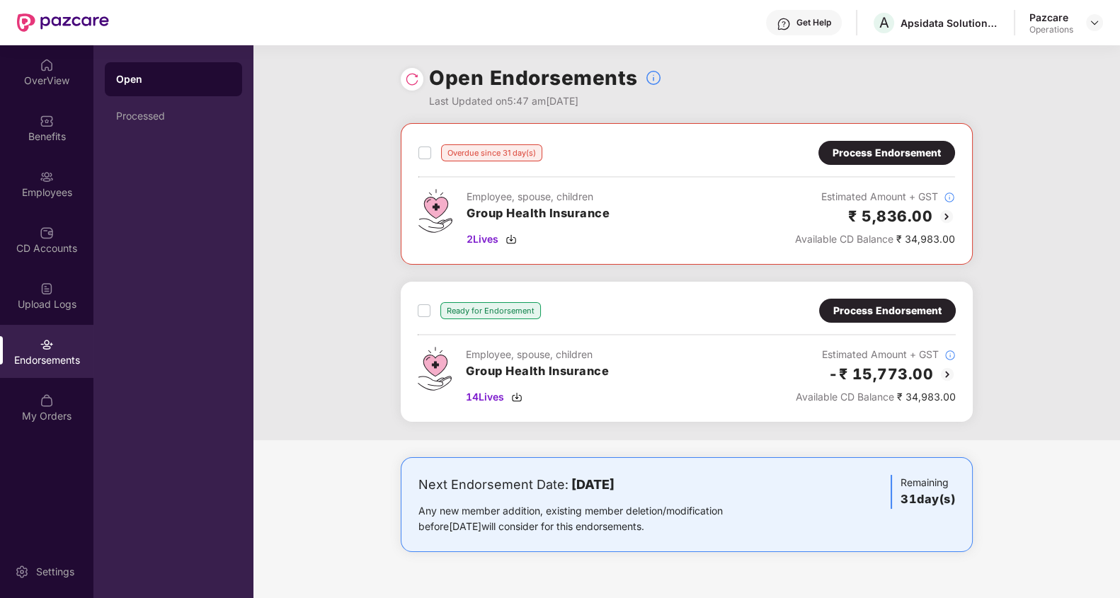
click at [864, 143] on div "Process Endorsement" at bounding box center [886, 153] width 137 height 24
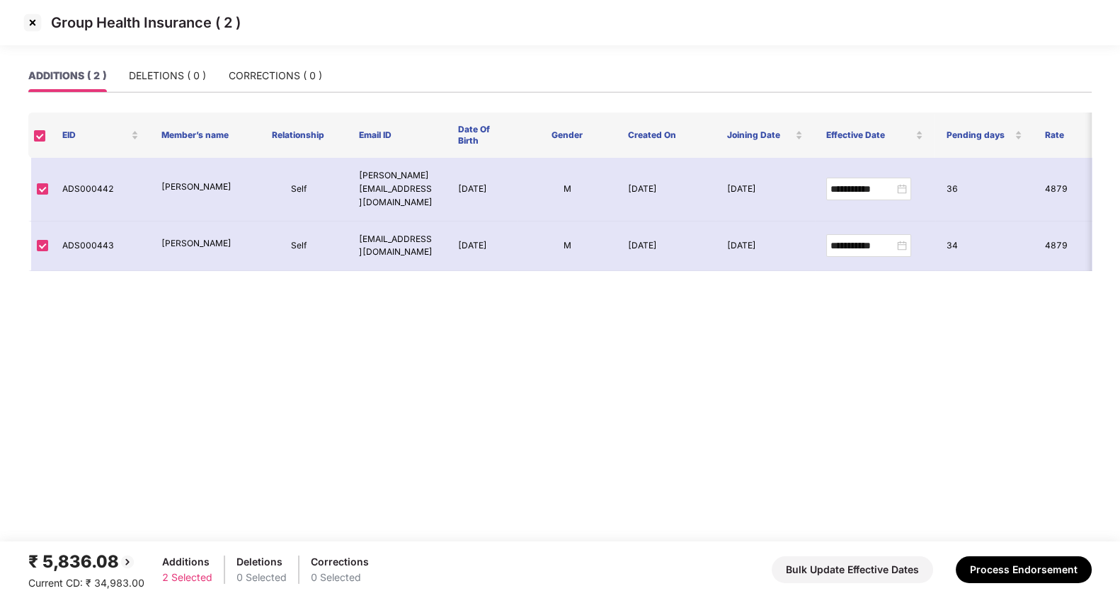
click at [35, 22] on img at bounding box center [32, 22] width 23 height 23
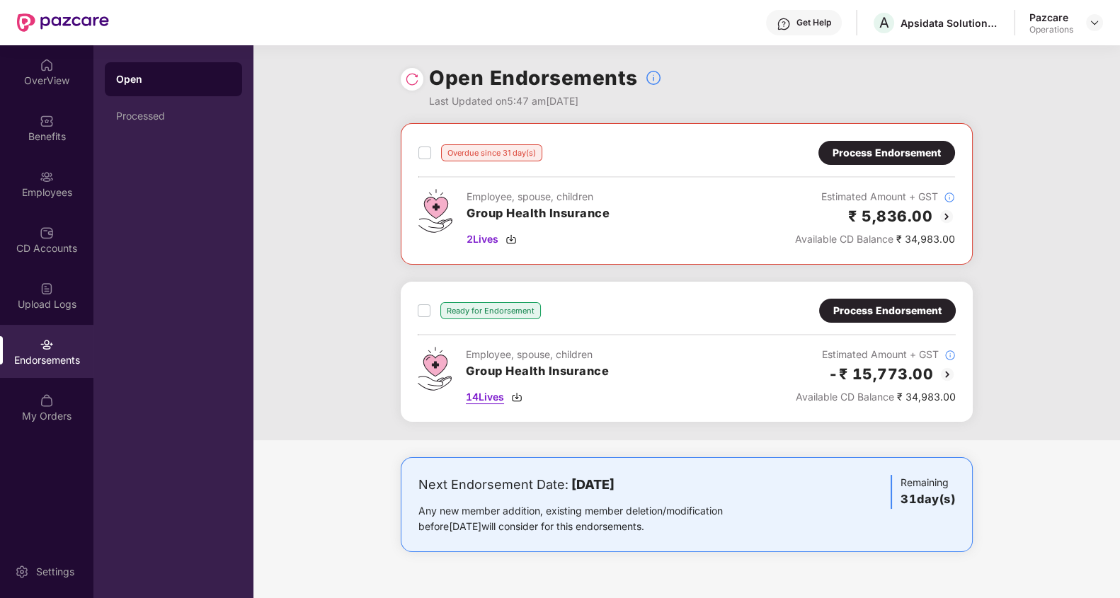
click at [492, 394] on span "14 Lives" at bounding box center [485, 397] width 38 height 16
click at [489, 236] on span "2 Lives" at bounding box center [483, 239] width 32 height 16
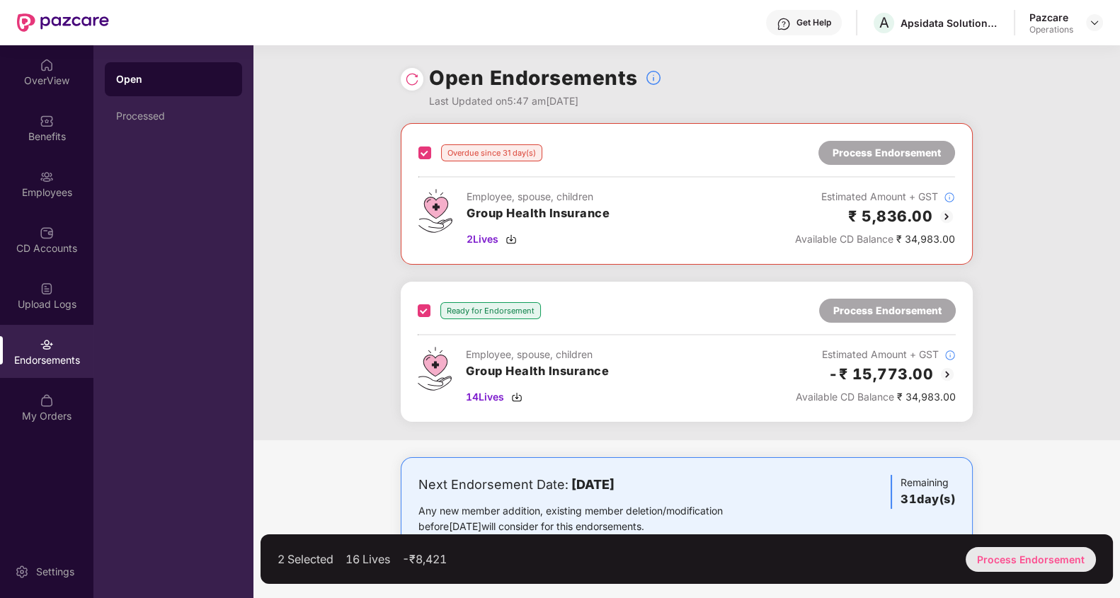
click at [1042, 556] on div "Process Endorsement" at bounding box center [1031, 559] width 130 height 25
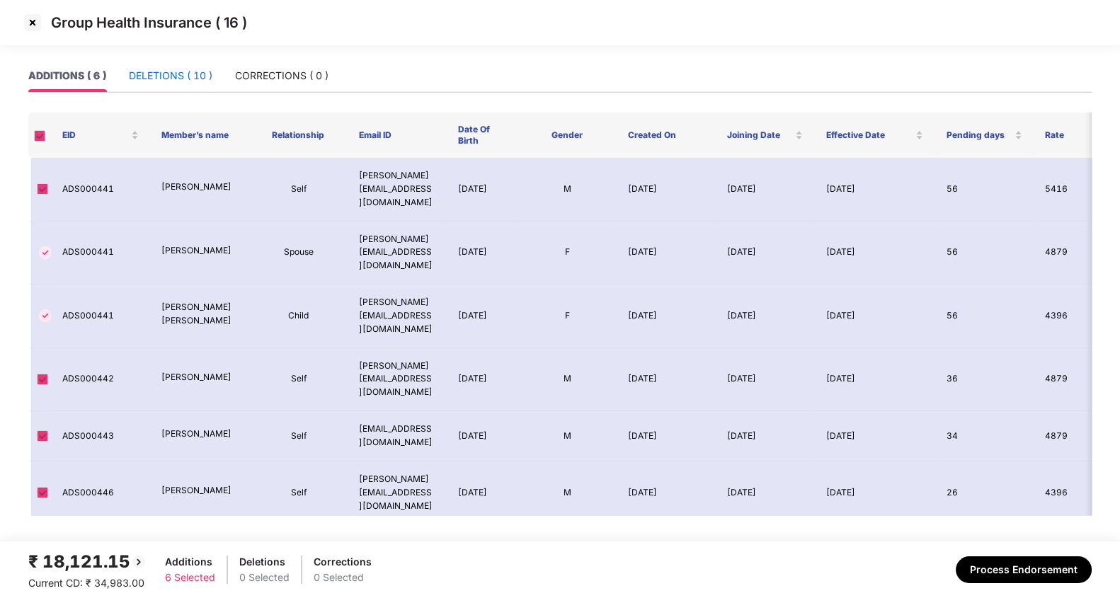
click at [197, 79] on div "DELETIONS ( 10 )" at bounding box center [171, 76] width 84 height 16
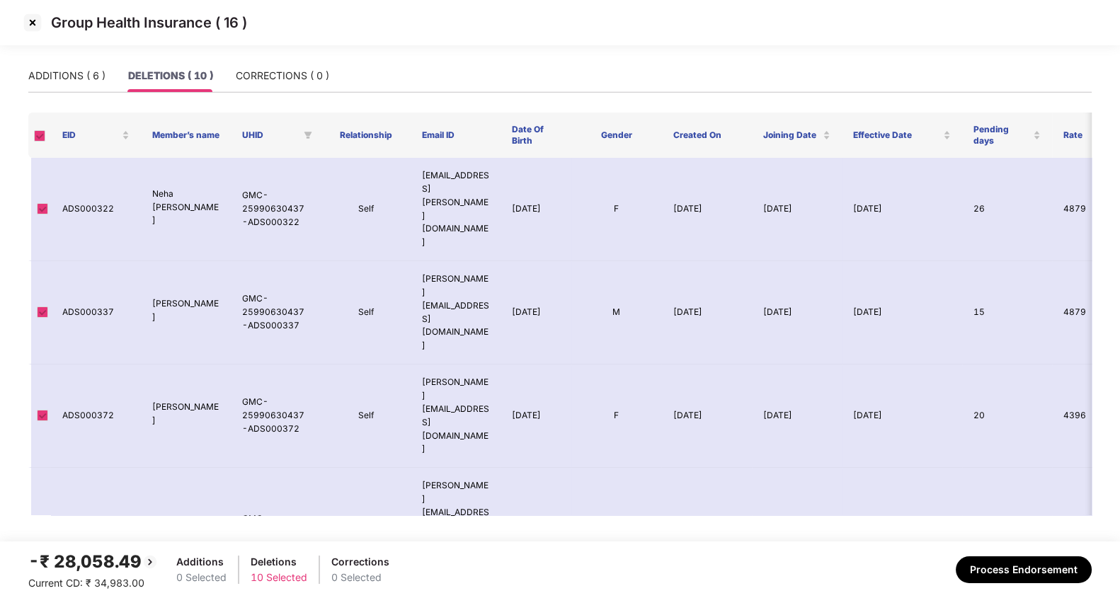
click at [1002, 585] on div "-₹ 28,058.49 Current CD: ₹ 34,983.00 Additions 0 Selected Deletions 10 Selected…" at bounding box center [559, 570] width 1063 height 42
click at [1011, 569] on button "Process Endorsement" at bounding box center [1024, 569] width 136 height 27
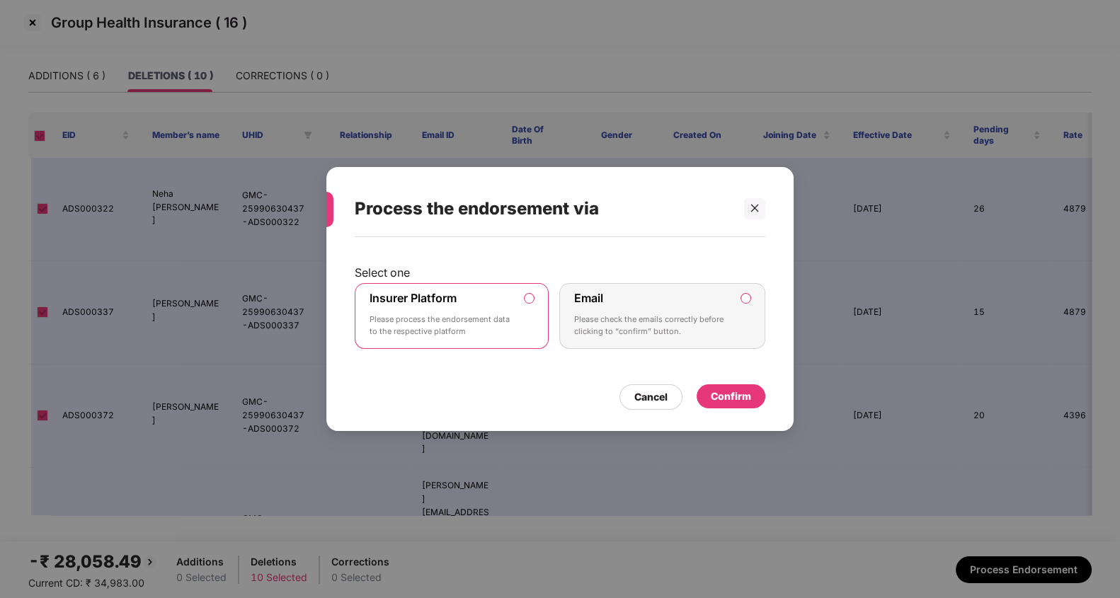
click at [738, 397] on div "Confirm" at bounding box center [731, 397] width 40 height 16
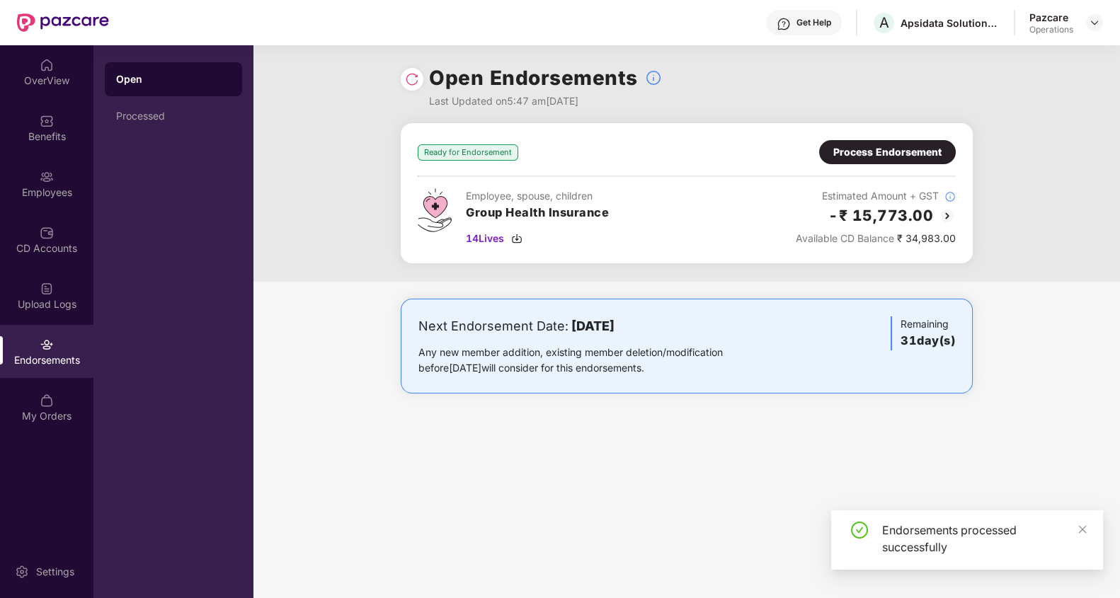
click at [411, 70] on div at bounding box center [412, 79] width 23 height 23
click at [411, 82] on img at bounding box center [412, 79] width 14 height 14
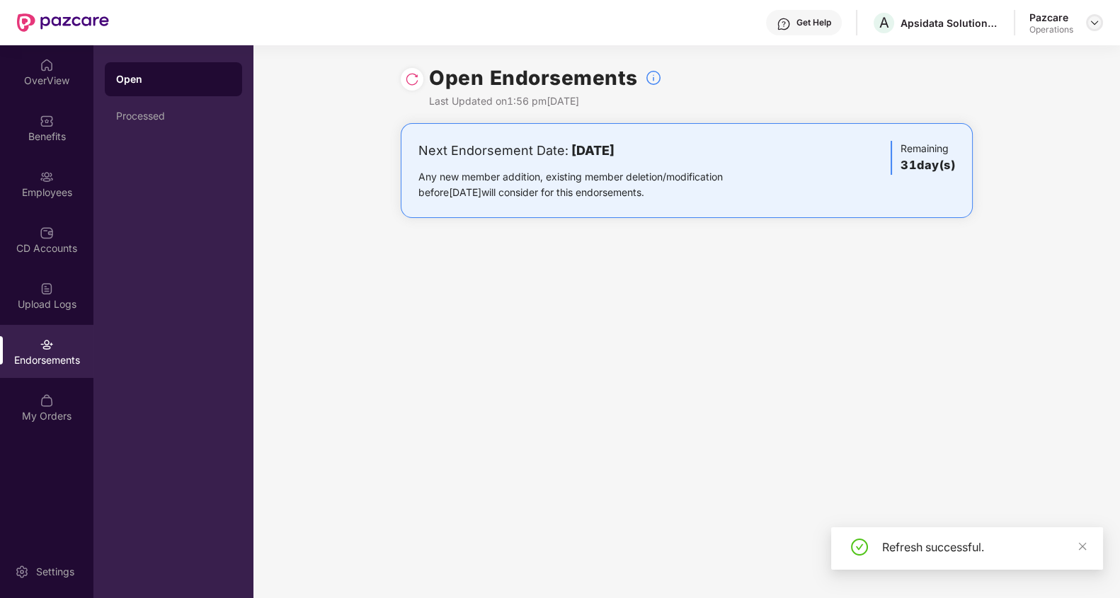
click at [1096, 17] on img at bounding box center [1094, 22] width 11 height 11
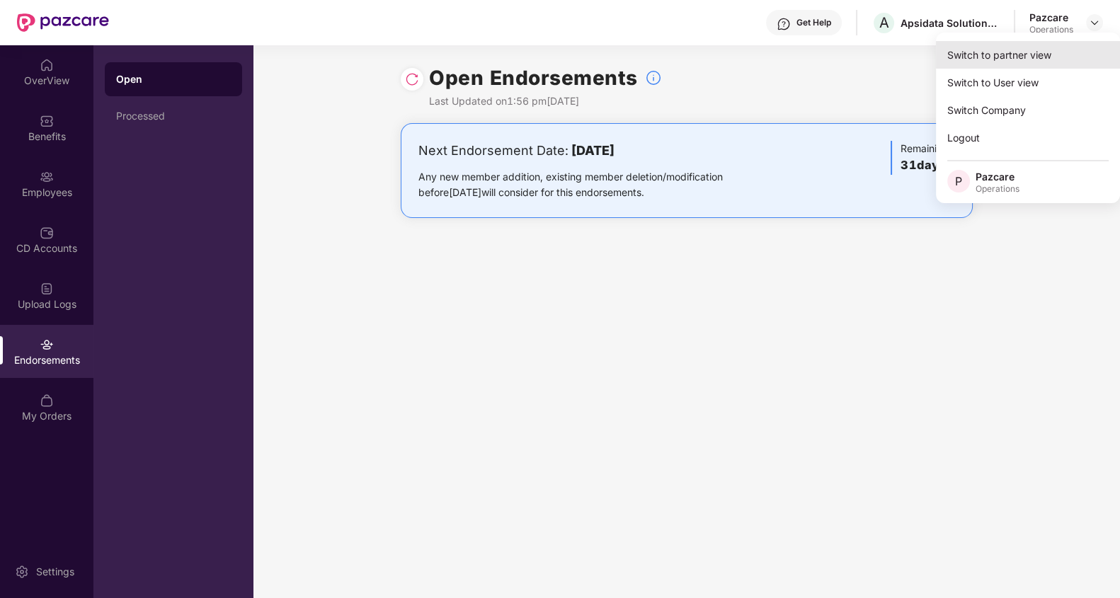
click at [1045, 46] on div "Switch to partner view" at bounding box center [1028, 55] width 184 height 28
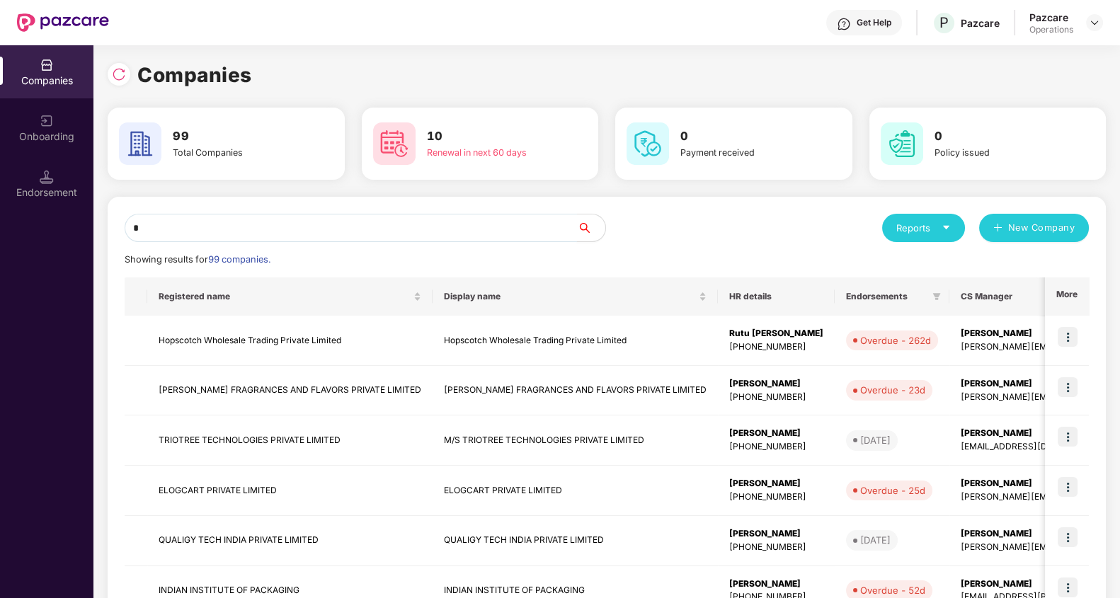
click at [370, 227] on input "*" at bounding box center [351, 228] width 452 height 28
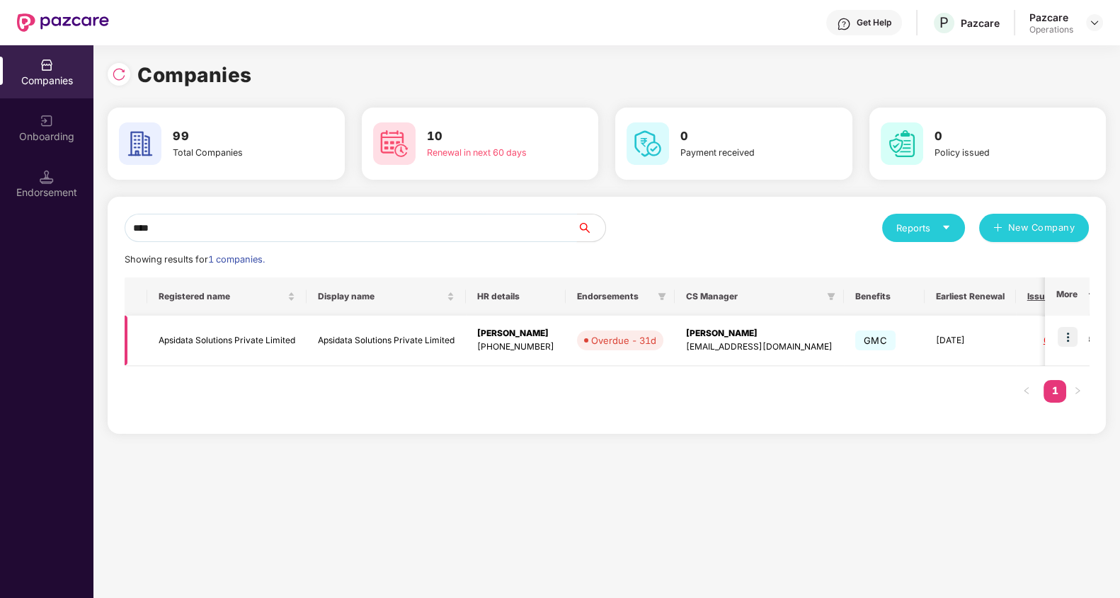
type input "****"
click at [269, 341] on td "Apsidata Solutions Private Limited" at bounding box center [226, 341] width 159 height 50
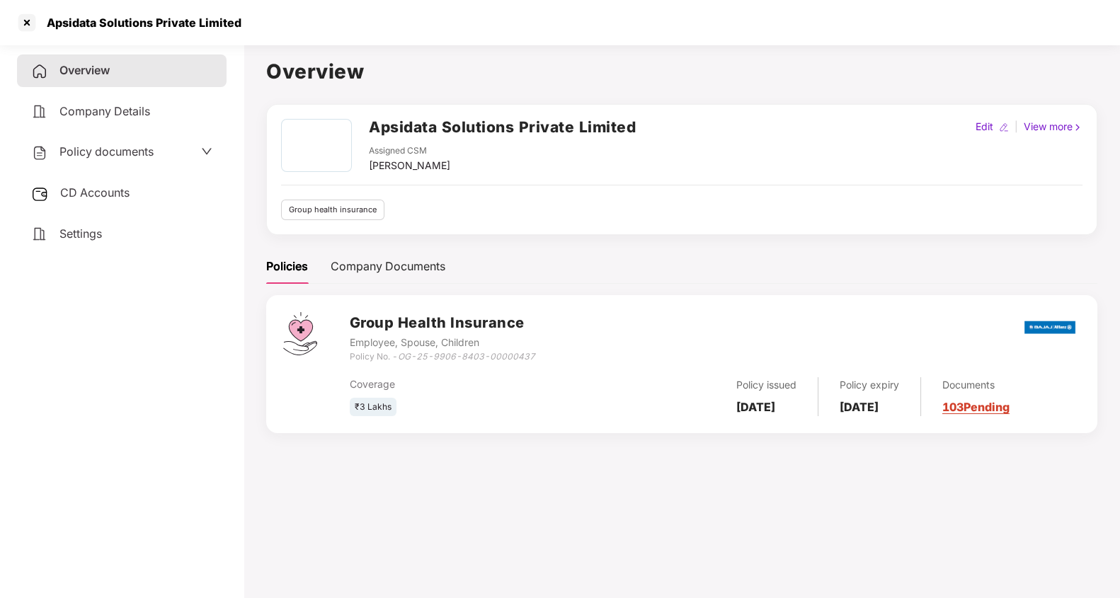
click at [103, 188] on span "CD Accounts" at bounding box center [94, 192] width 69 height 14
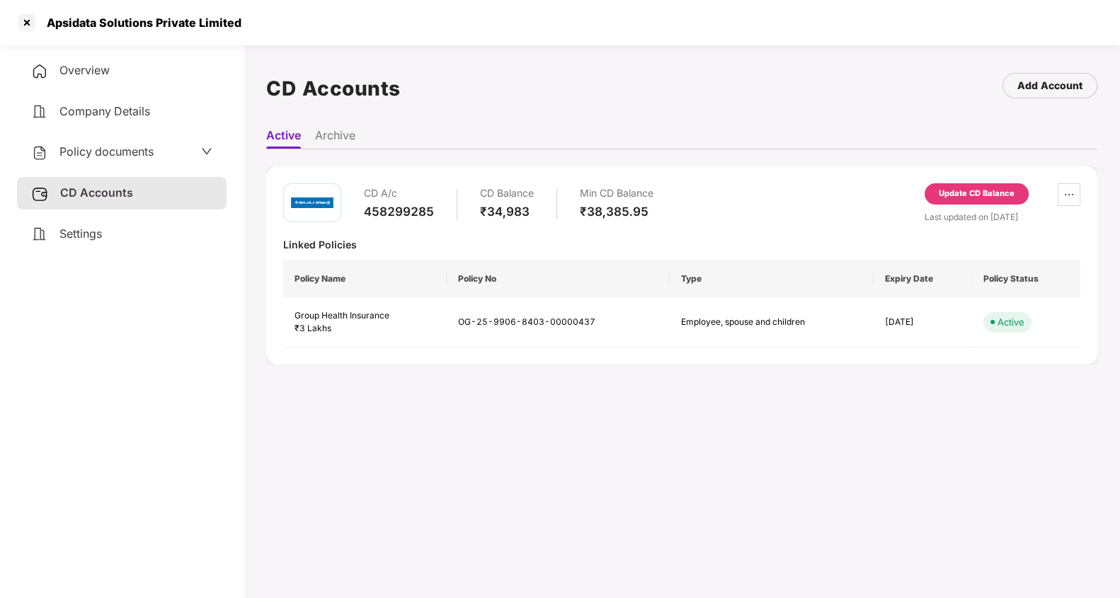
click at [981, 189] on div "Update CD Balance" at bounding box center [977, 194] width 76 height 13
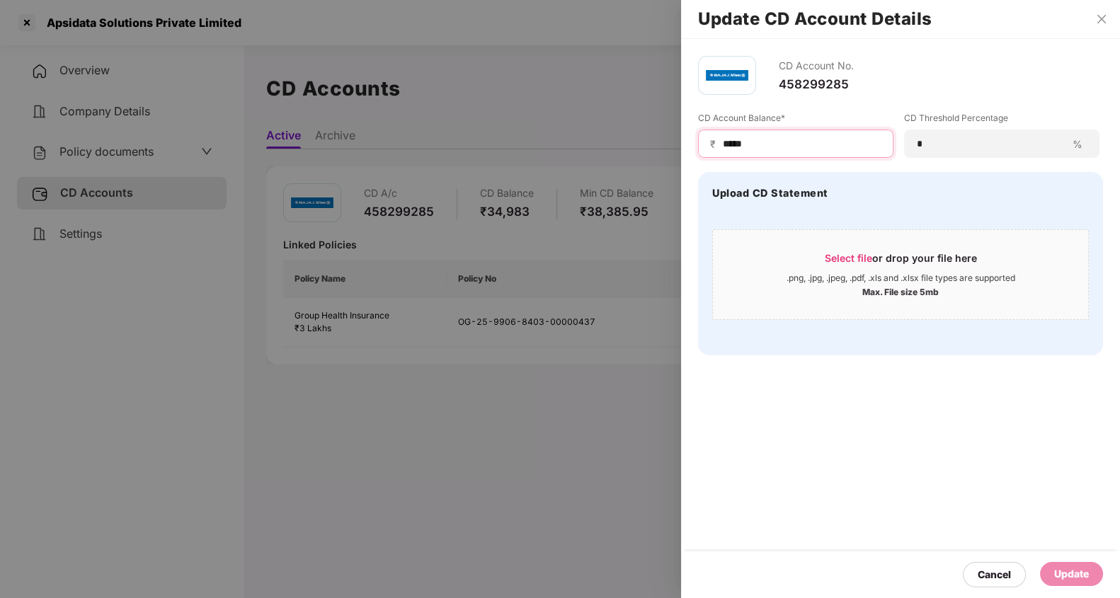
drag, startPoint x: 729, startPoint y: 143, endPoint x: 847, endPoint y: 136, distance: 117.7
click at [847, 137] on input "*****" at bounding box center [801, 144] width 160 height 15
type input "*****"
click at [1066, 577] on div "Update" at bounding box center [1071, 574] width 35 height 16
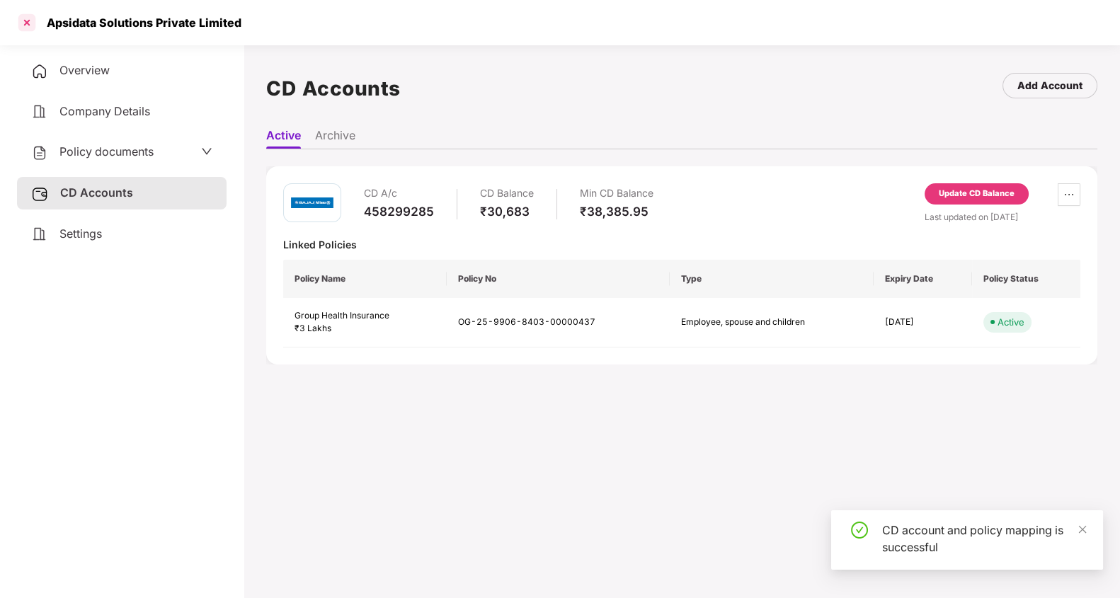
click at [25, 23] on div at bounding box center [27, 22] width 23 height 23
